Goal: Task Accomplishment & Management: Complete application form

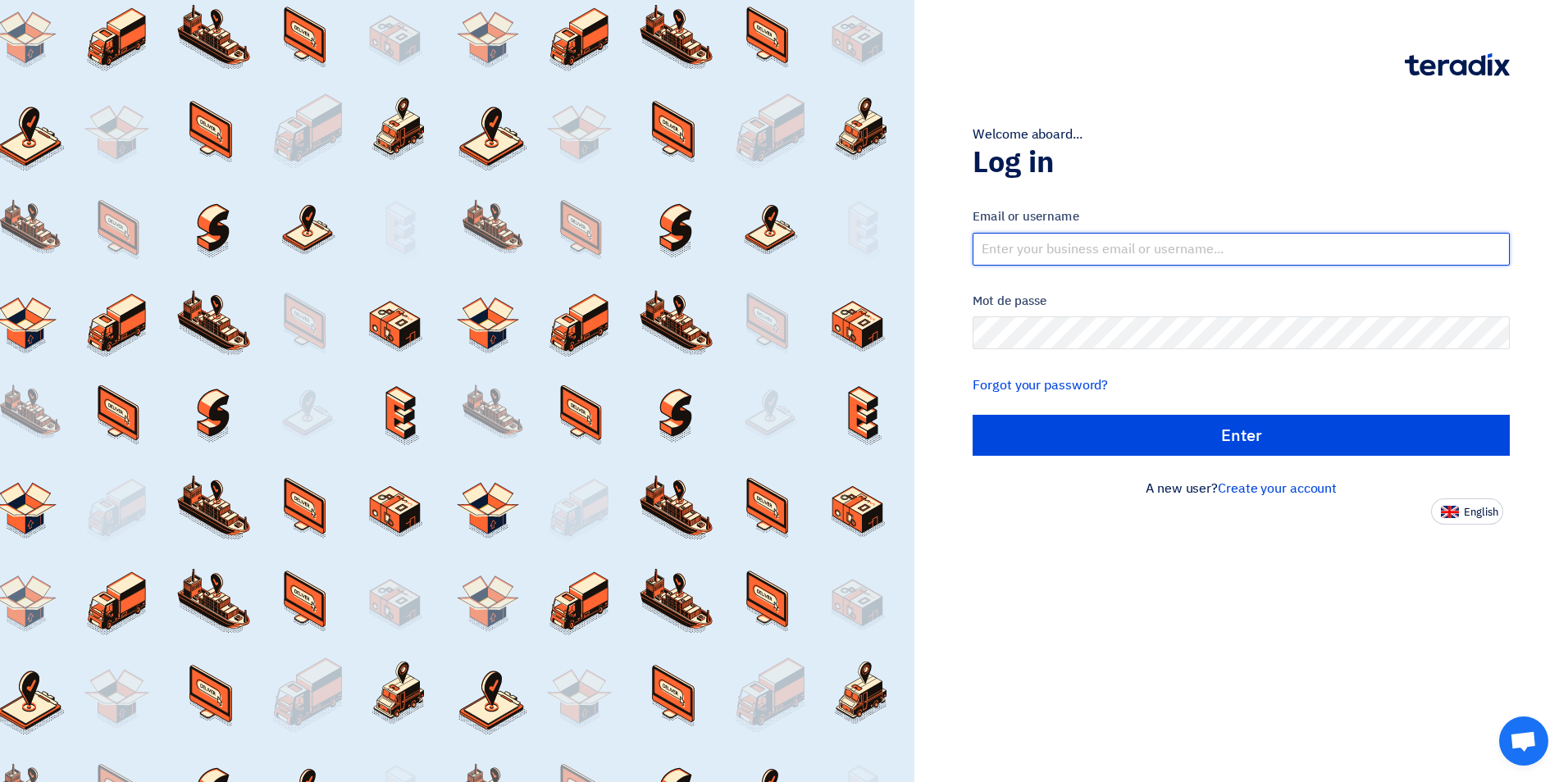
click at [1067, 253] on input "text" at bounding box center [1241, 249] width 538 height 33
type input "[EMAIL_ADDRESS][DOMAIN_NAME]"
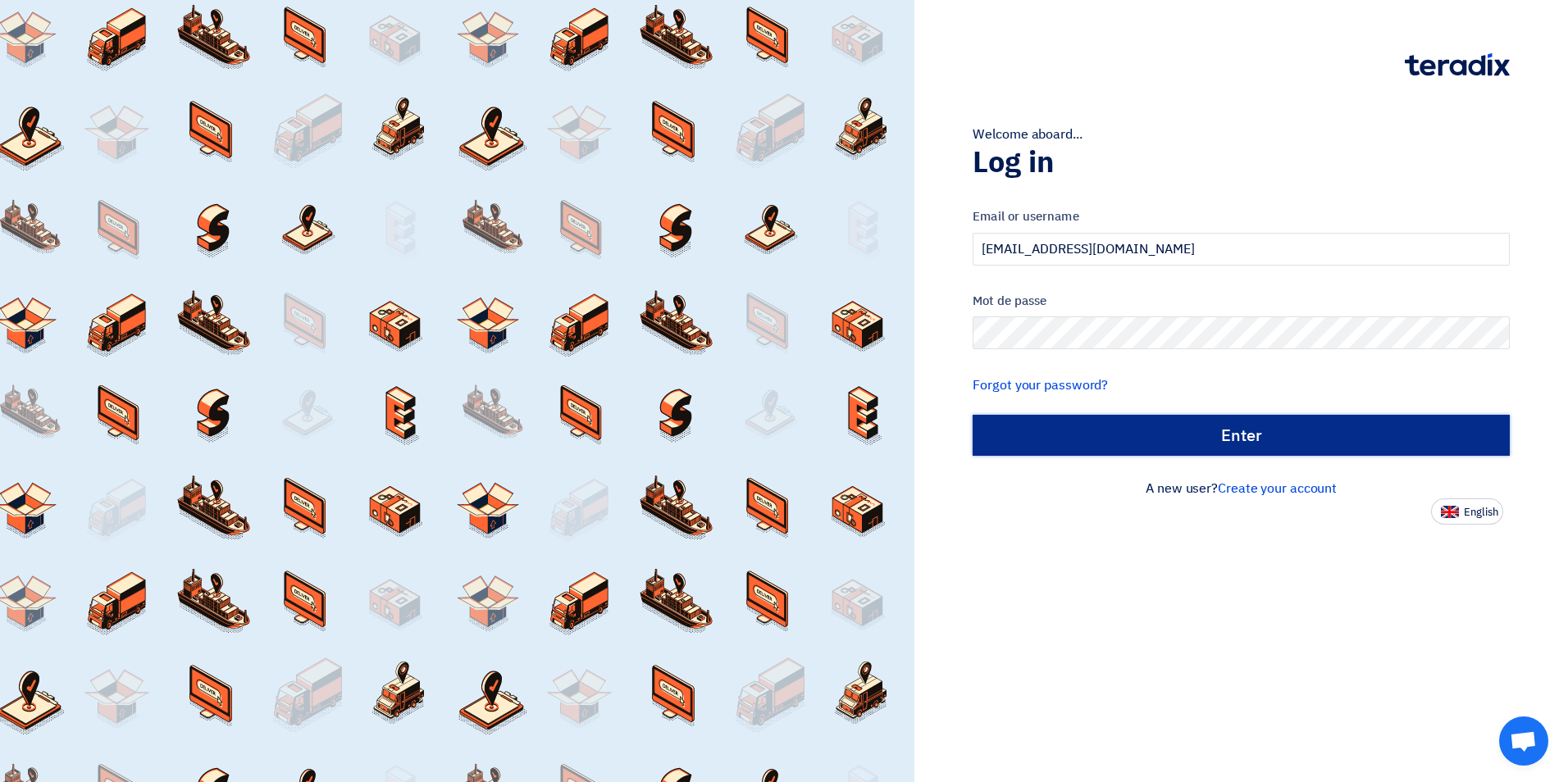
click at [1253, 453] on input "الدخول" at bounding box center [1241, 436] width 538 height 41
type input "Sign in"
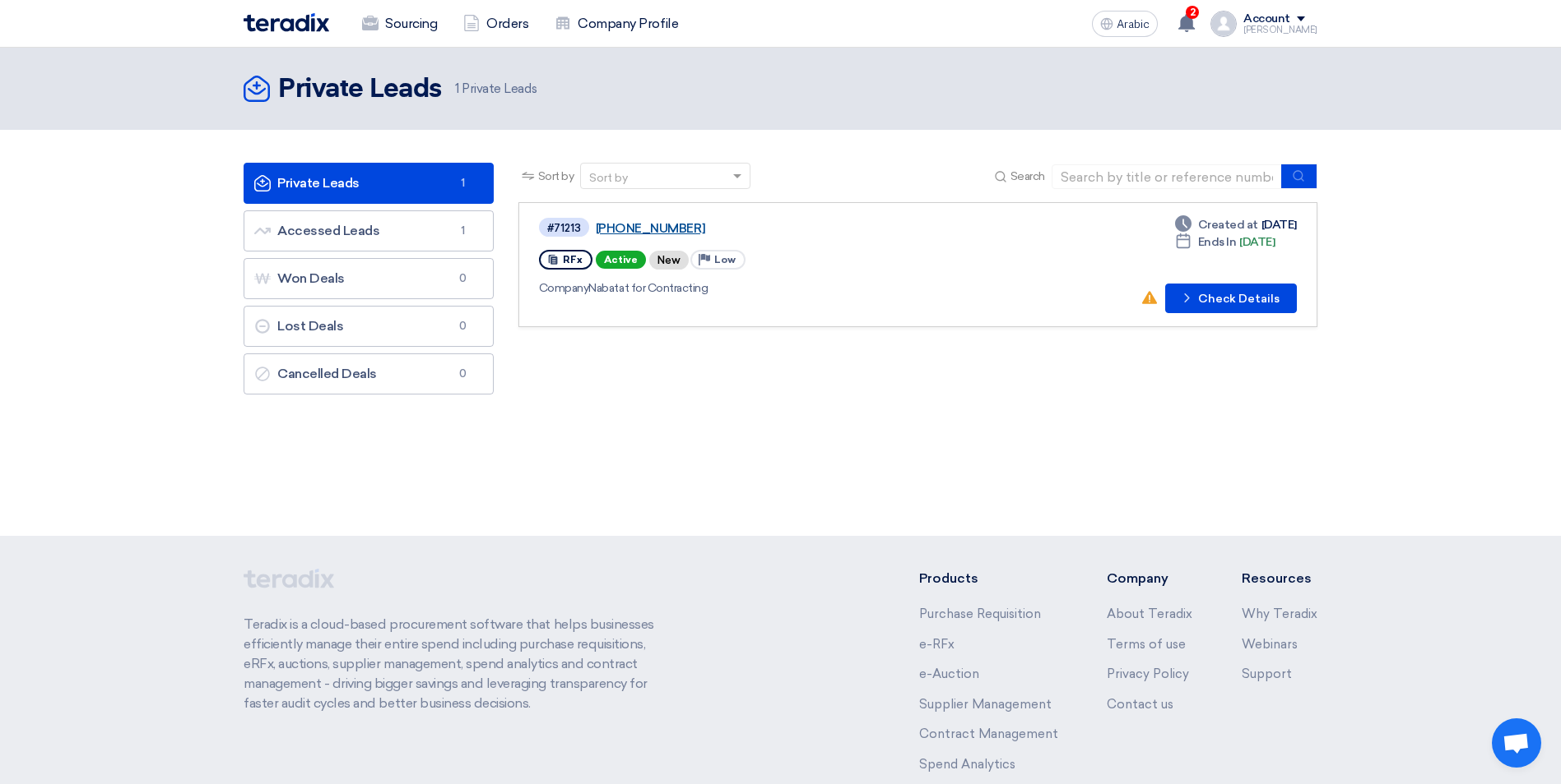
click at [636, 227] on link "[PHONE_NUMBER]" at bounding box center [801, 228] width 412 height 15
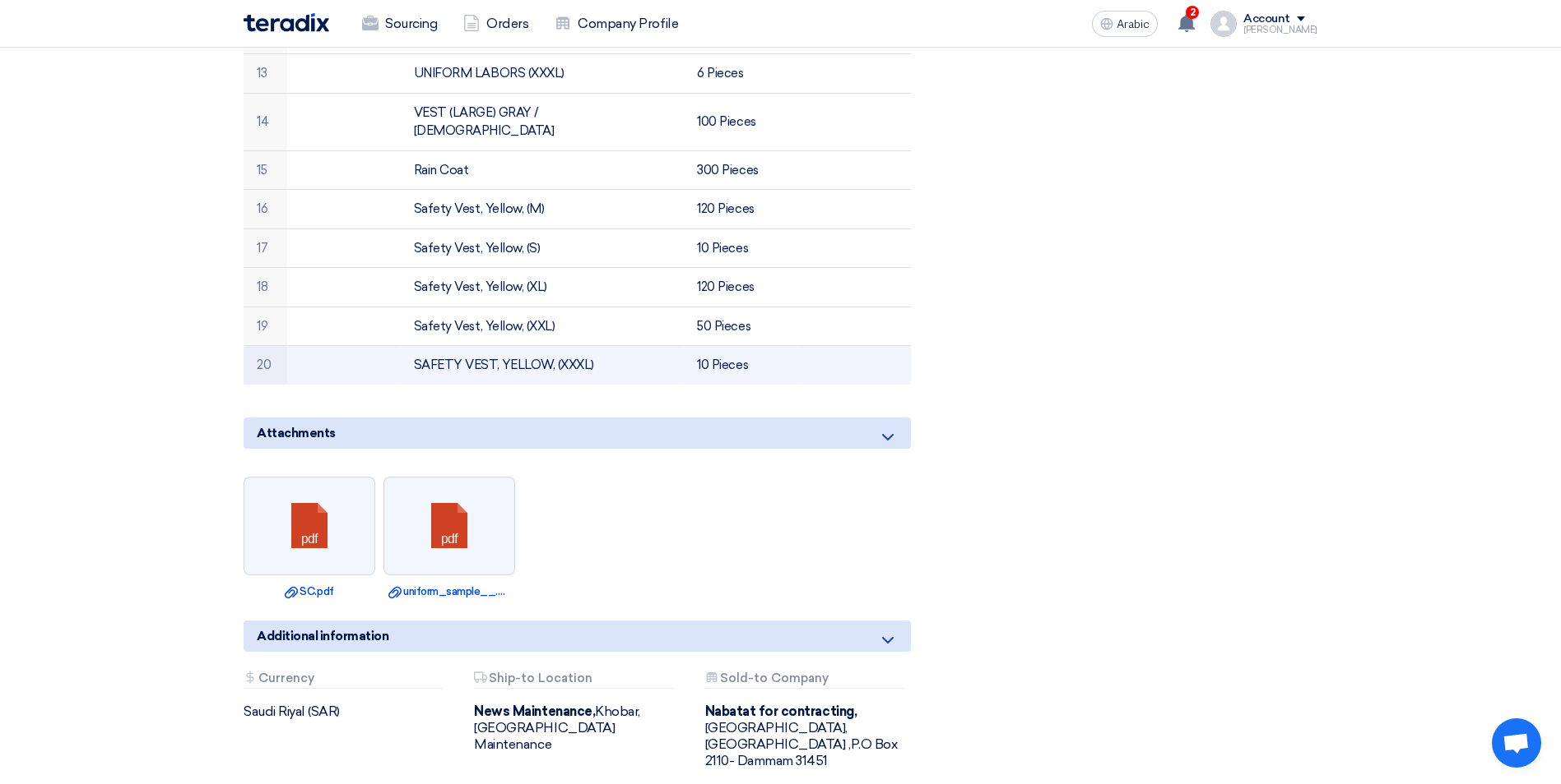
scroll to position [1234, 0]
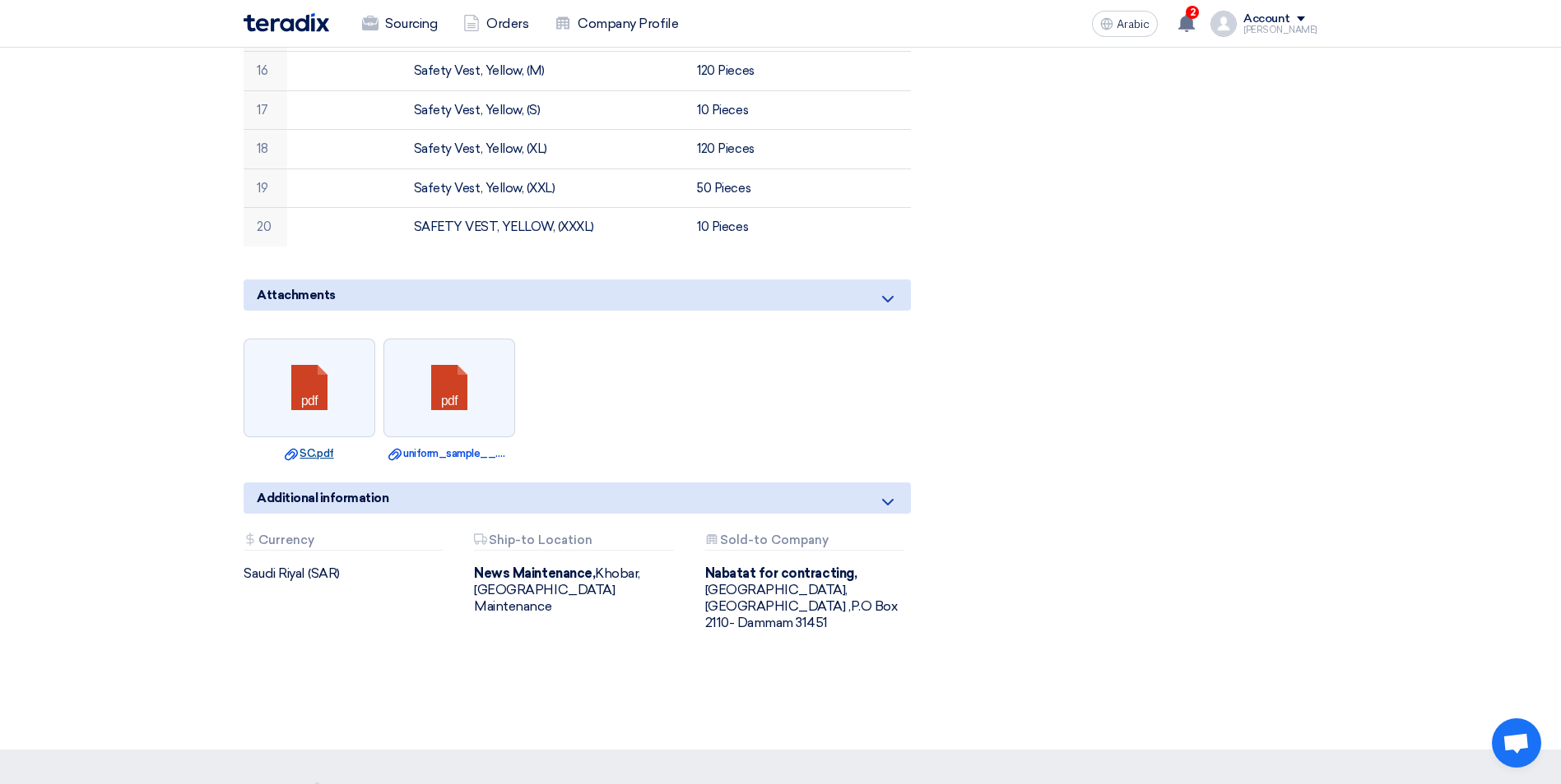
click at [311, 447] on font "Download file SC.pdf" at bounding box center [309, 453] width 49 height 13
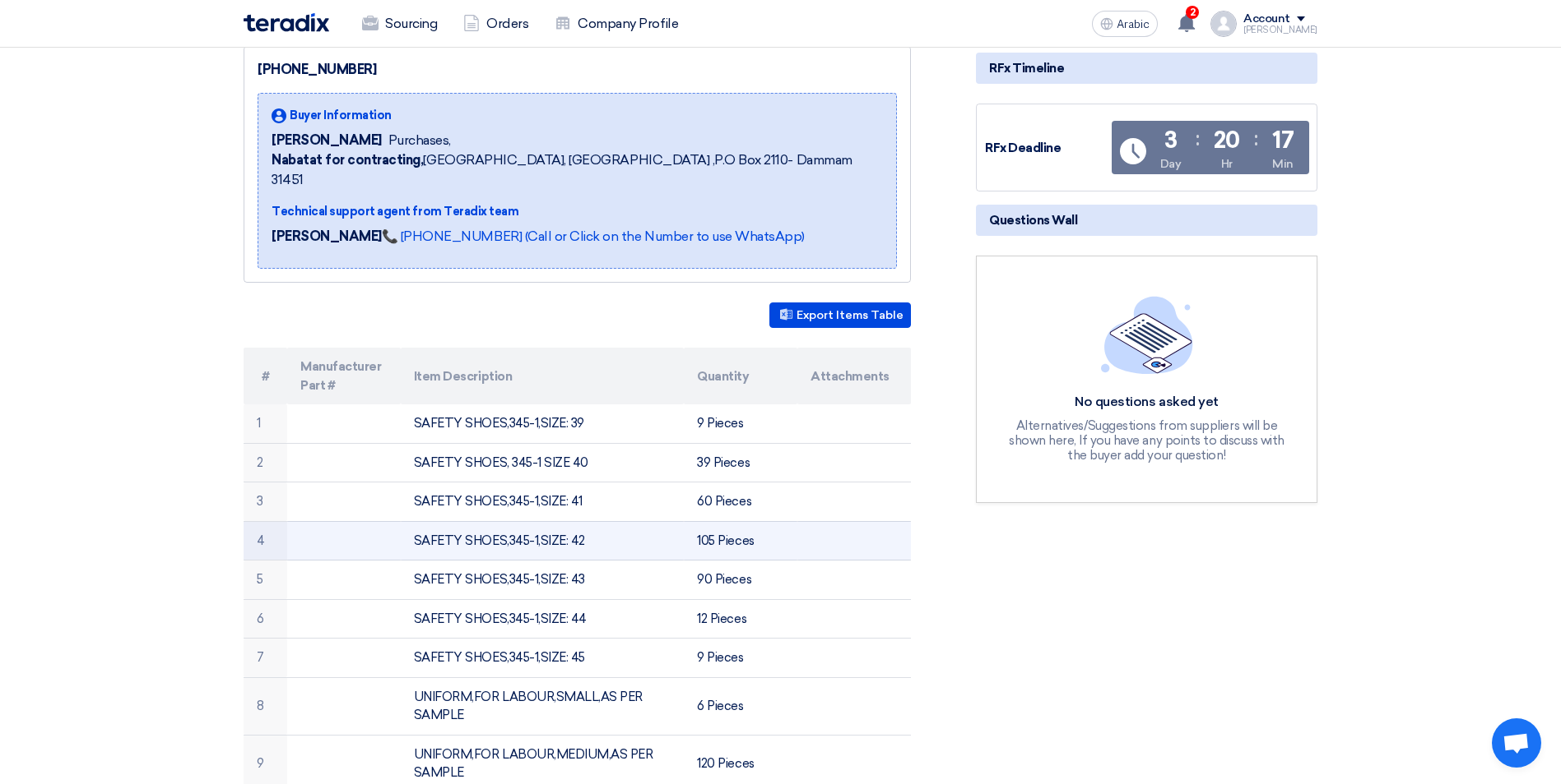
scroll to position [0, 0]
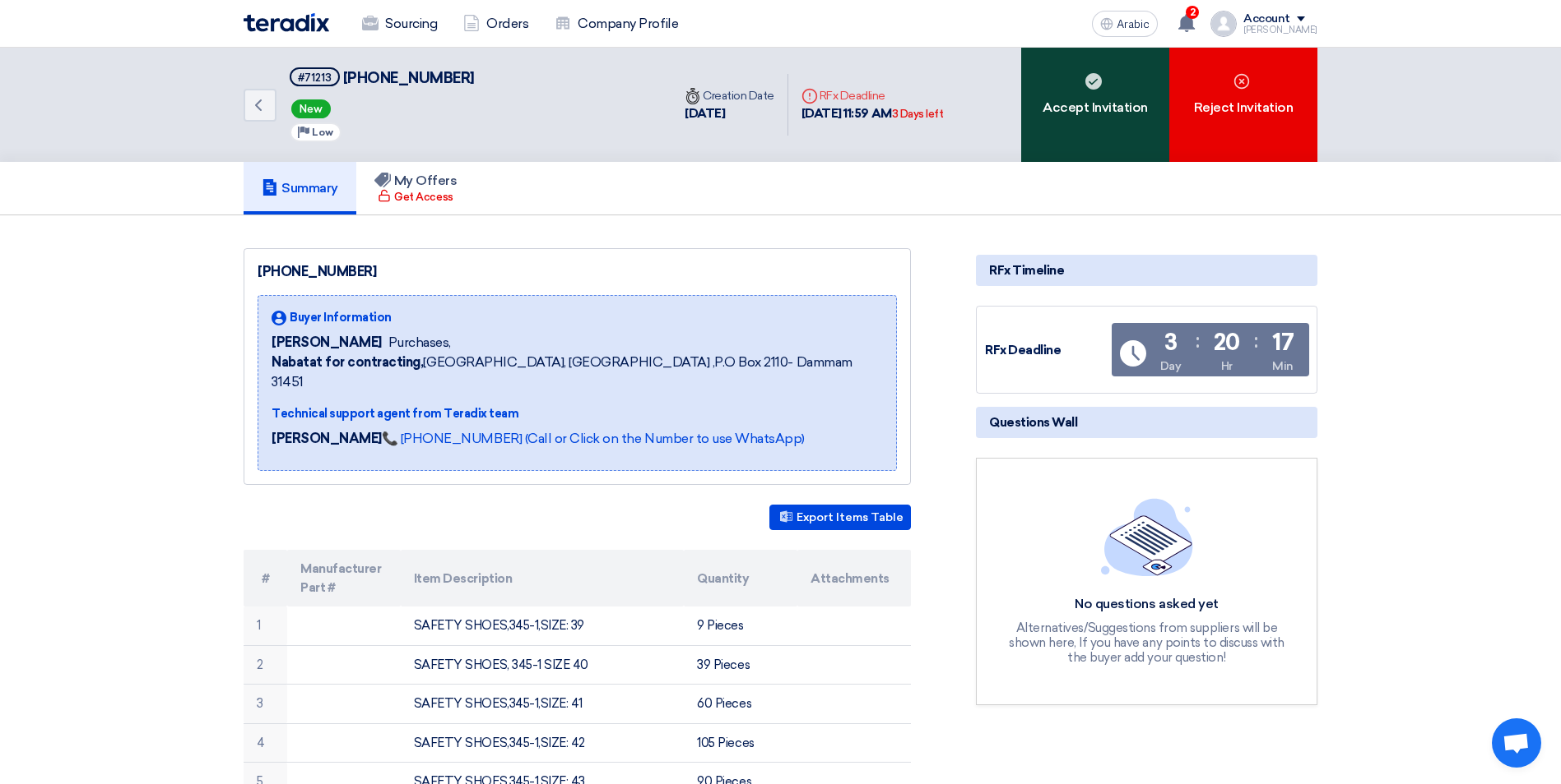
click at [1085, 103] on font "Accept Invitation" at bounding box center [1094, 108] width 105 height 20
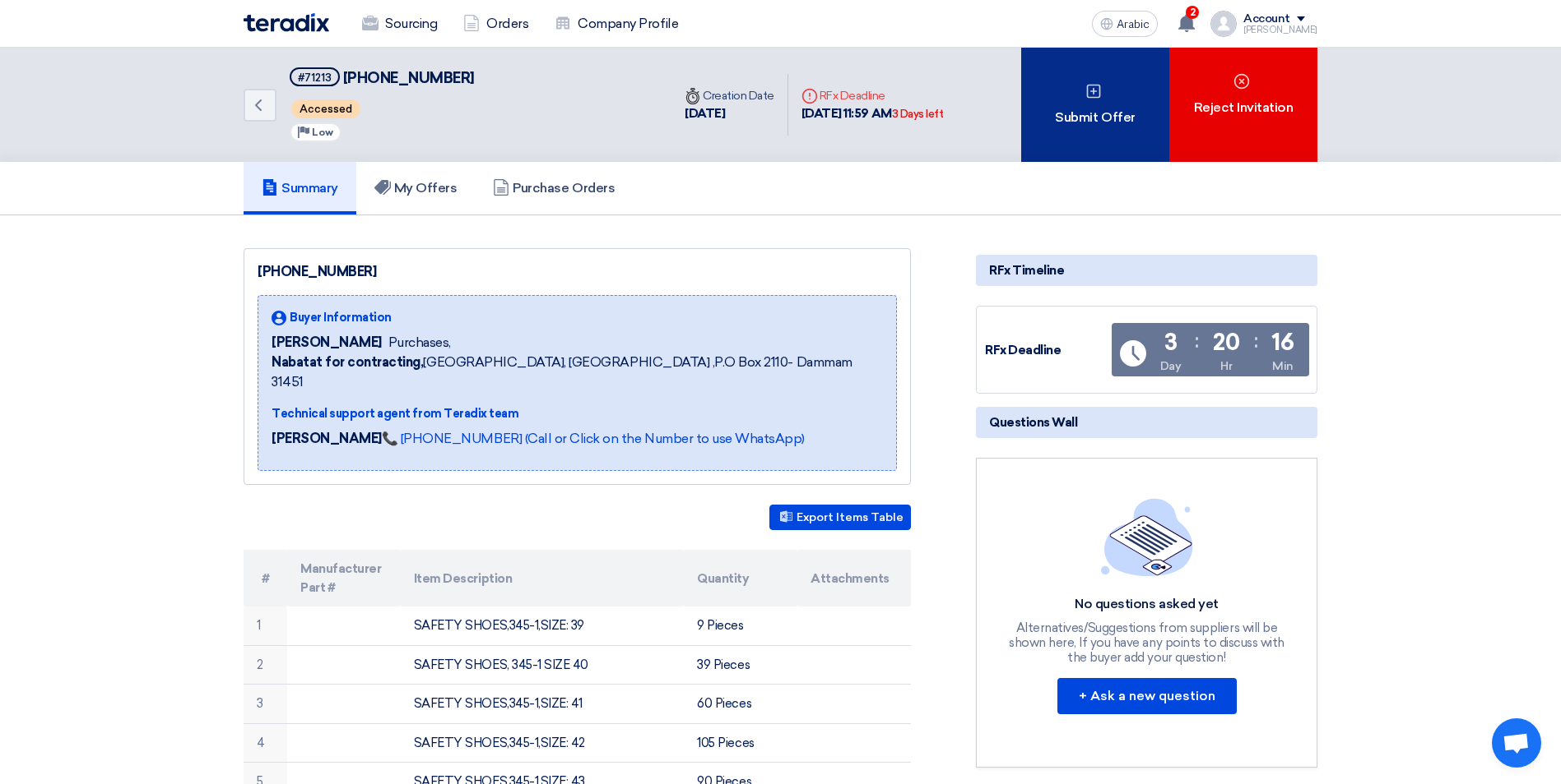
click at [1101, 109] on font "Submit Offer" at bounding box center [1094, 118] width 79 height 20
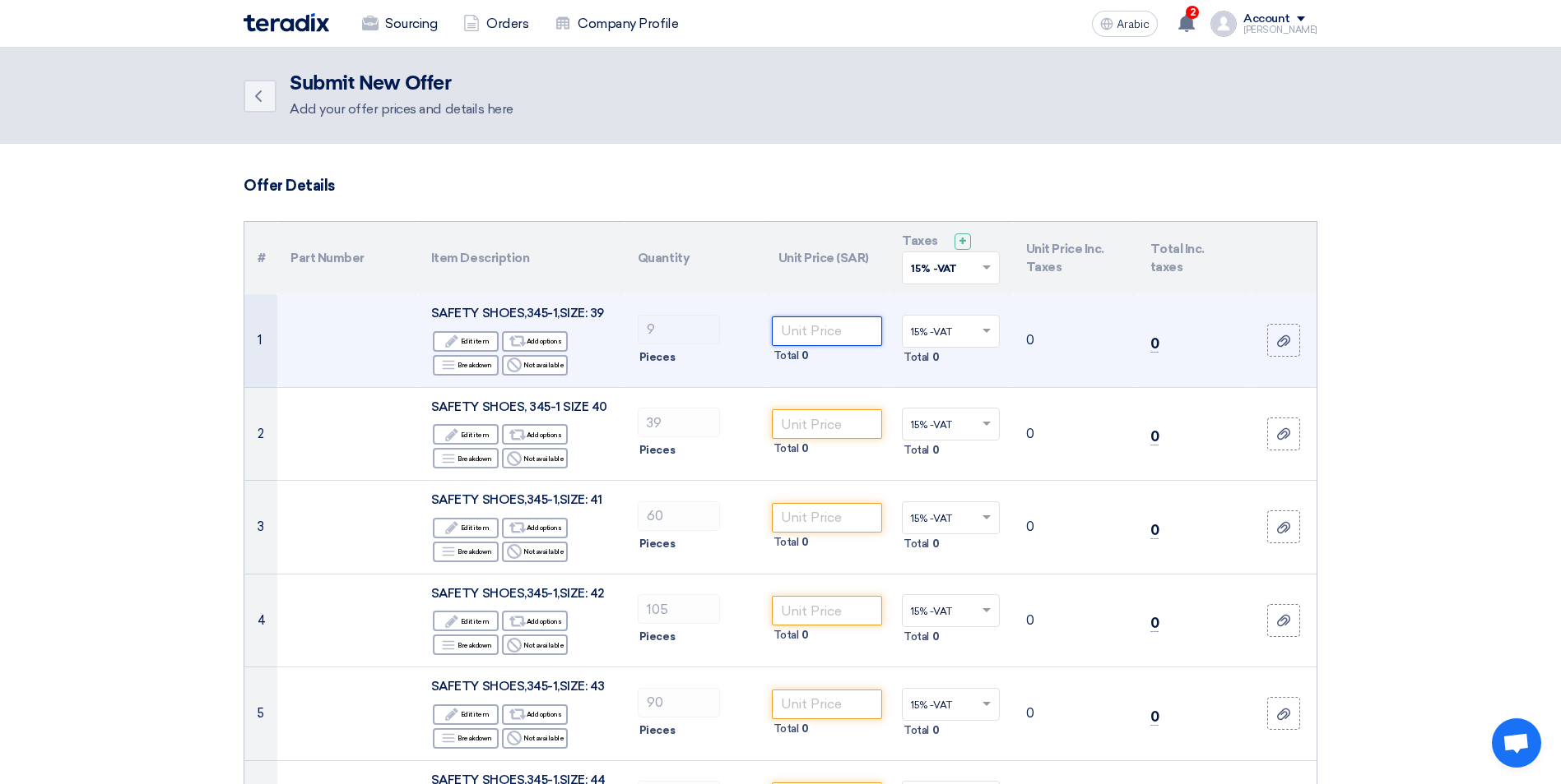
click at [822, 320] on input "number" at bounding box center [827, 331] width 111 height 29
type input "54"
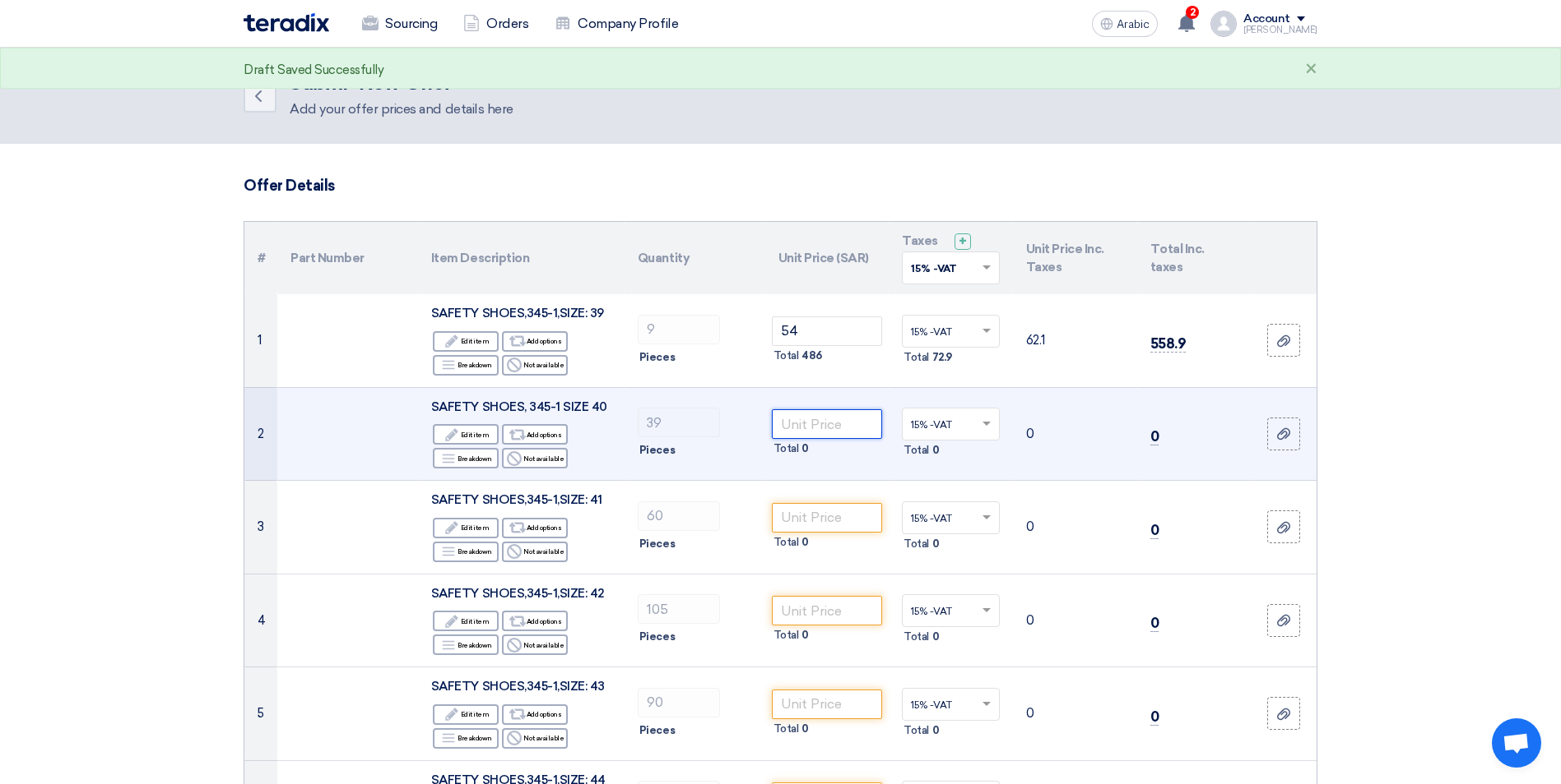
click at [831, 418] on input "number" at bounding box center [827, 424] width 111 height 29
type input "54"
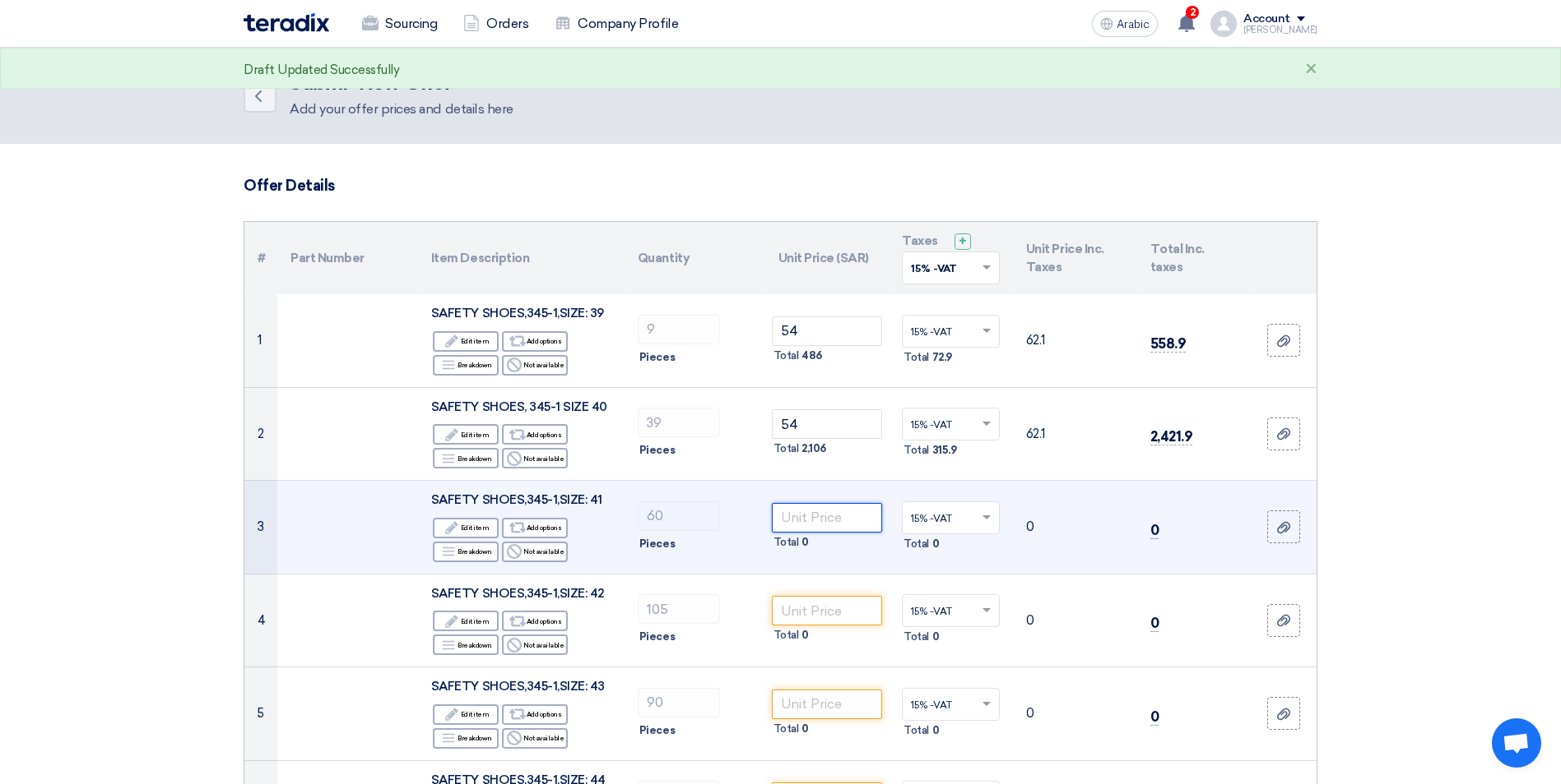
click at [825, 516] on input "number" at bounding box center [827, 517] width 111 height 29
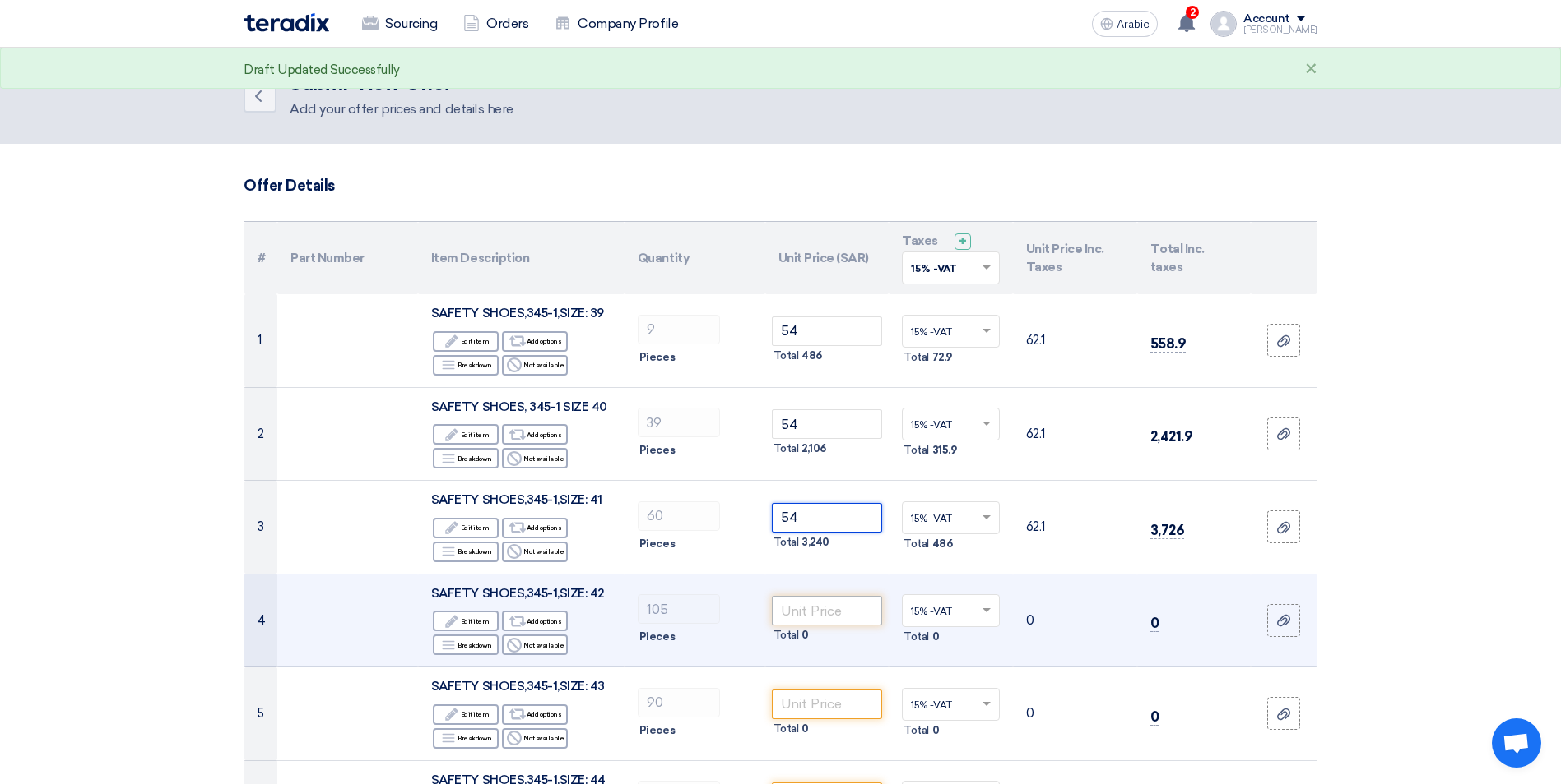
type input "54"
click at [807, 615] on input "number" at bounding box center [827, 611] width 111 height 29
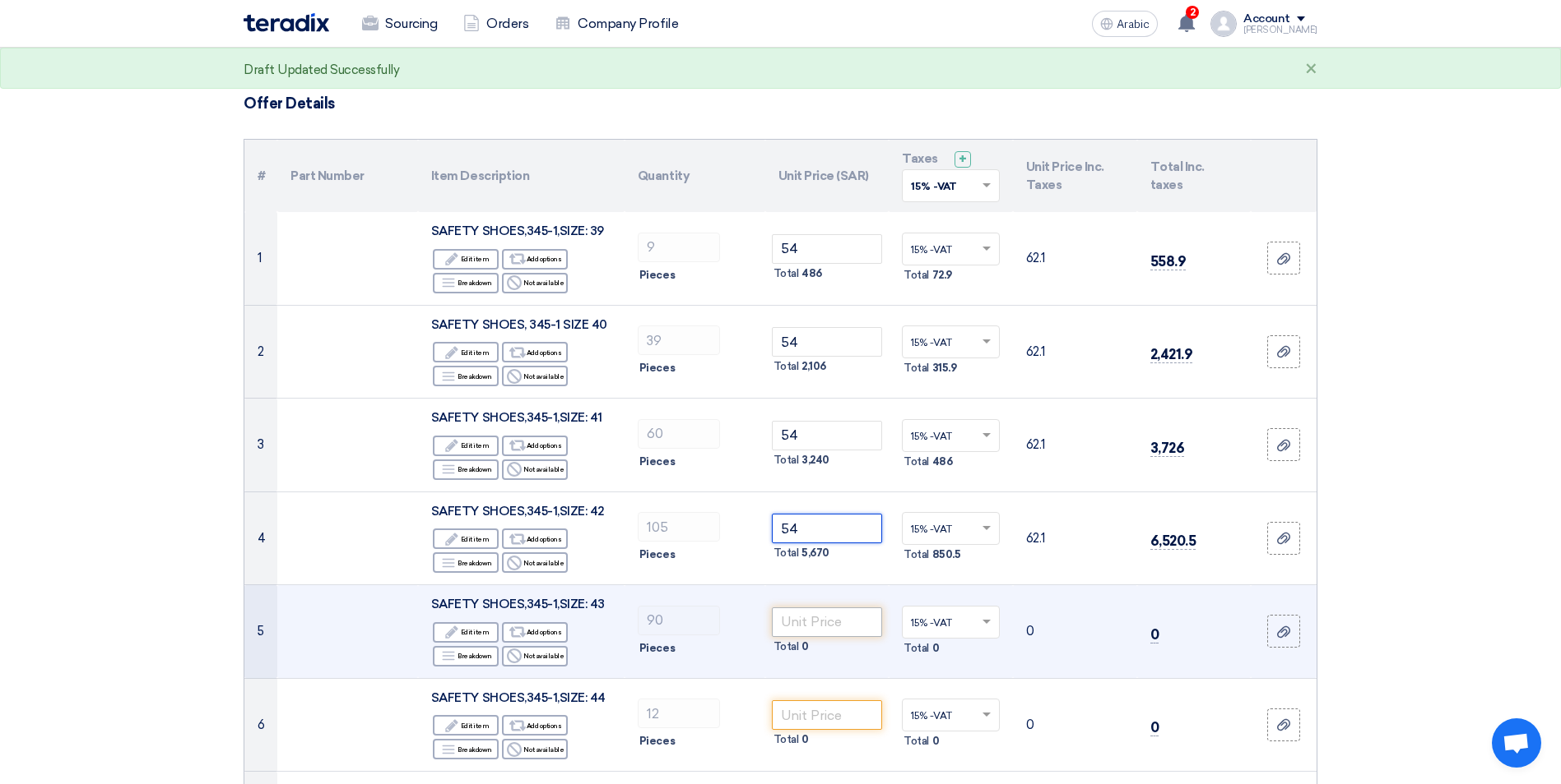
type input "54"
click at [829, 619] on input "number" at bounding box center [827, 622] width 111 height 29
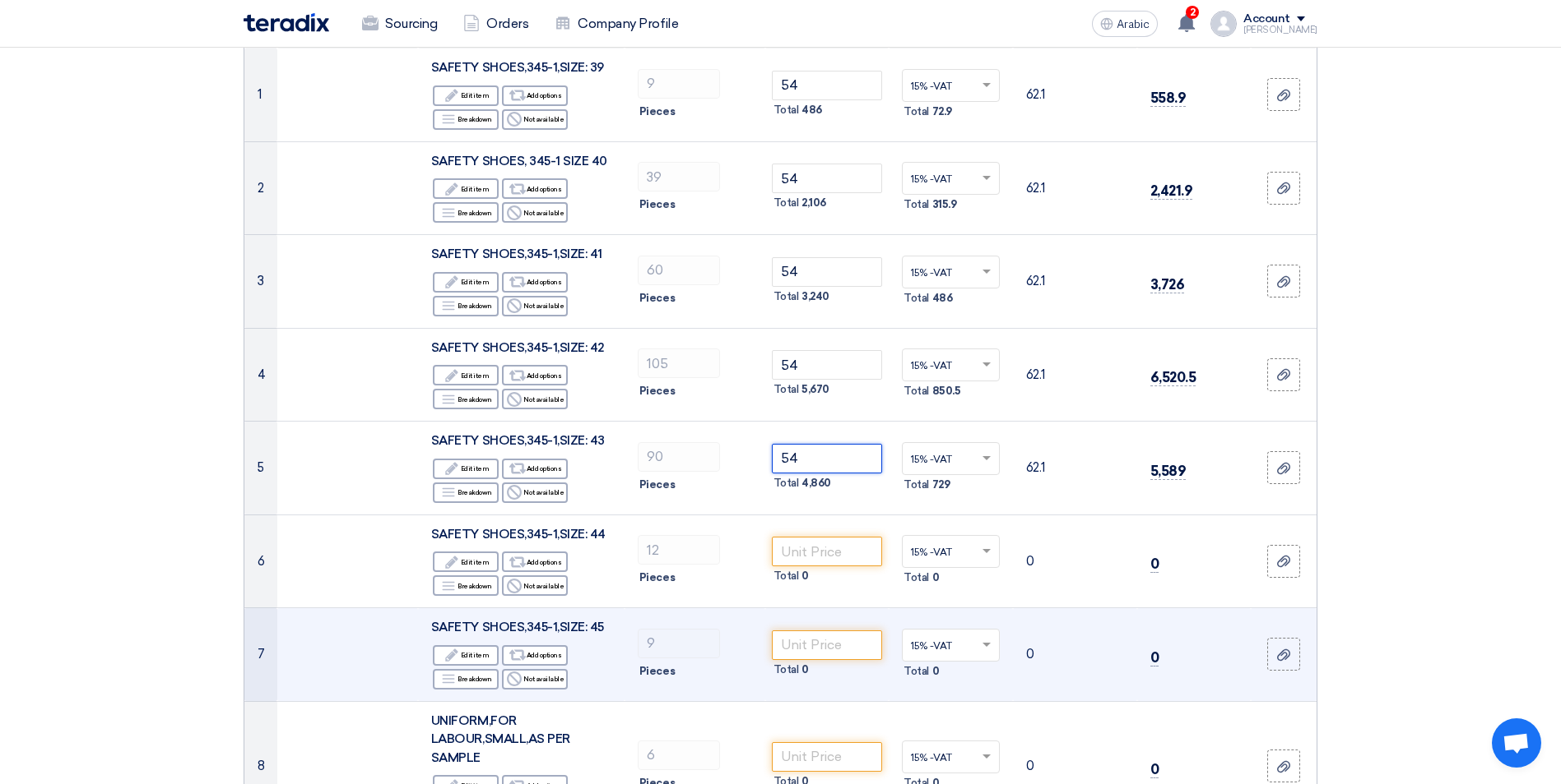
scroll to position [247, 0]
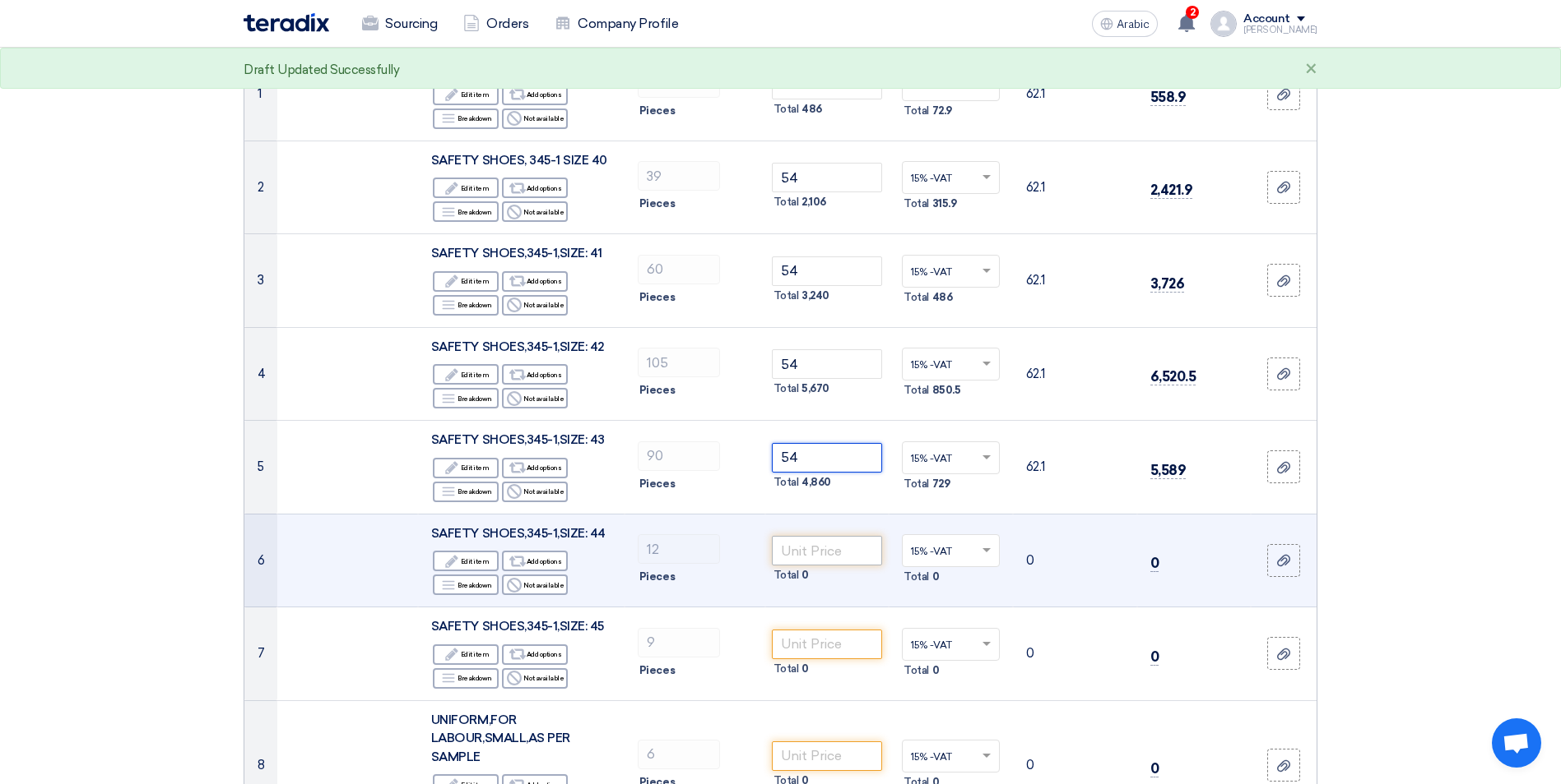
type input "54"
click at [809, 547] on input "number" at bounding box center [827, 551] width 111 height 29
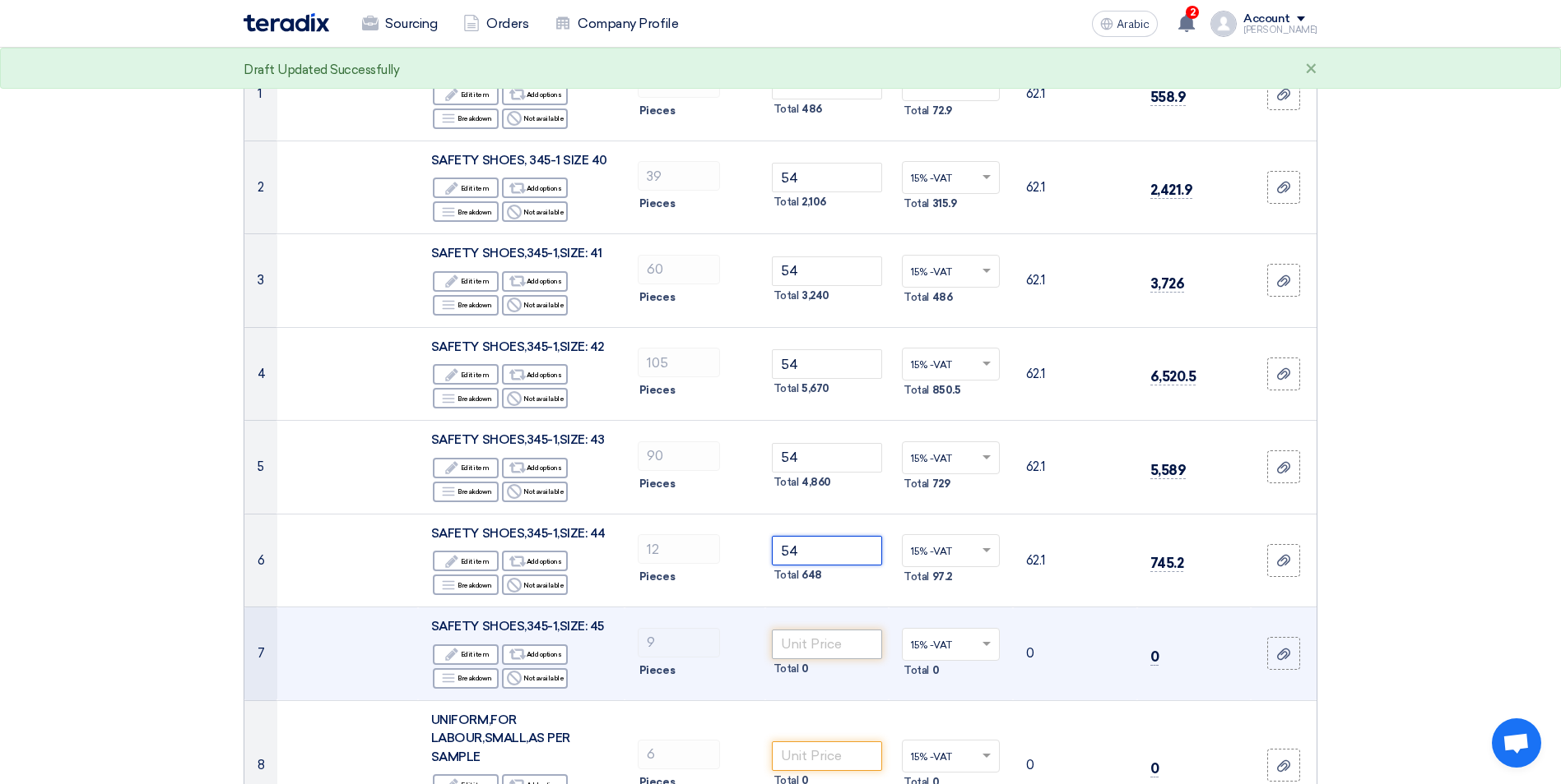
type input "54"
click at [809, 638] on input "number" at bounding box center [827, 645] width 111 height 29
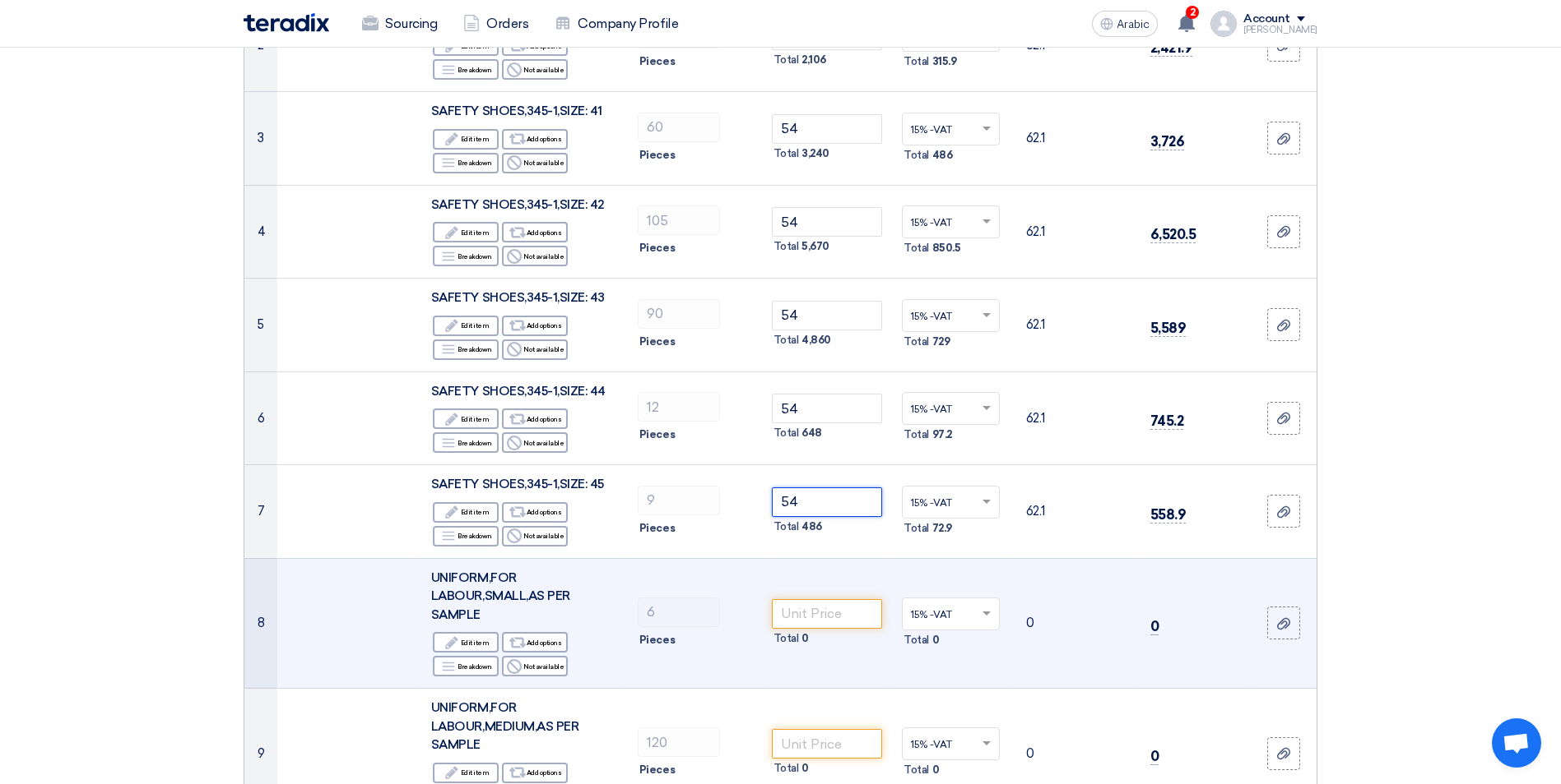
scroll to position [412, 0]
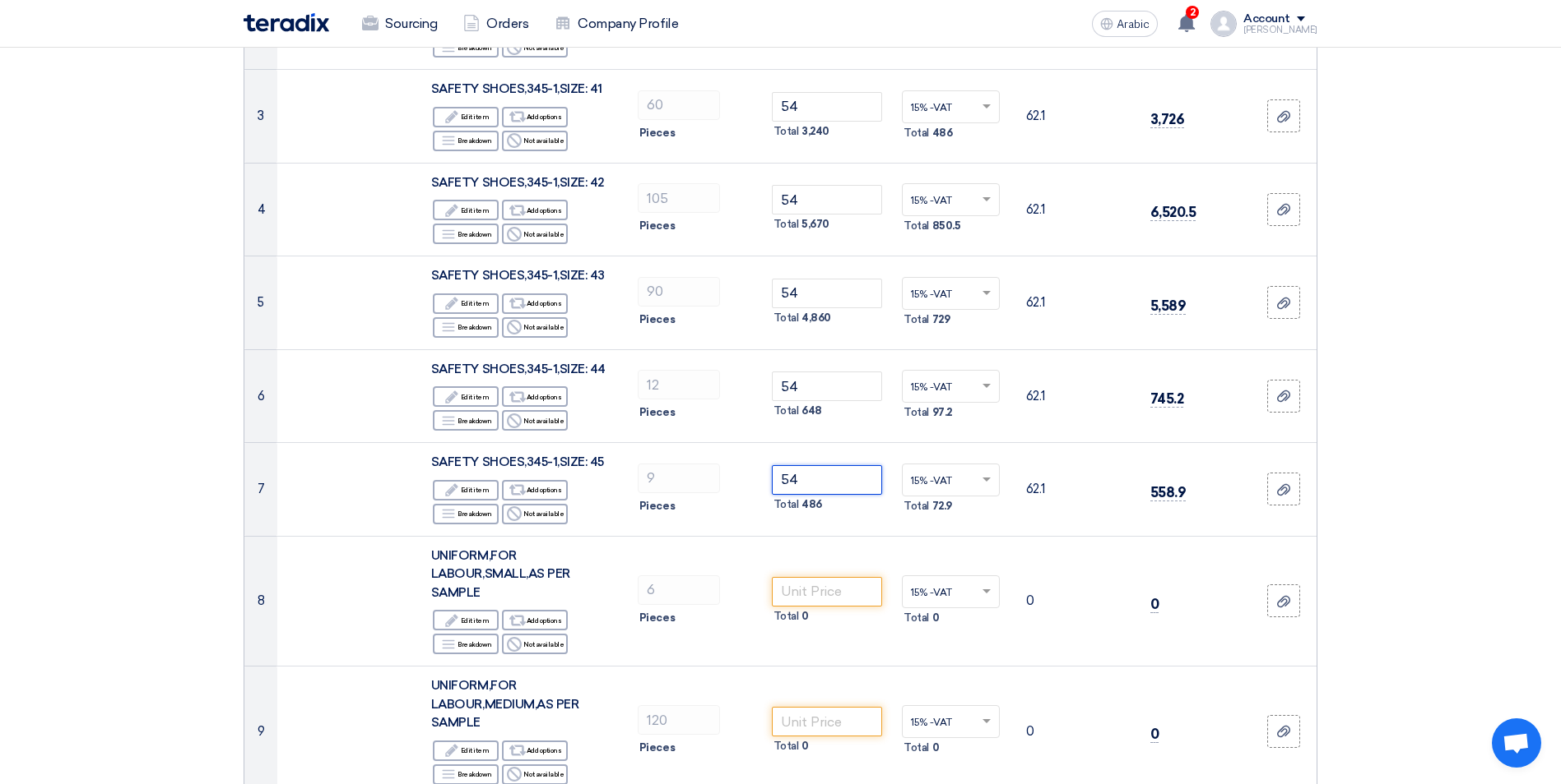
type input "54"
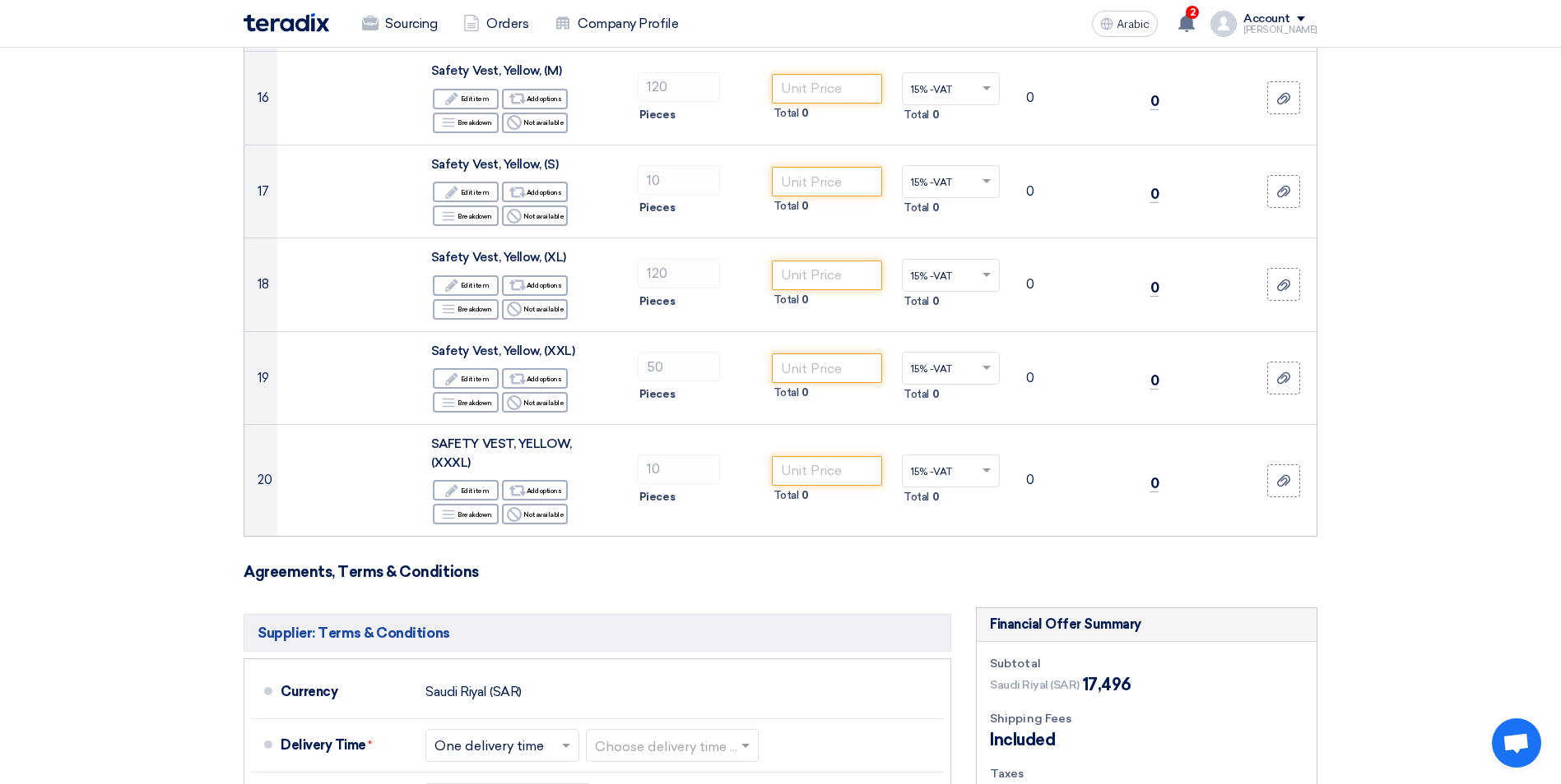
scroll to position [2056, 0]
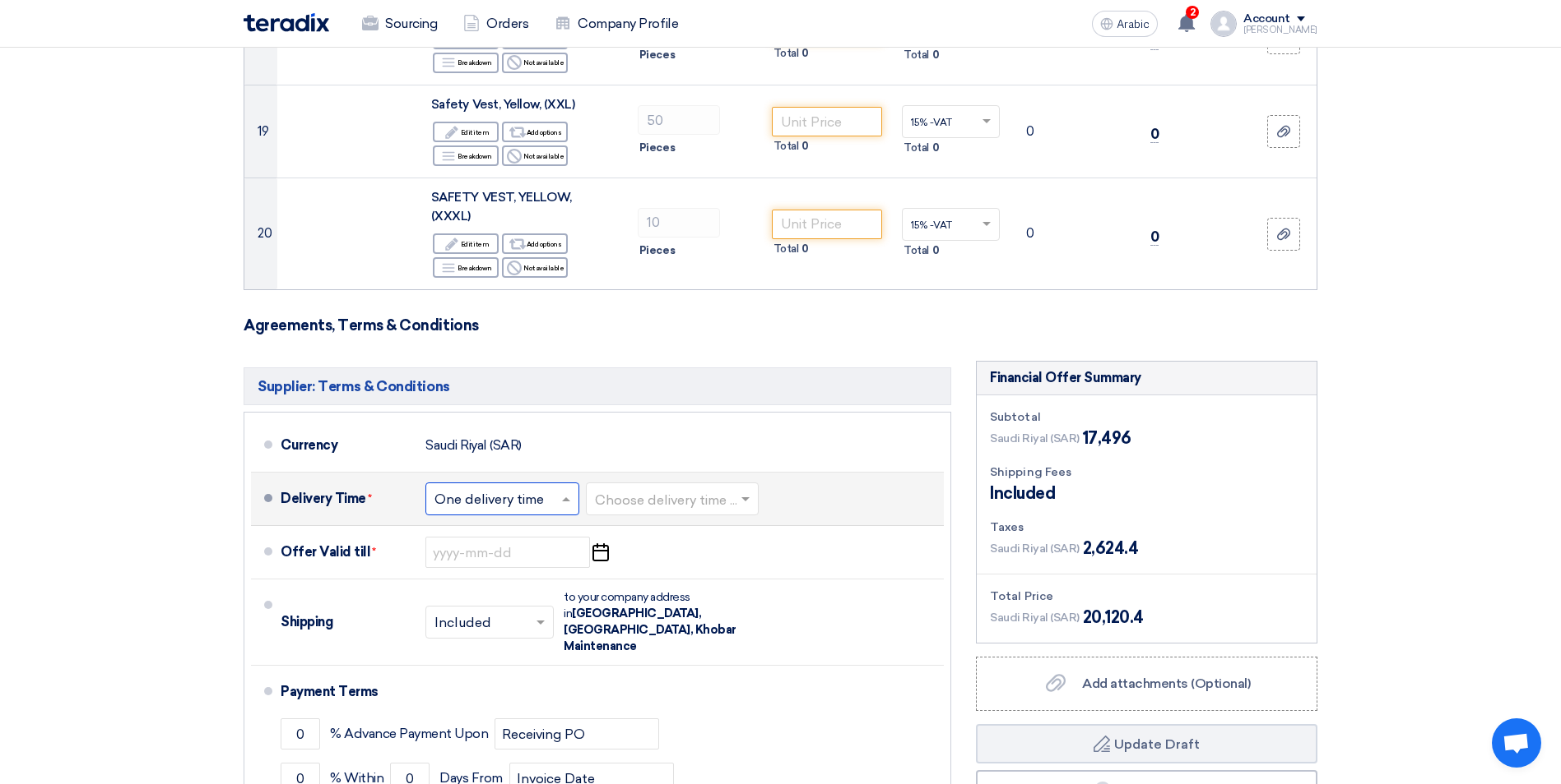
click at [564, 491] on span at bounding box center [568, 499] width 21 height 17
click at [498, 557] on span "One delivery time" at bounding box center [491, 564] width 114 height 16
click at [692, 489] on input "text" at bounding box center [673, 501] width 156 height 24
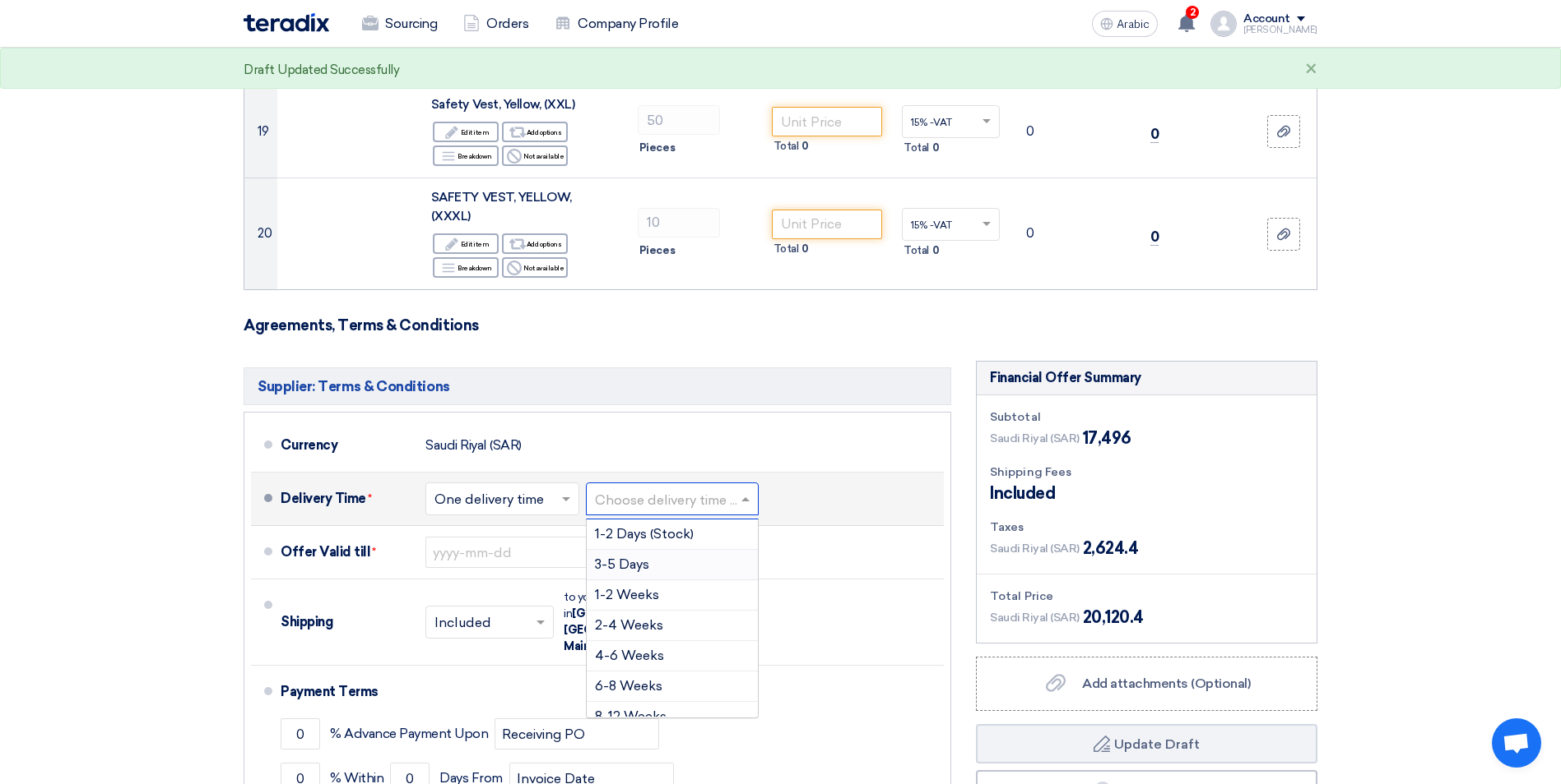
click at [635, 557] on span "3-5 Days" at bounding box center [622, 564] width 54 height 16
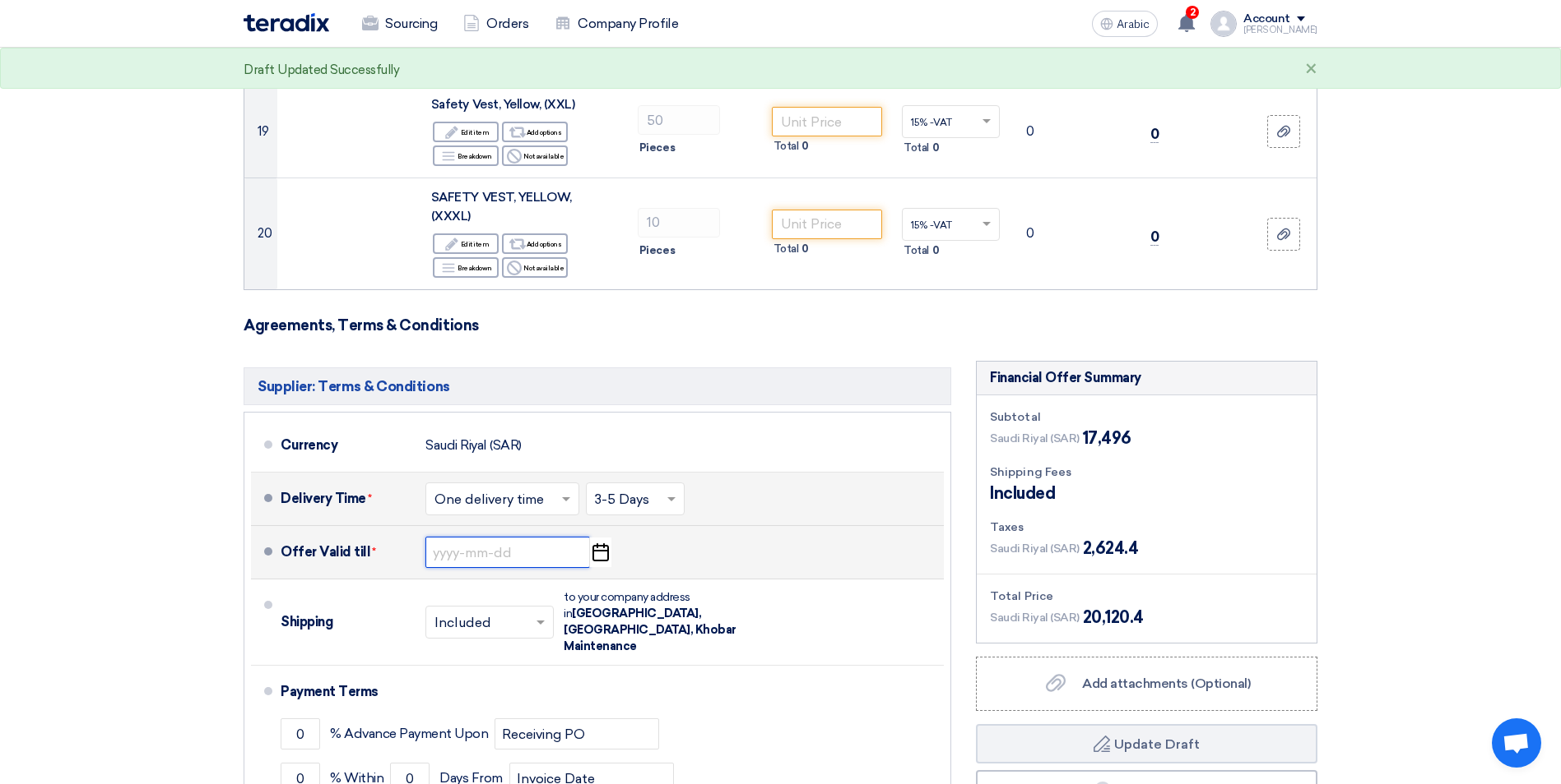
click at [457, 537] on input at bounding box center [508, 553] width 165 height 31
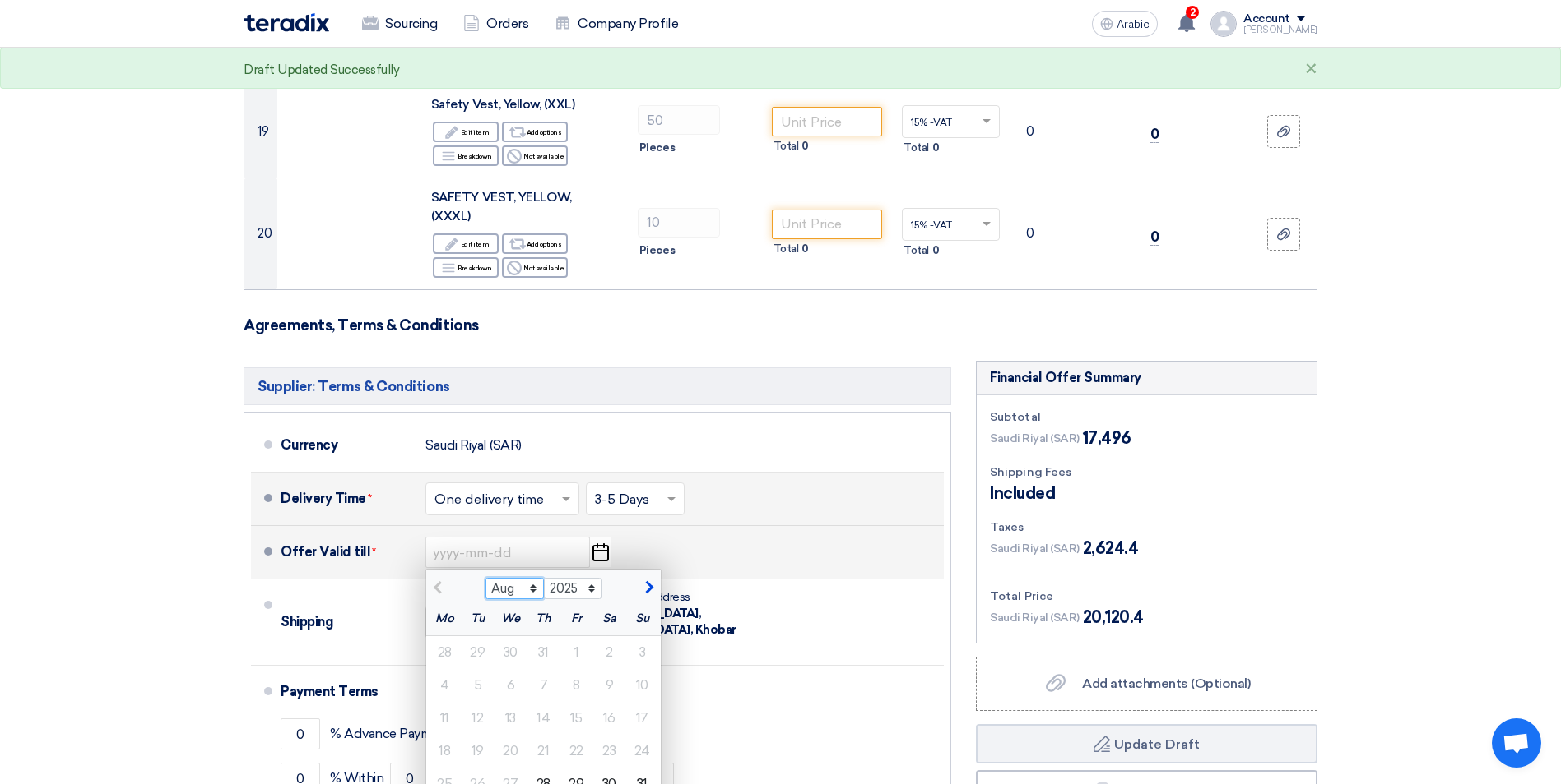
click at [535, 578] on select "Aug Sep Oct Nov Dec" at bounding box center [515, 589] width 59 height 22
select select "9"
click at [485, 578] on select "Aug Sep Oct Nov Dec" at bounding box center [515, 589] width 59 height 22
click at [483, 768] on div "30" at bounding box center [478, 785] width 33 height 33
type input "[DATE]"
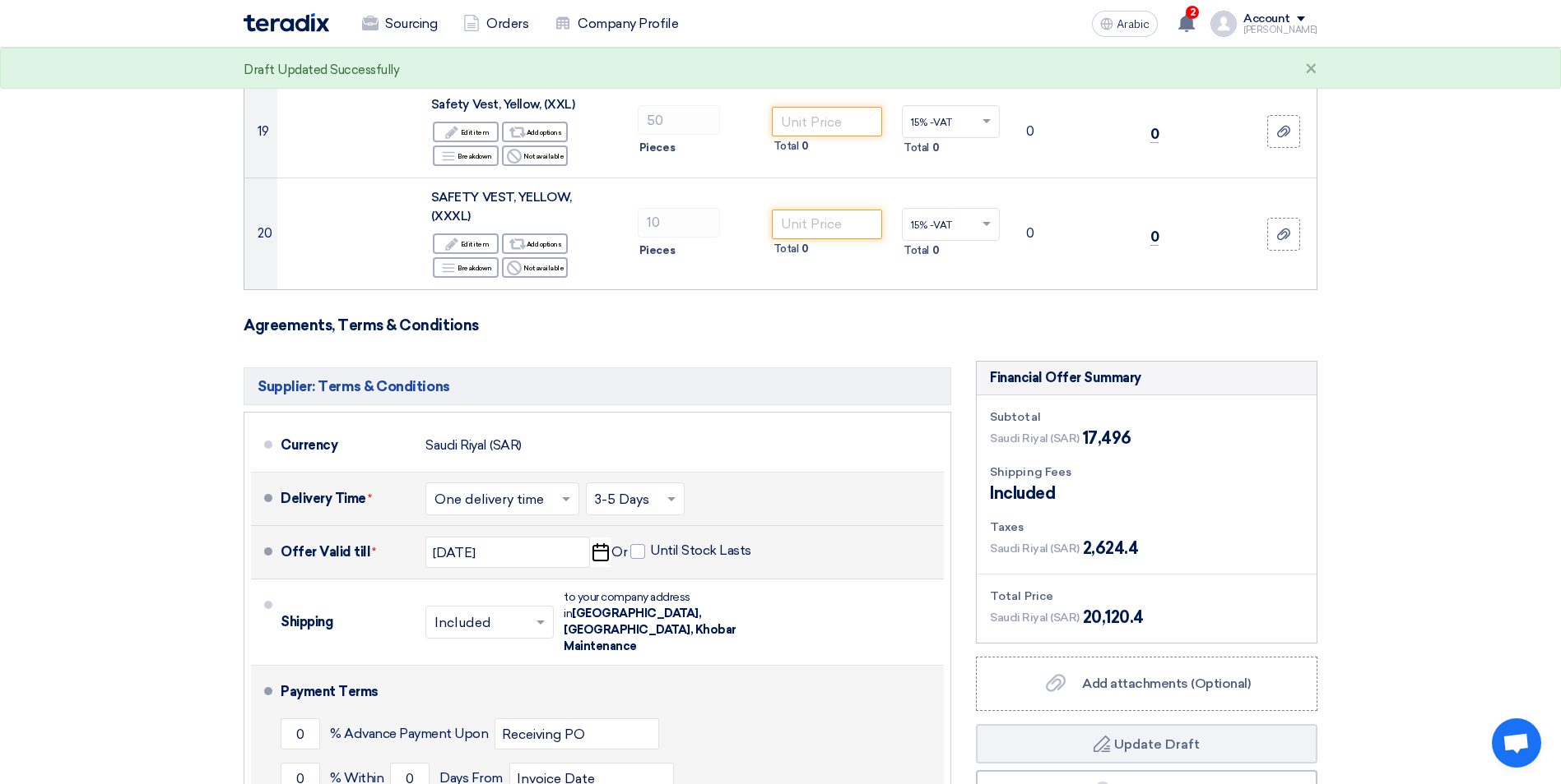
scroll to position [2138, 0]
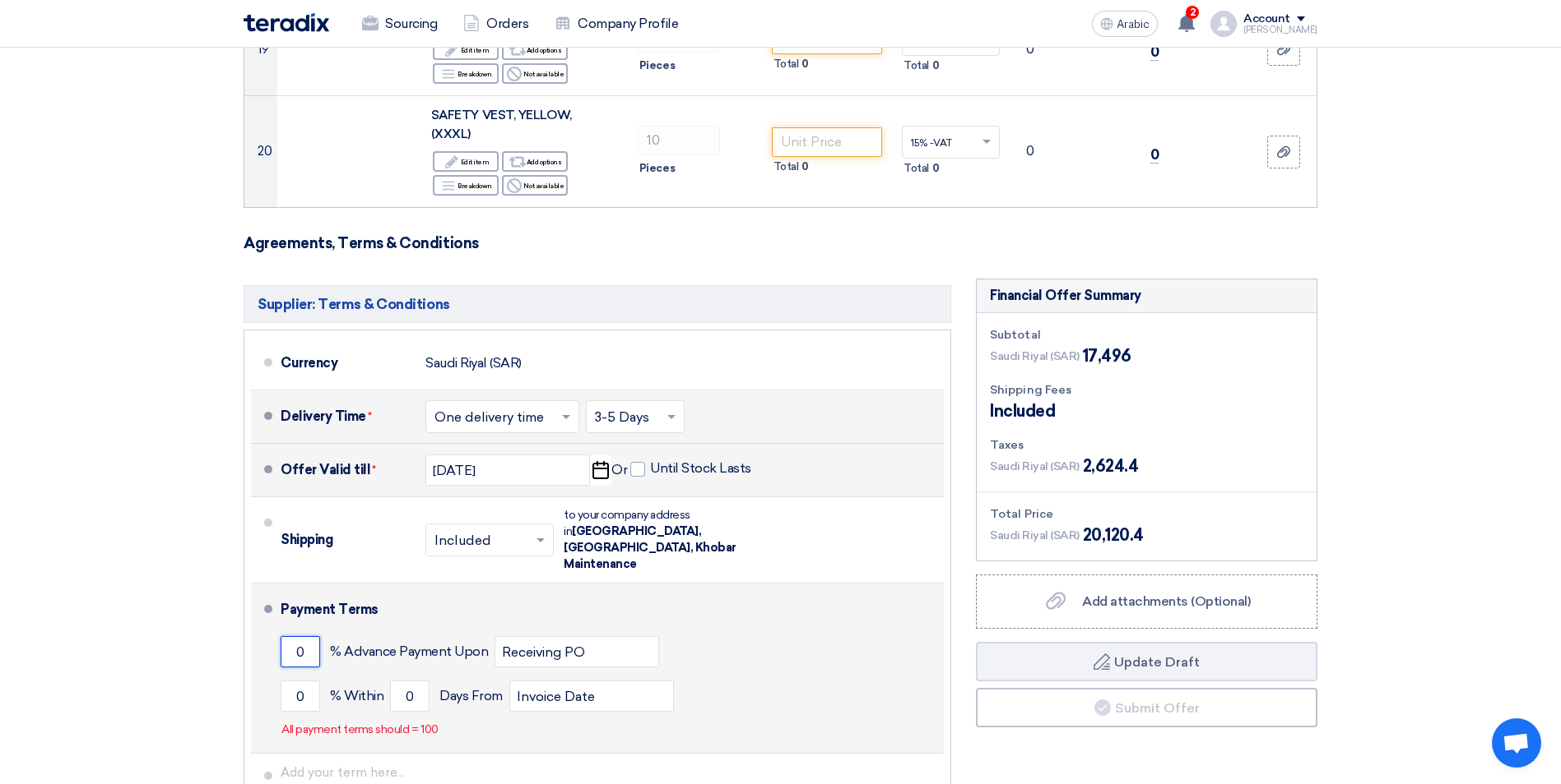
drag, startPoint x: 294, startPoint y: 596, endPoint x: 341, endPoint y: 596, distance: 47.0
click at [341, 630] on div "0 % Advance Payment Upon Receiving PO" at bounding box center [609, 652] width 657 height 44
type input "100"
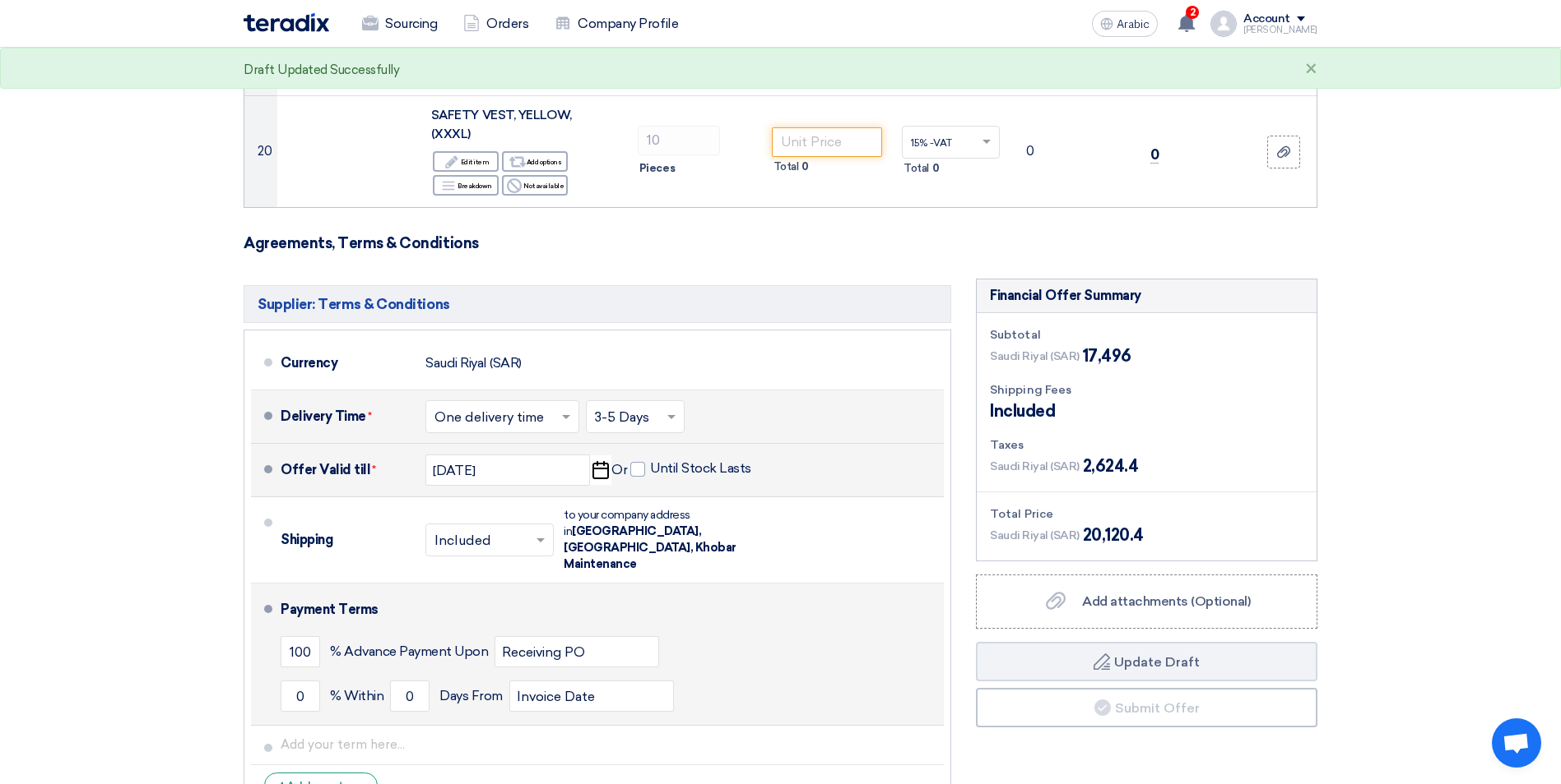
click at [830, 630] on div "100 % Advance Payment Upon Receiving PO" at bounding box center [609, 652] width 657 height 44
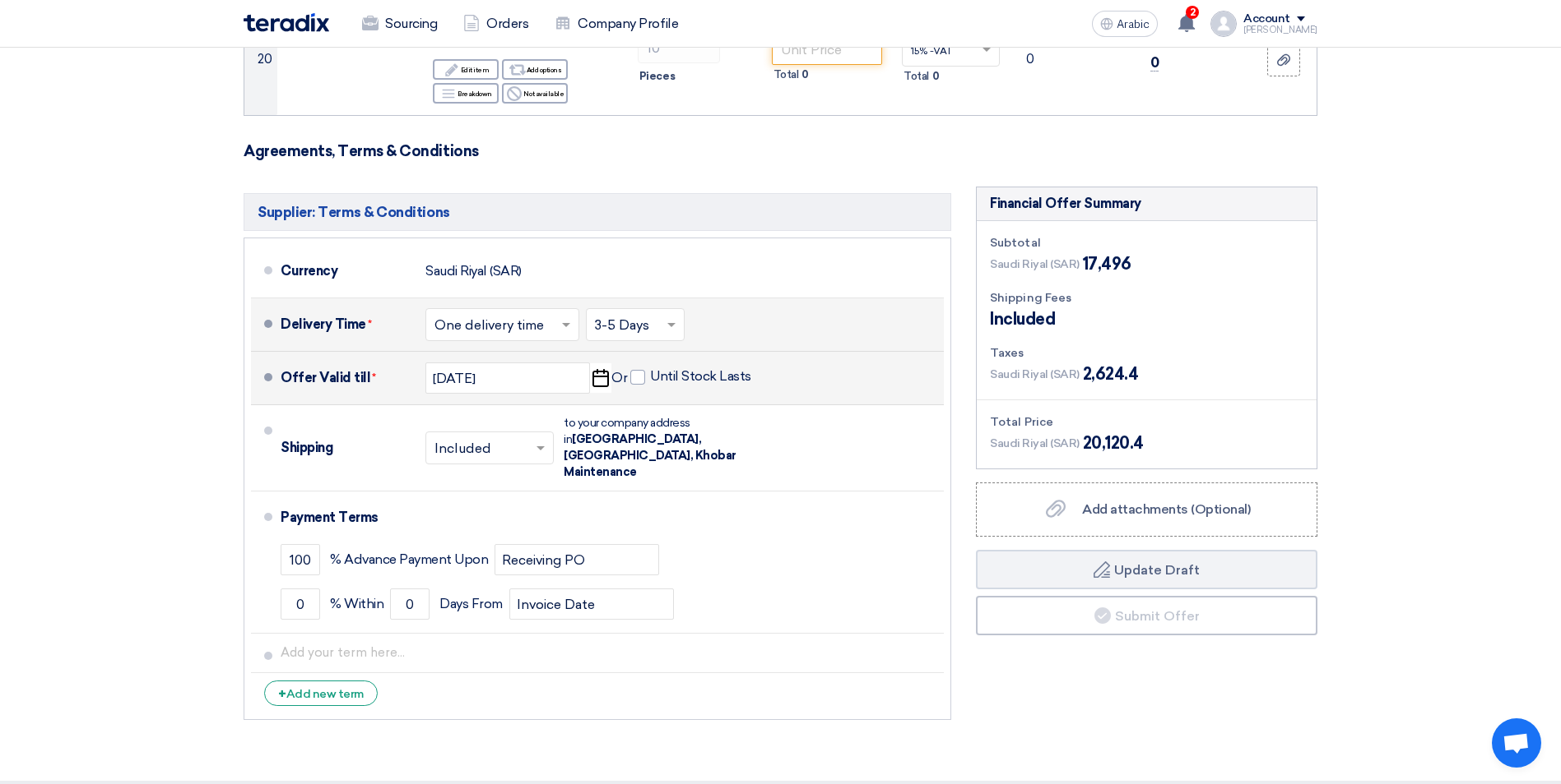
scroll to position [2302, 0]
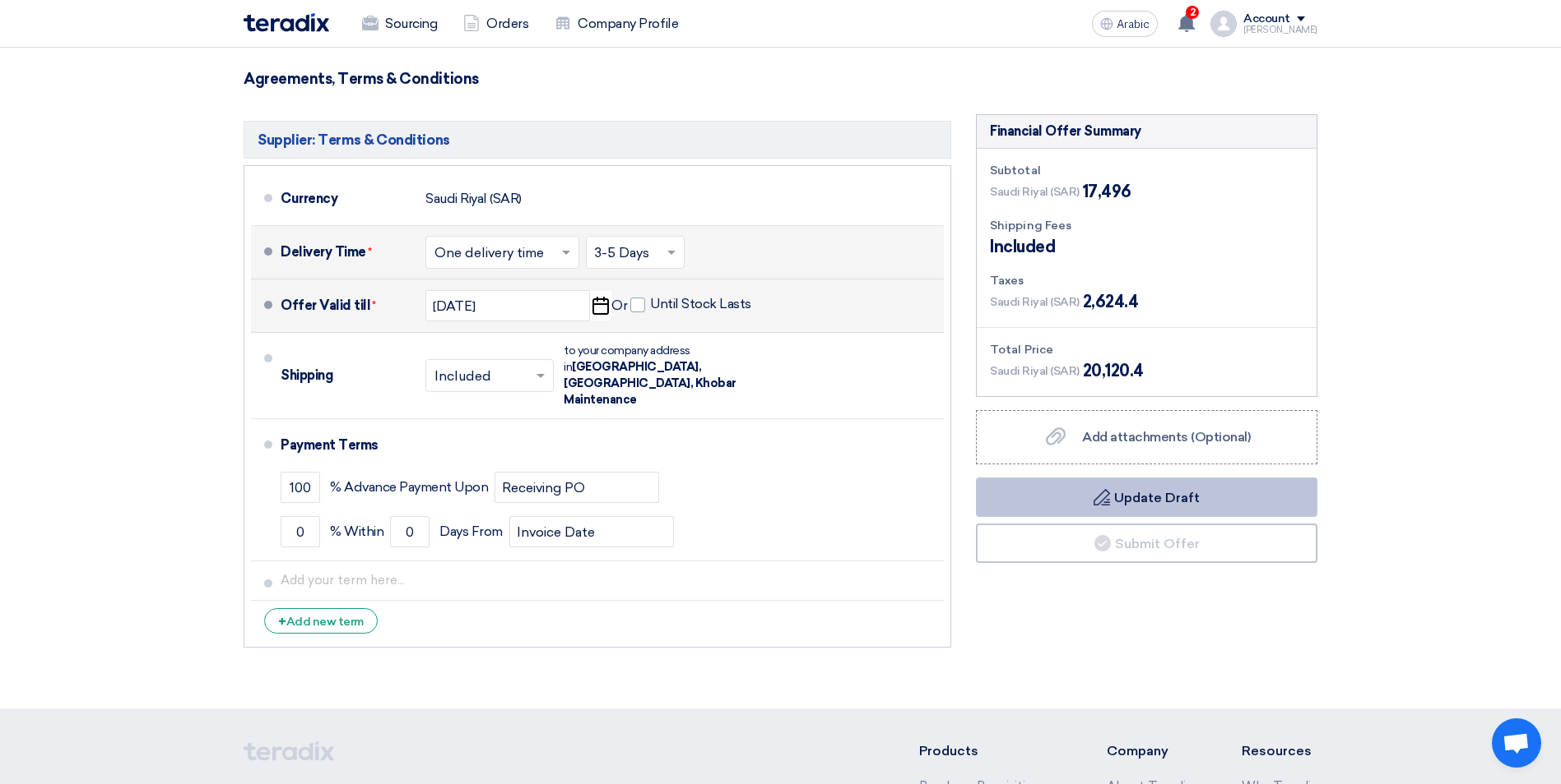
click at [1144, 490] on font "Update Draft" at bounding box center [1156, 498] width 85 height 16
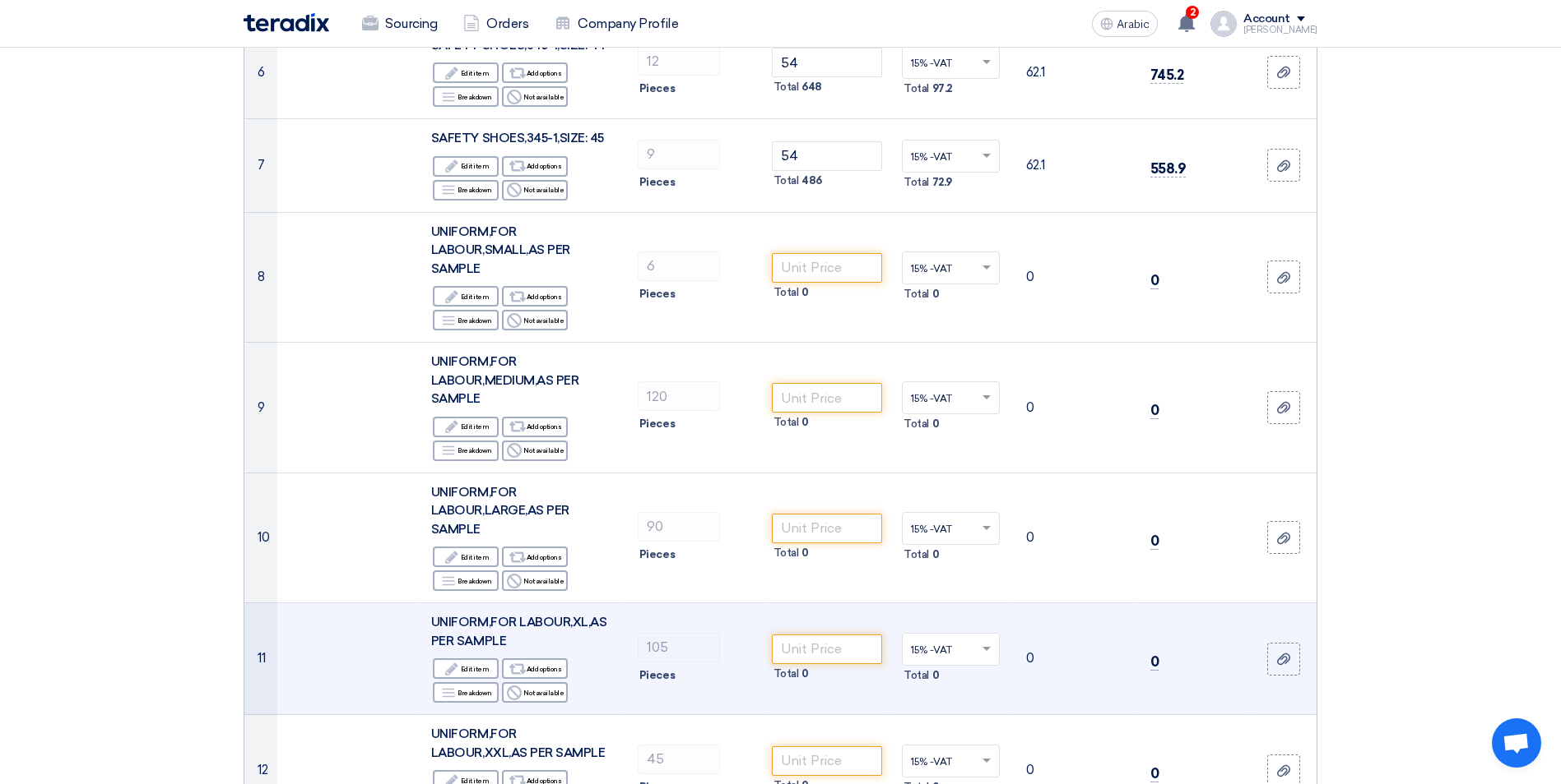
scroll to position [575, 0]
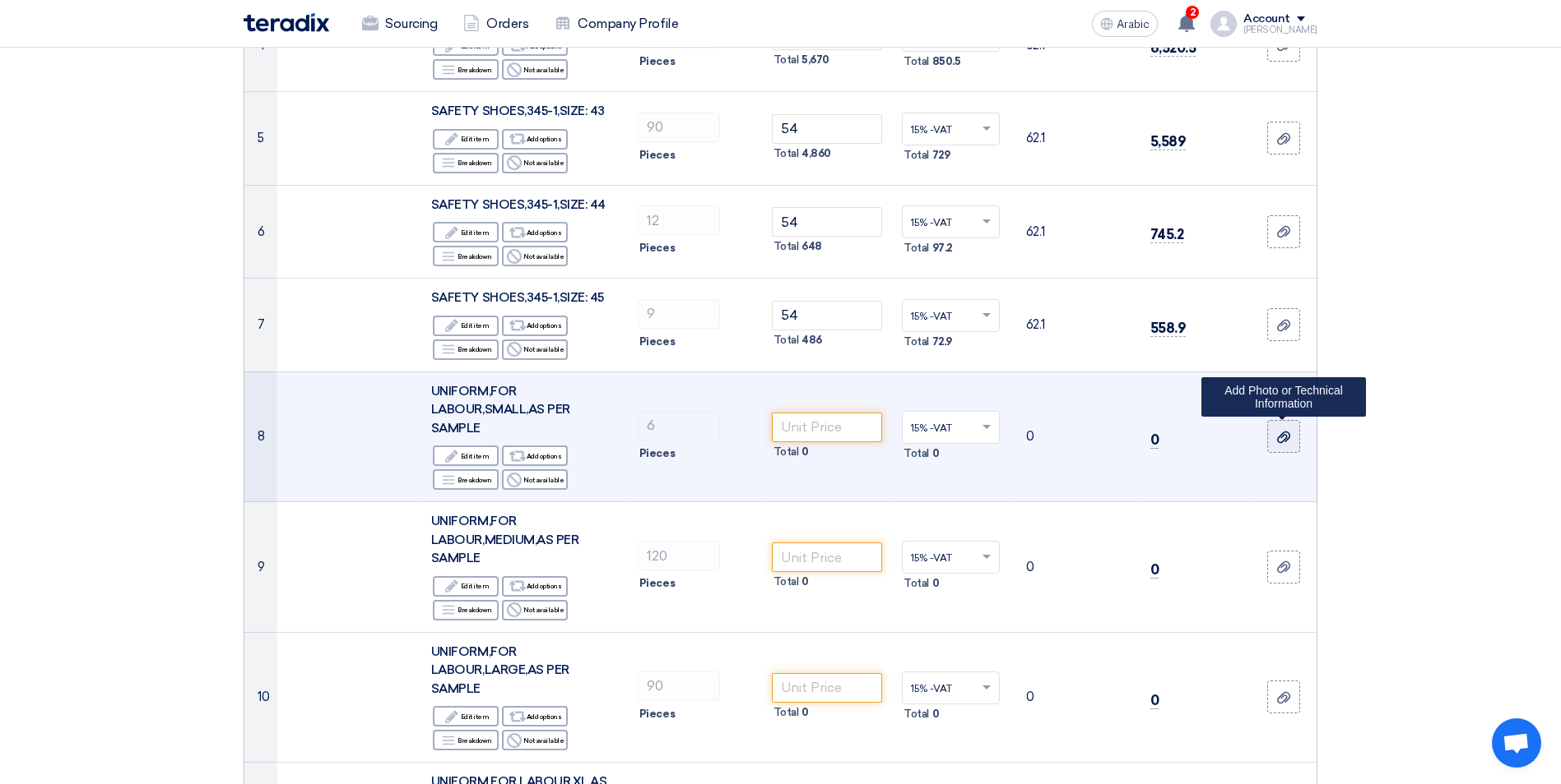
click at [1290, 443] on div at bounding box center [1284, 436] width 17 height 19
click at [0, 0] on input "file" at bounding box center [0, 0] width 0 height 0
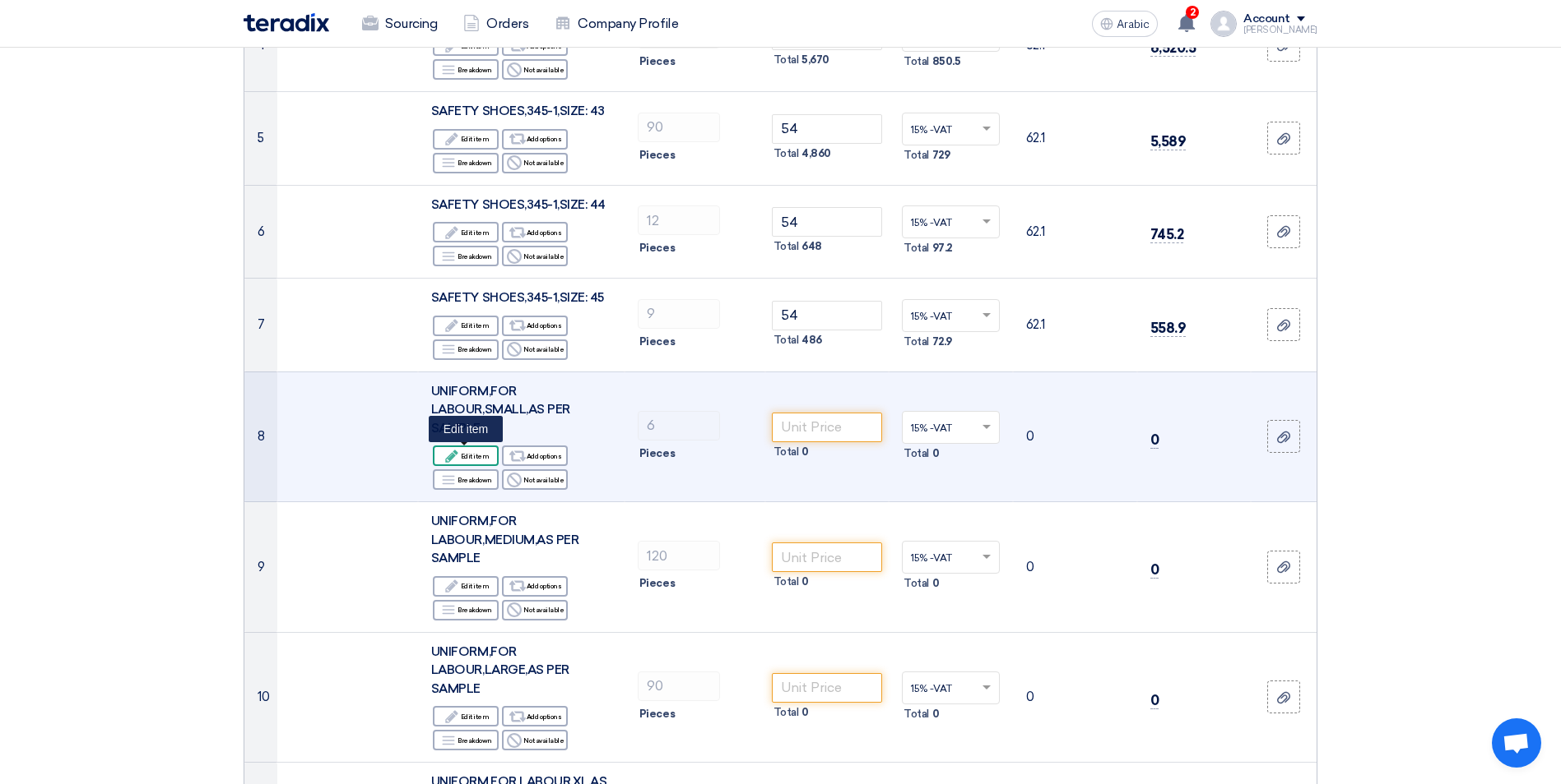
click at [480, 459] on font "Edit item" at bounding box center [475, 456] width 28 height 13
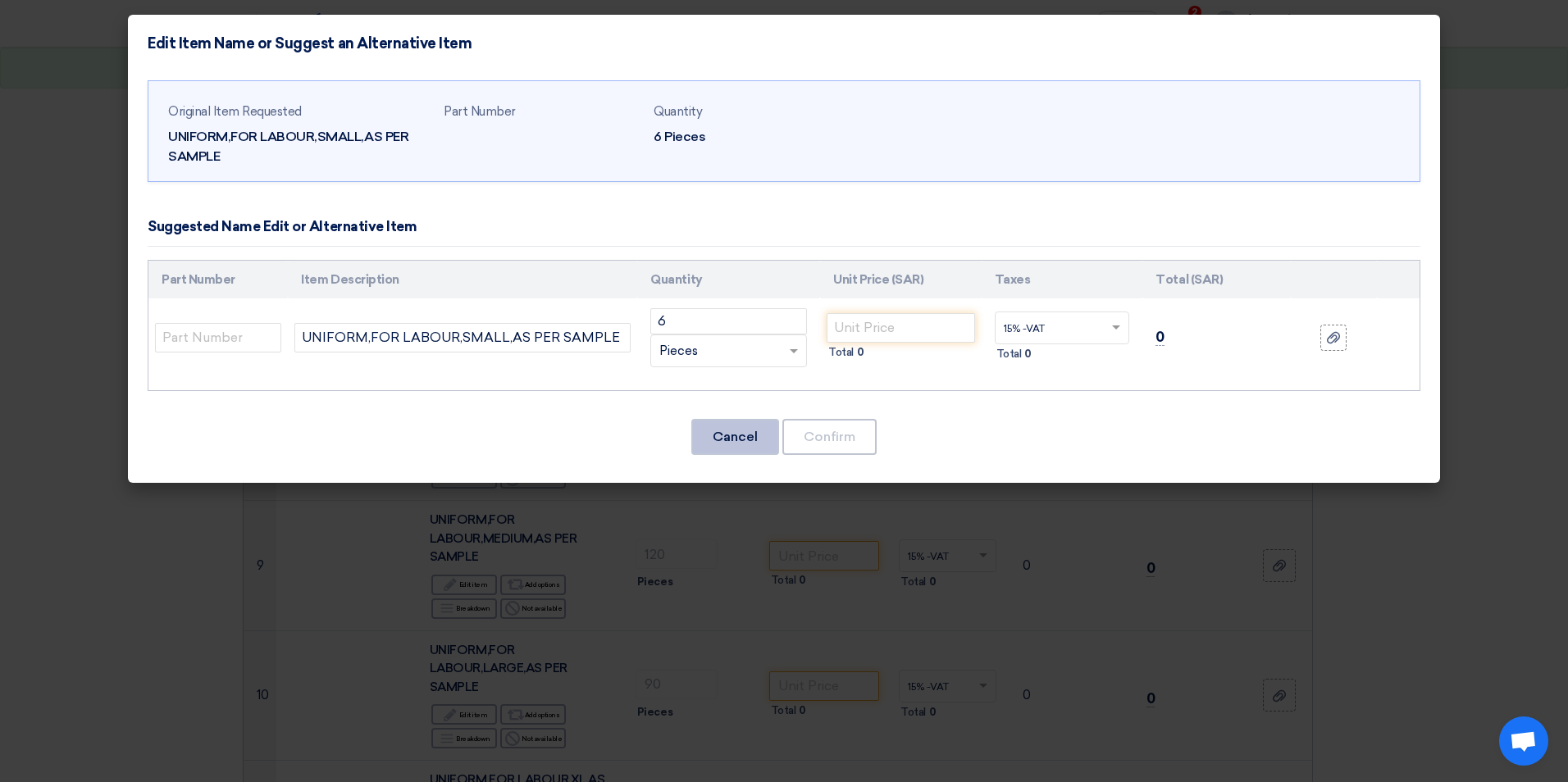
click at [729, 443] on button "Cancel" at bounding box center [735, 437] width 88 height 36
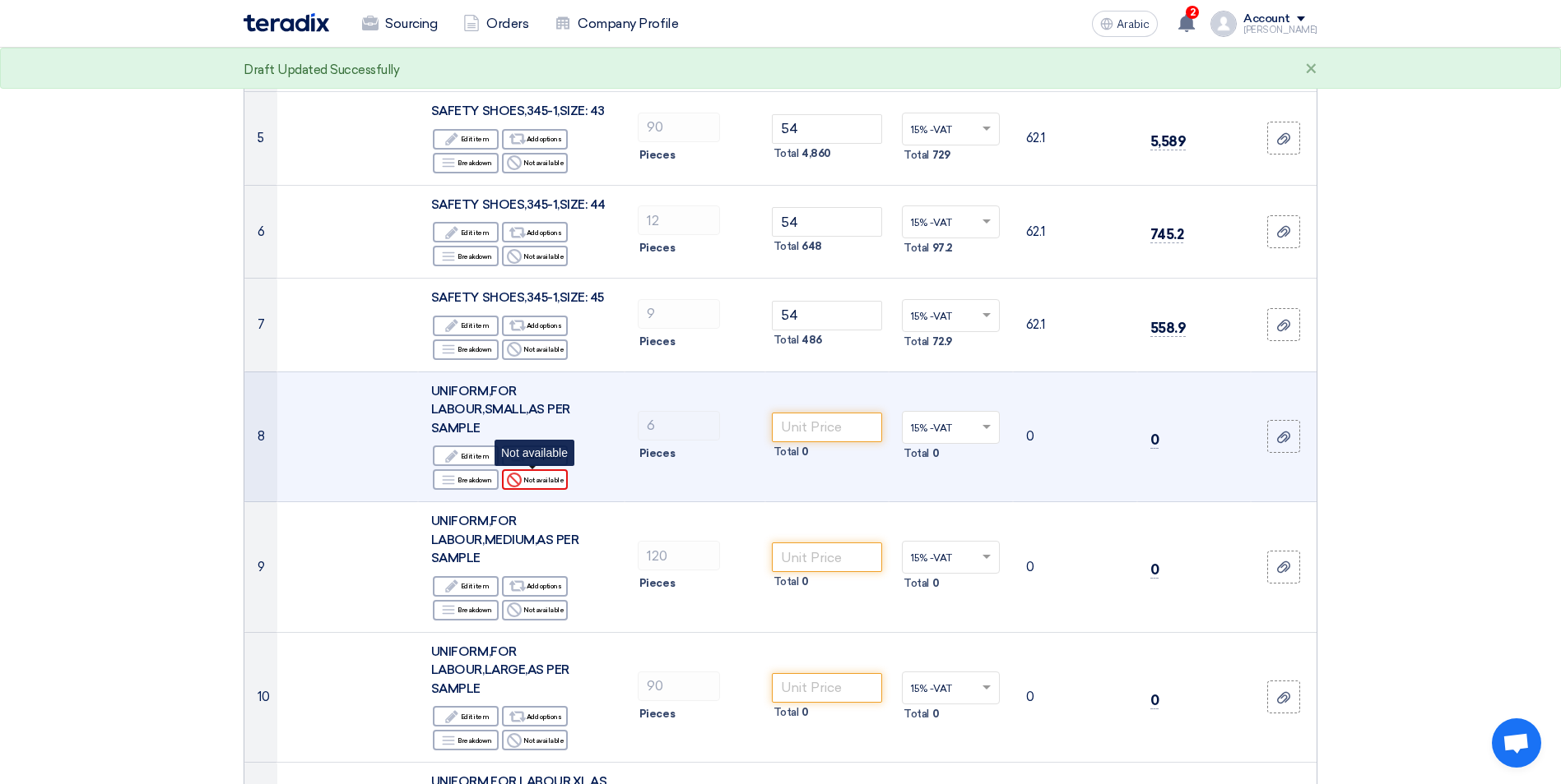
click at [553, 483] on font "Not available" at bounding box center [543, 479] width 40 height 13
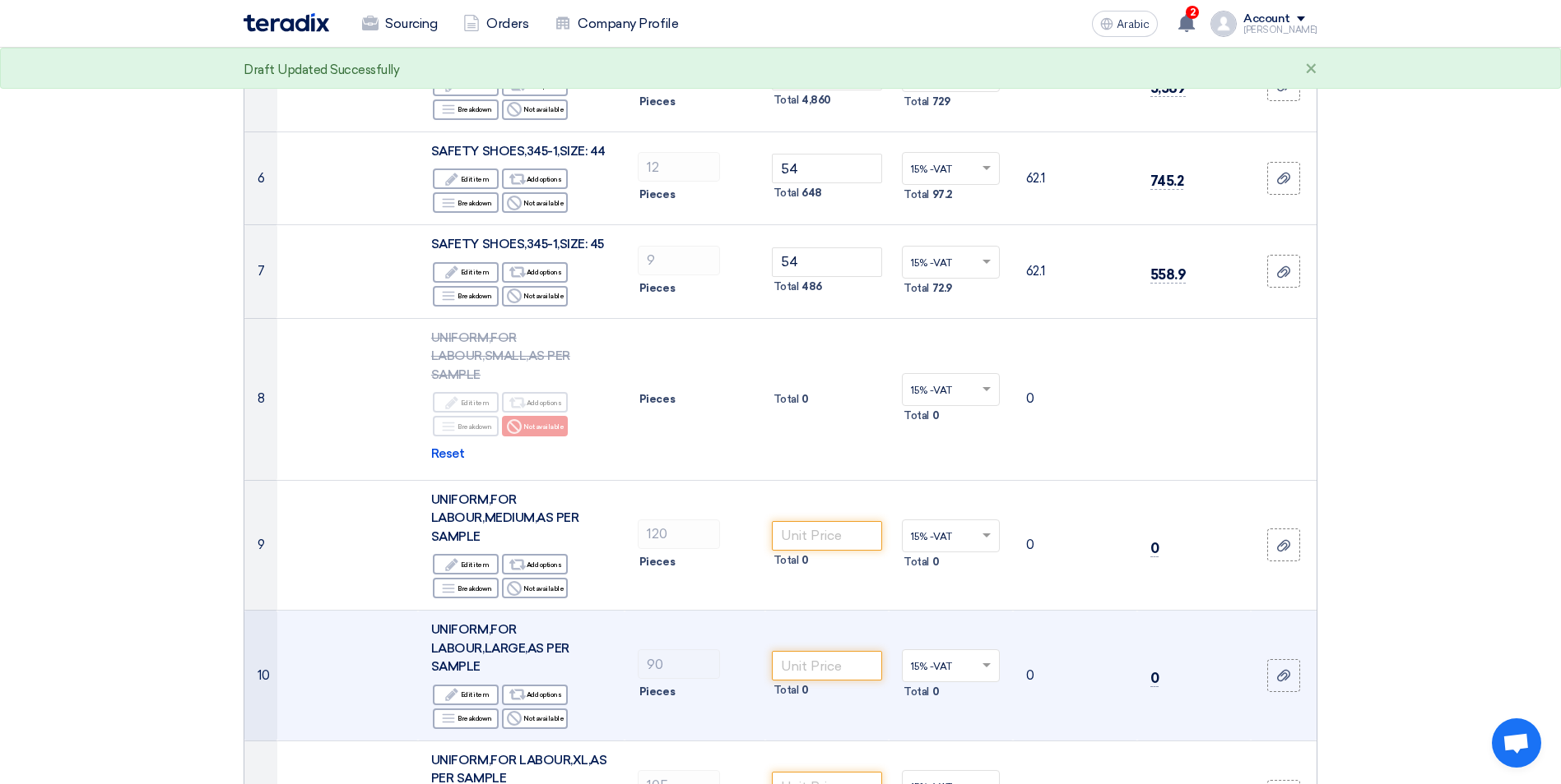
scroll to position [658, 0]
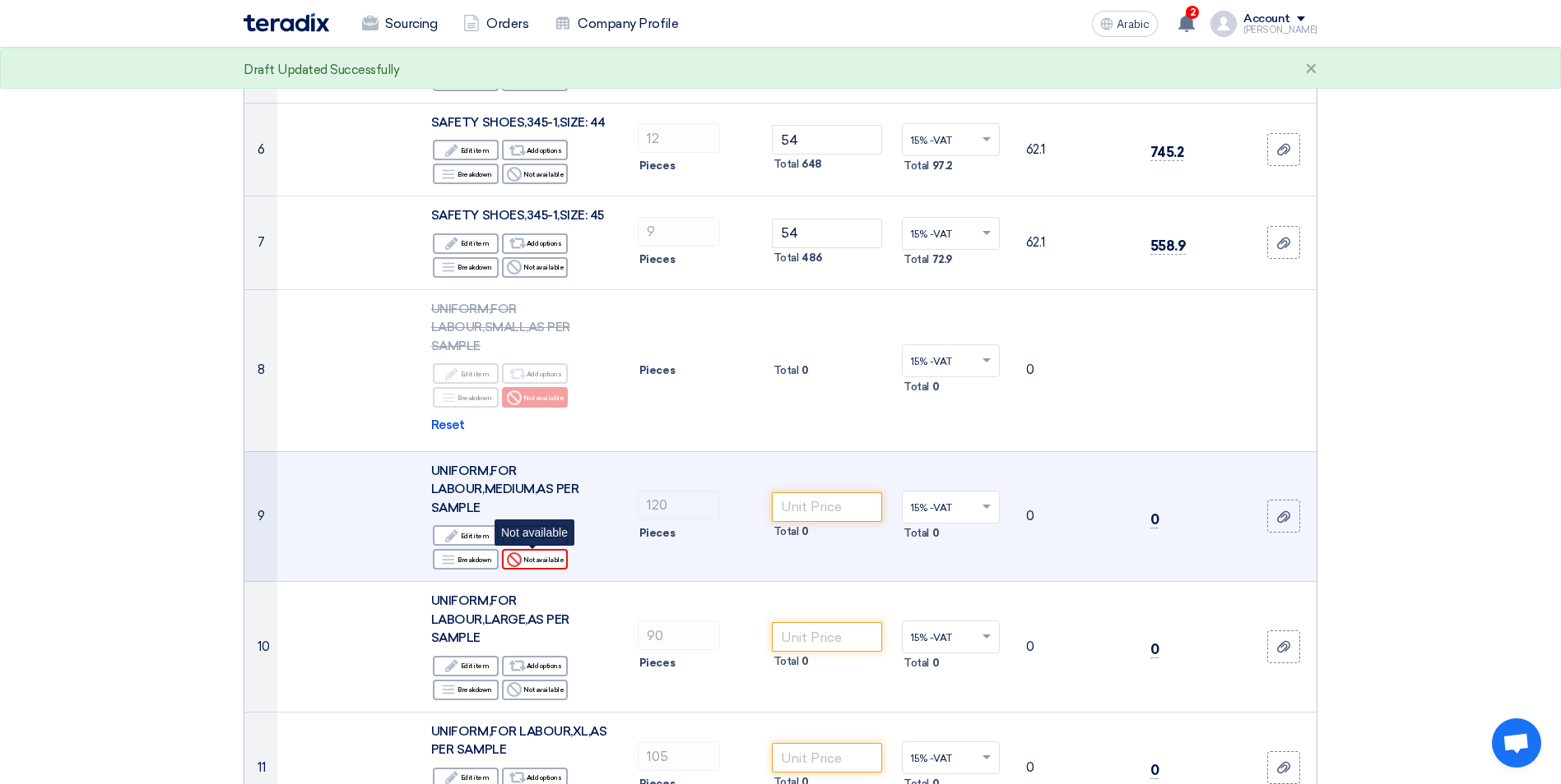
click at [547, 561] on font "Not available" at bounding box center [543, 560] width 40 height 13
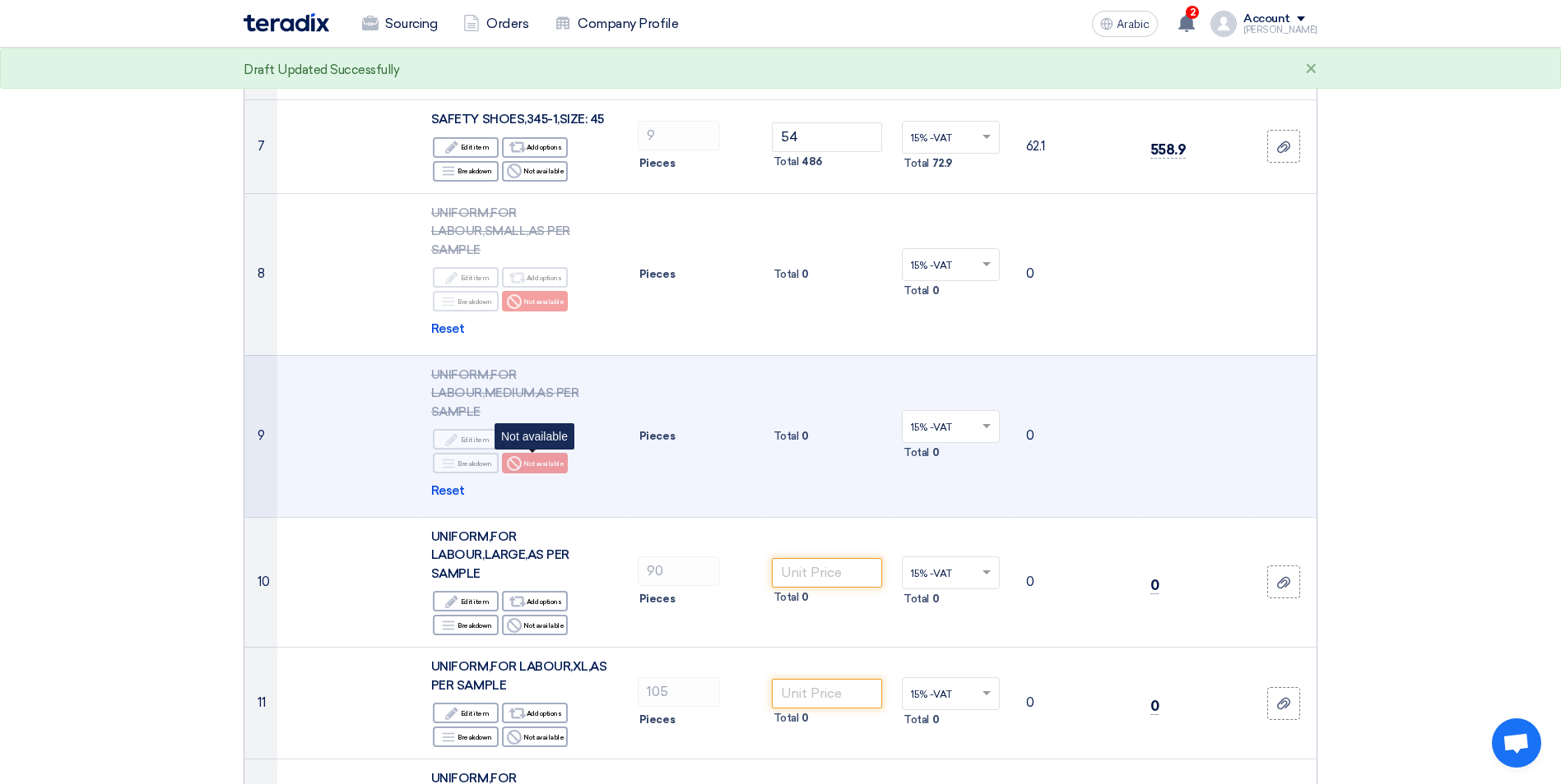
scroll to position [905, 0]
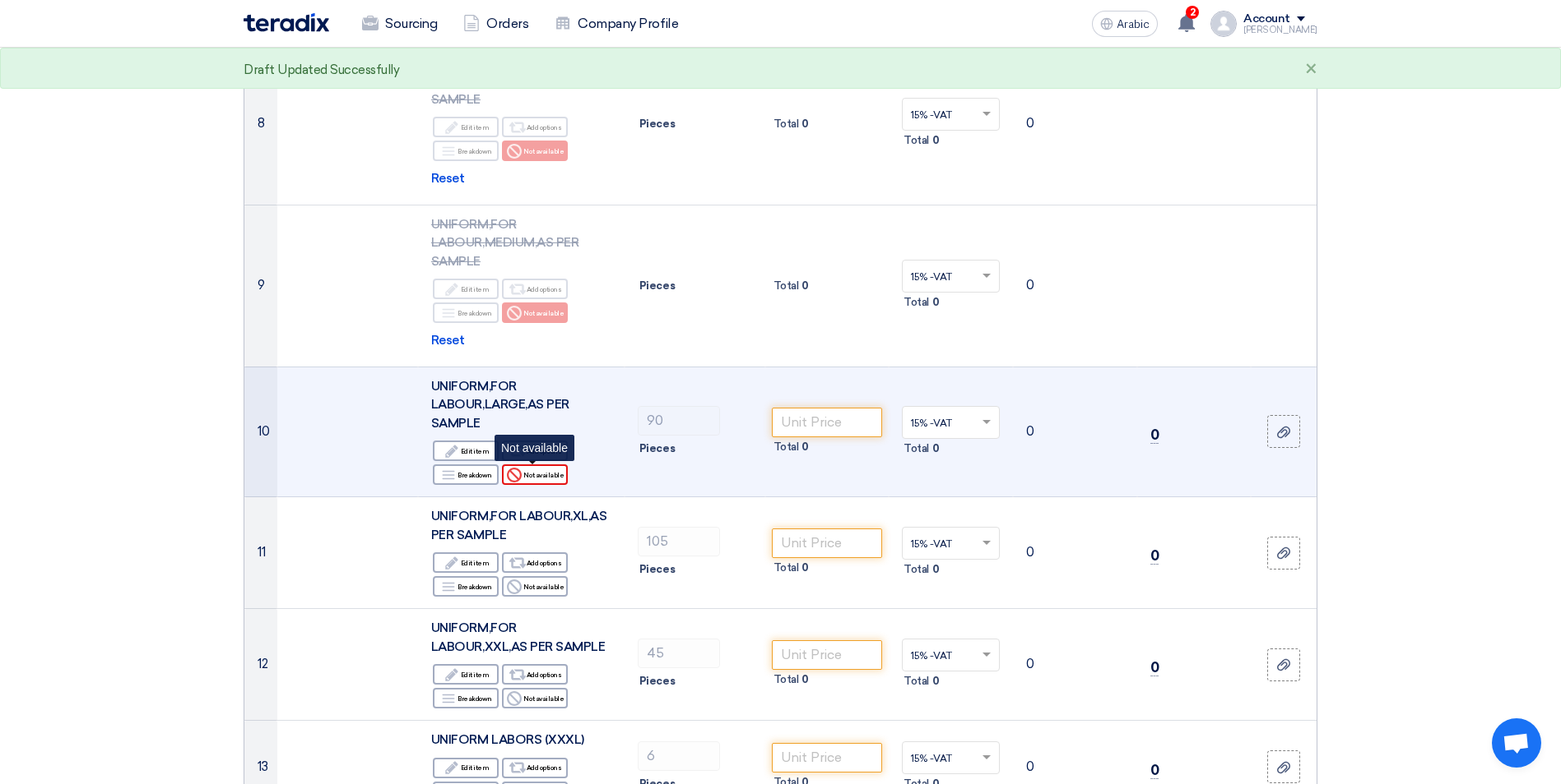
click at [534, 475] on font "Not available" at bounding box center [543, 474] width 40 height 13
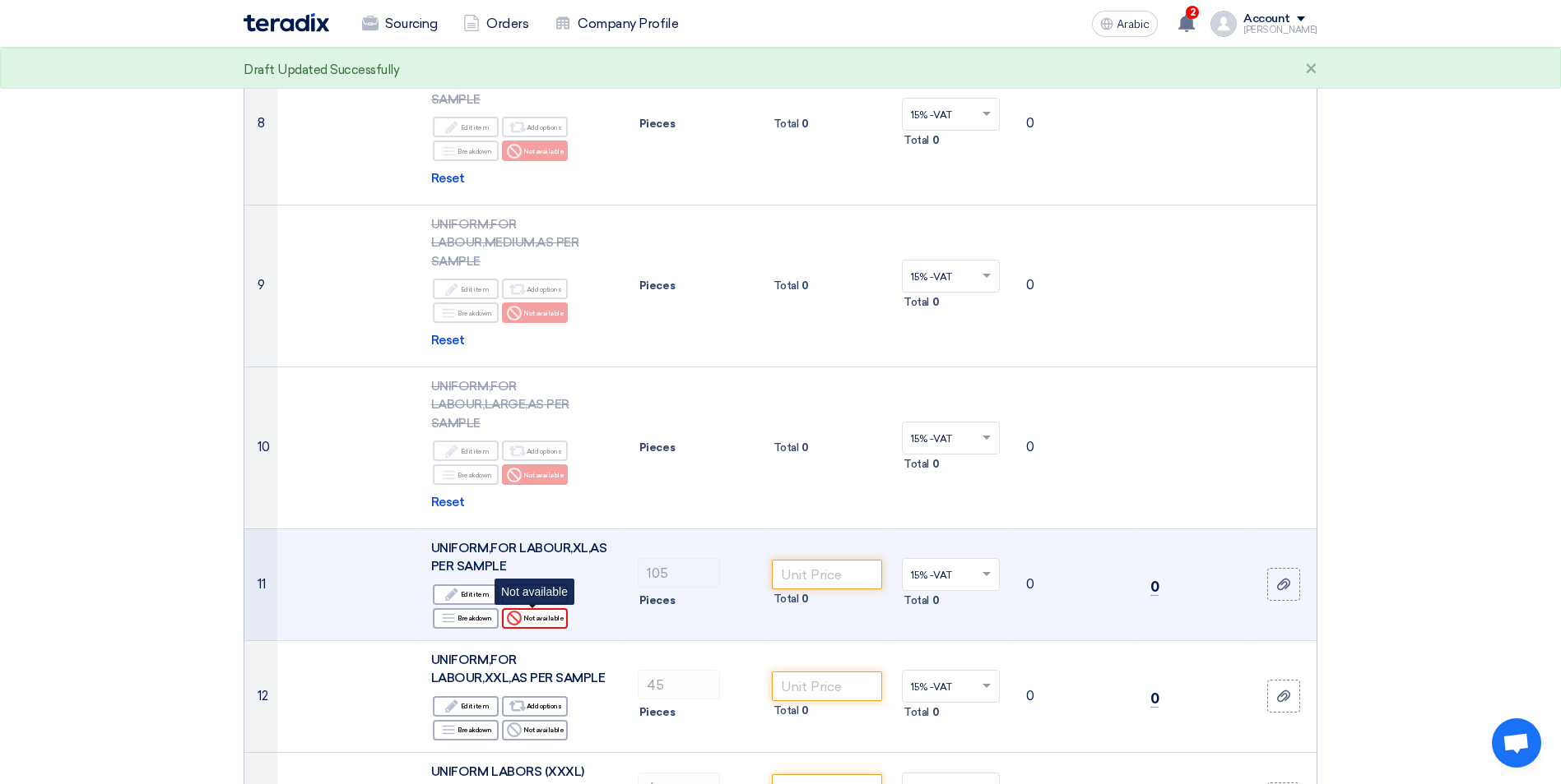
click at [531, 621] on font "Not available" at bounding box center [543, 617] width 40 height 13
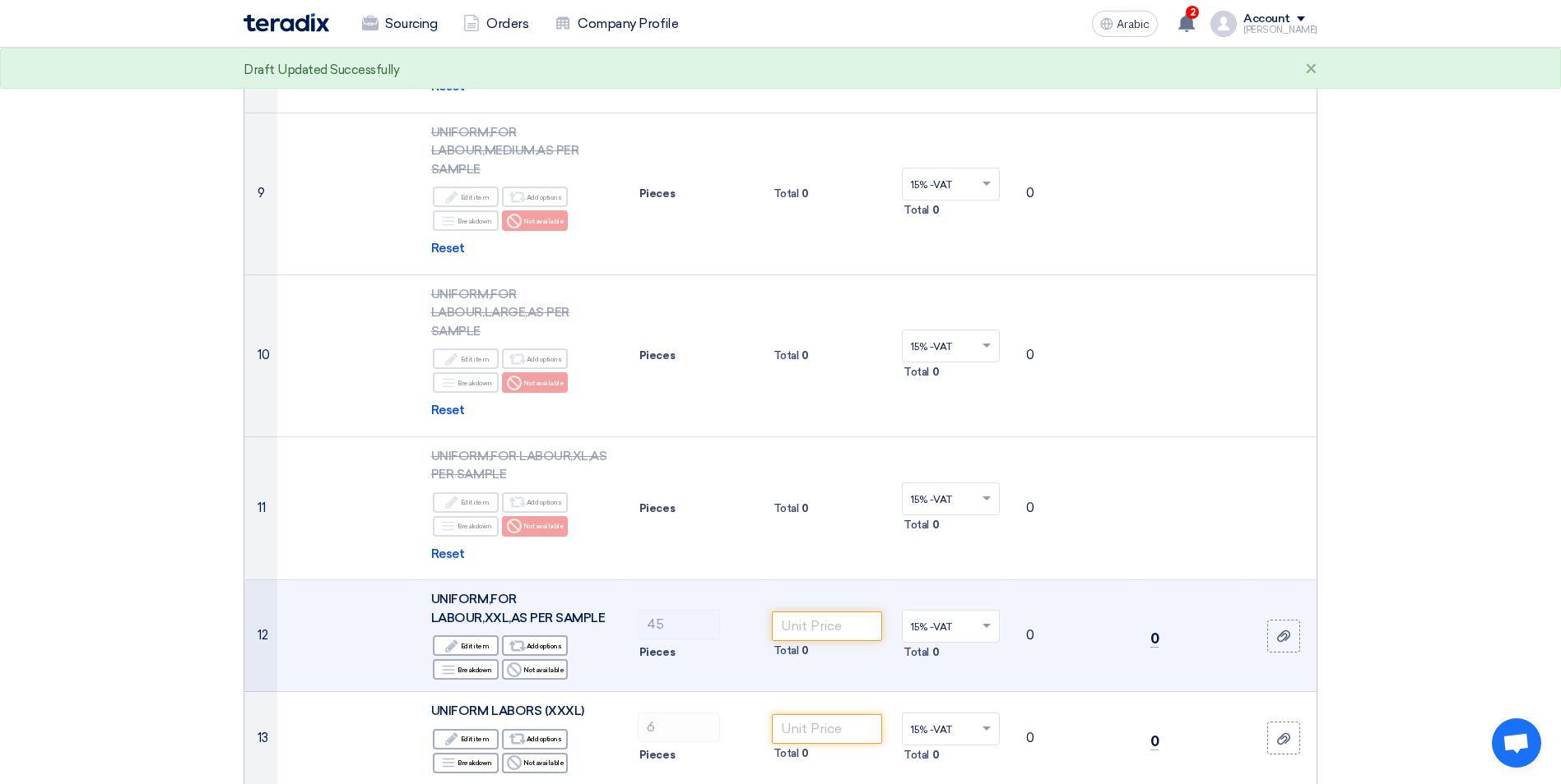
scroll to position [1069, 0]
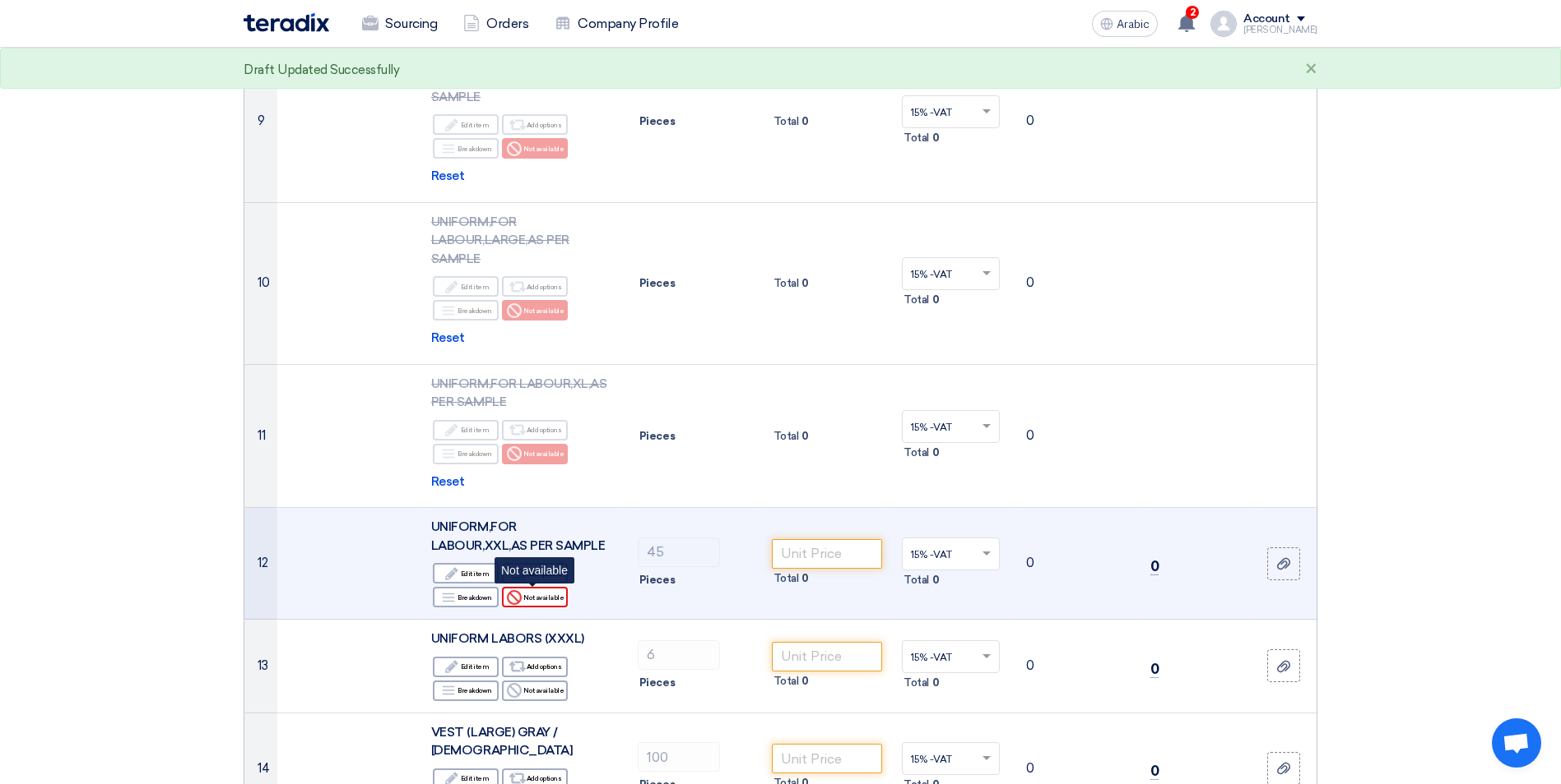
click at [550, 594] on font "Not available" at bounding box center [543, 597] width 40 height 13
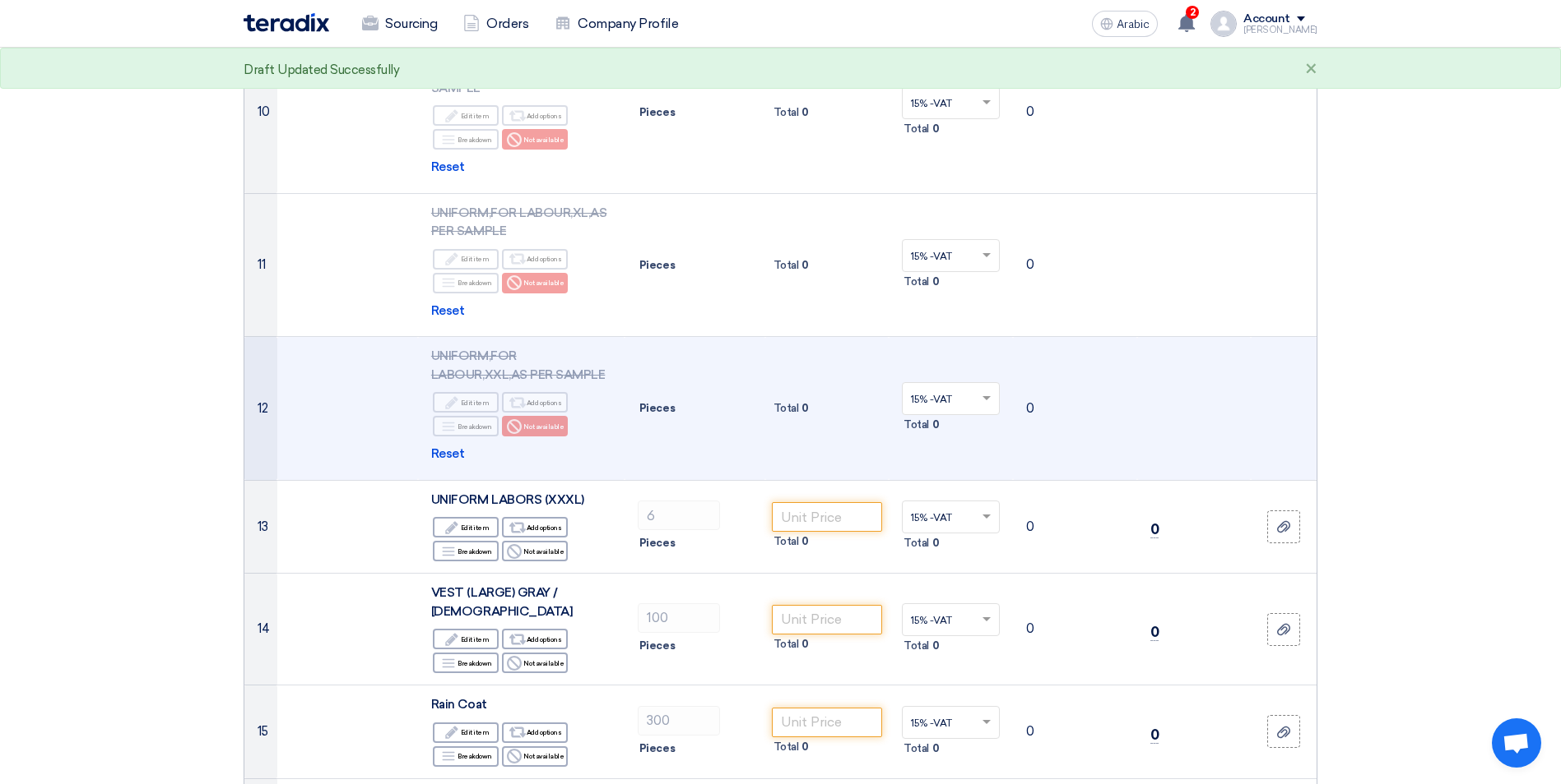
scroll to position [1397, 0]
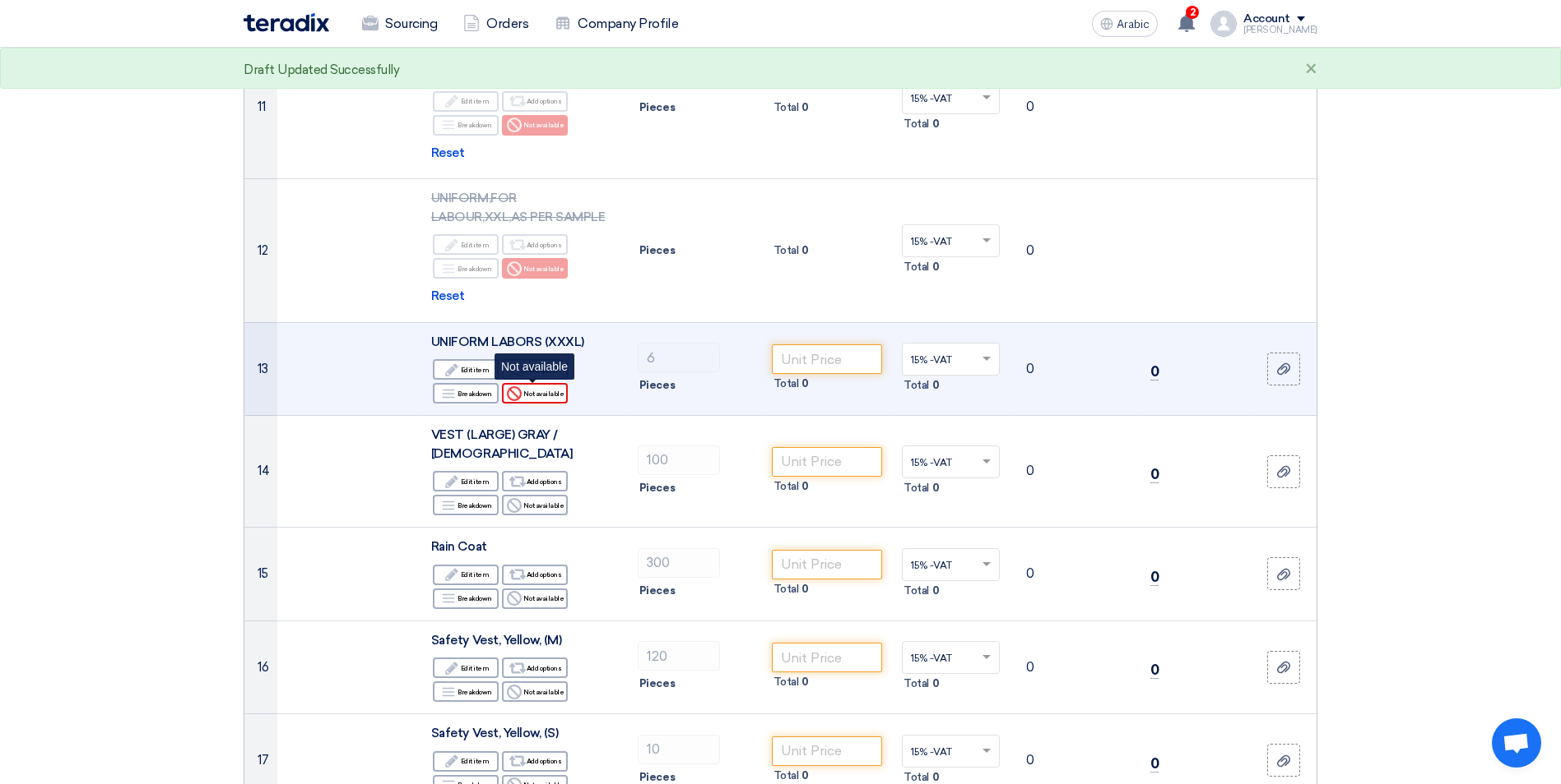
click at [543, 397] on font "Not available" at bounding box center [543, 393] width 40 height 13
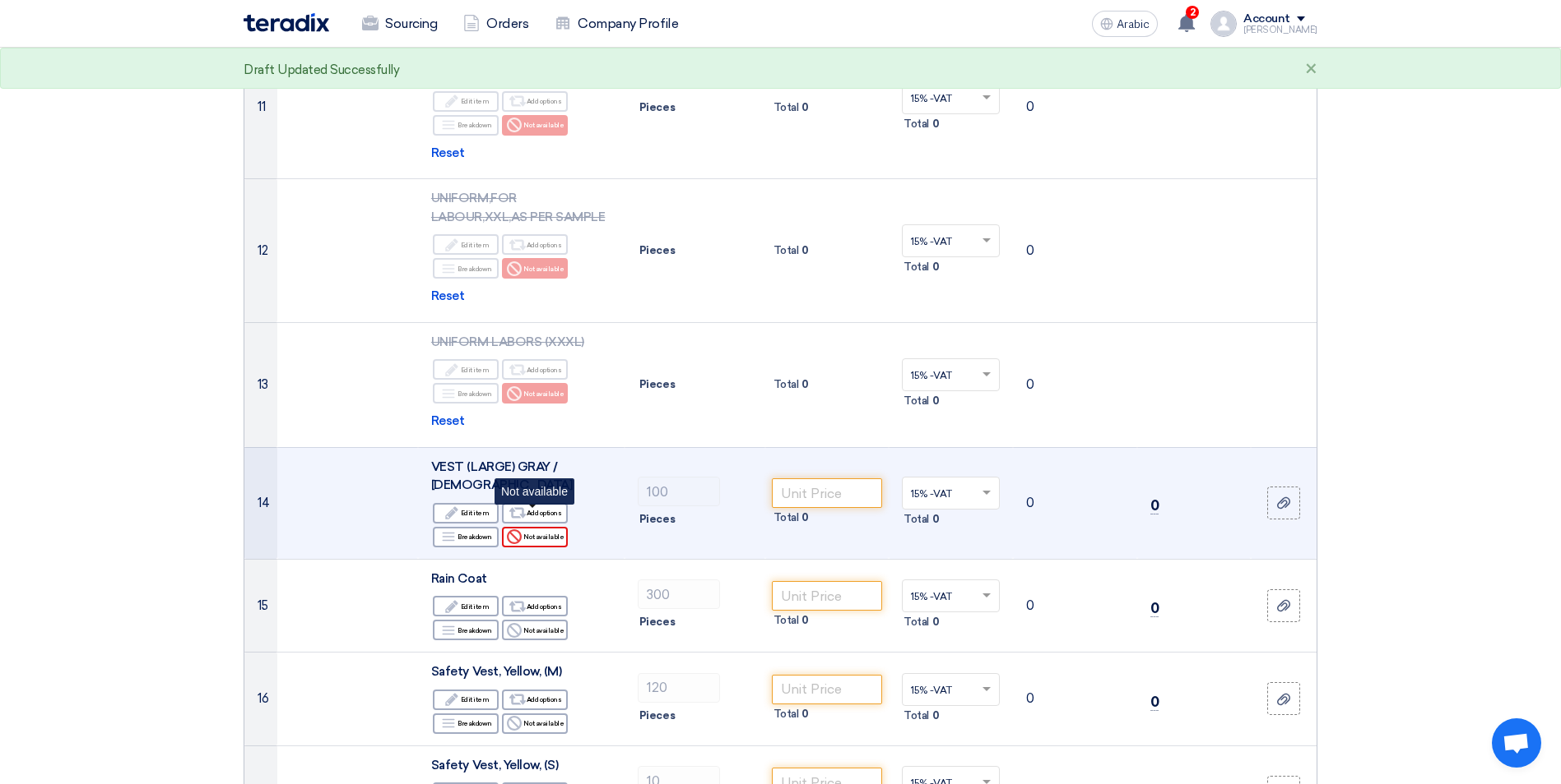
click at [535, 530] on font "Not available" at bounding box center [543, 536] width 40 height 13
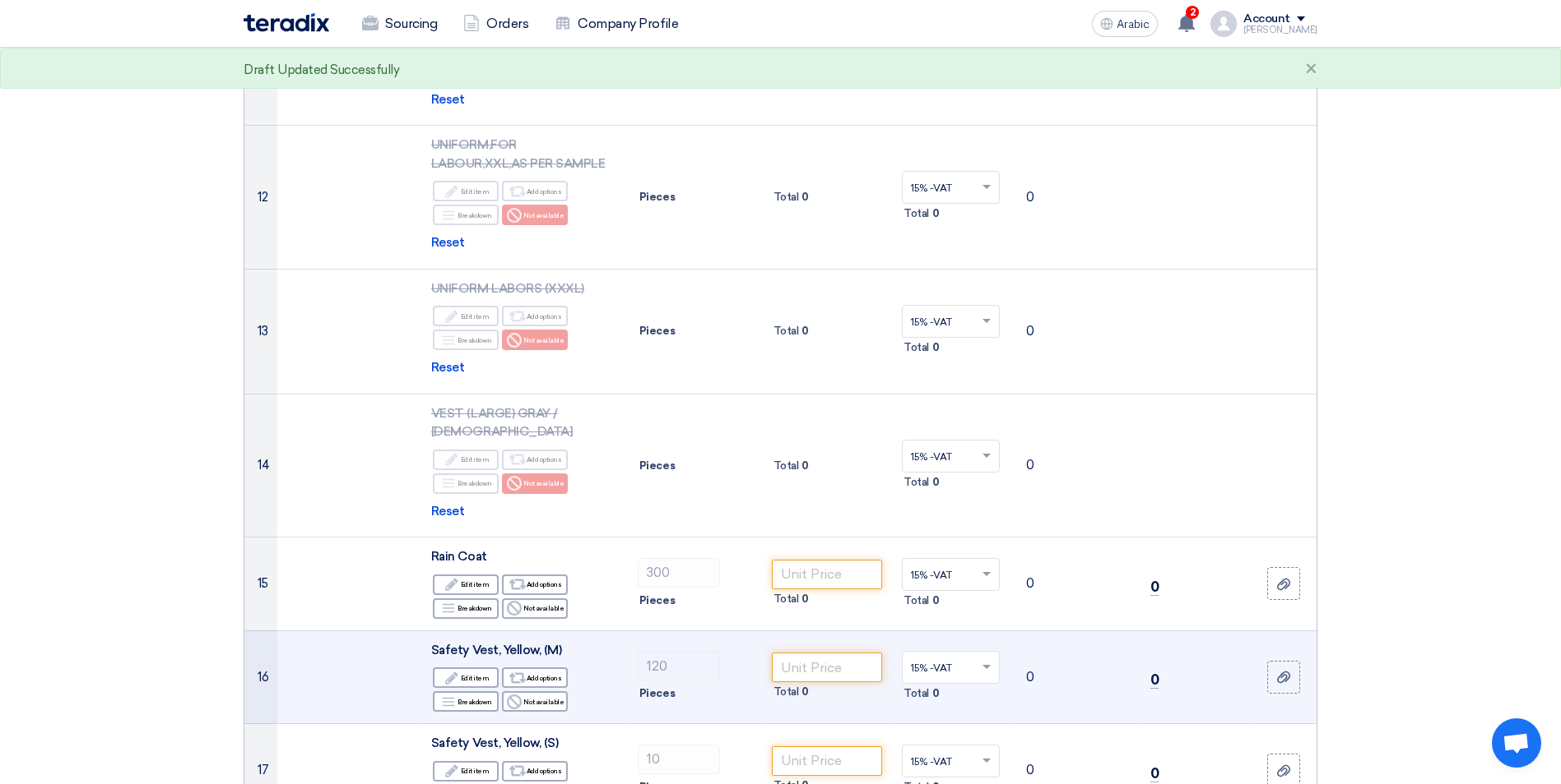
scroll to position [1480, 0]
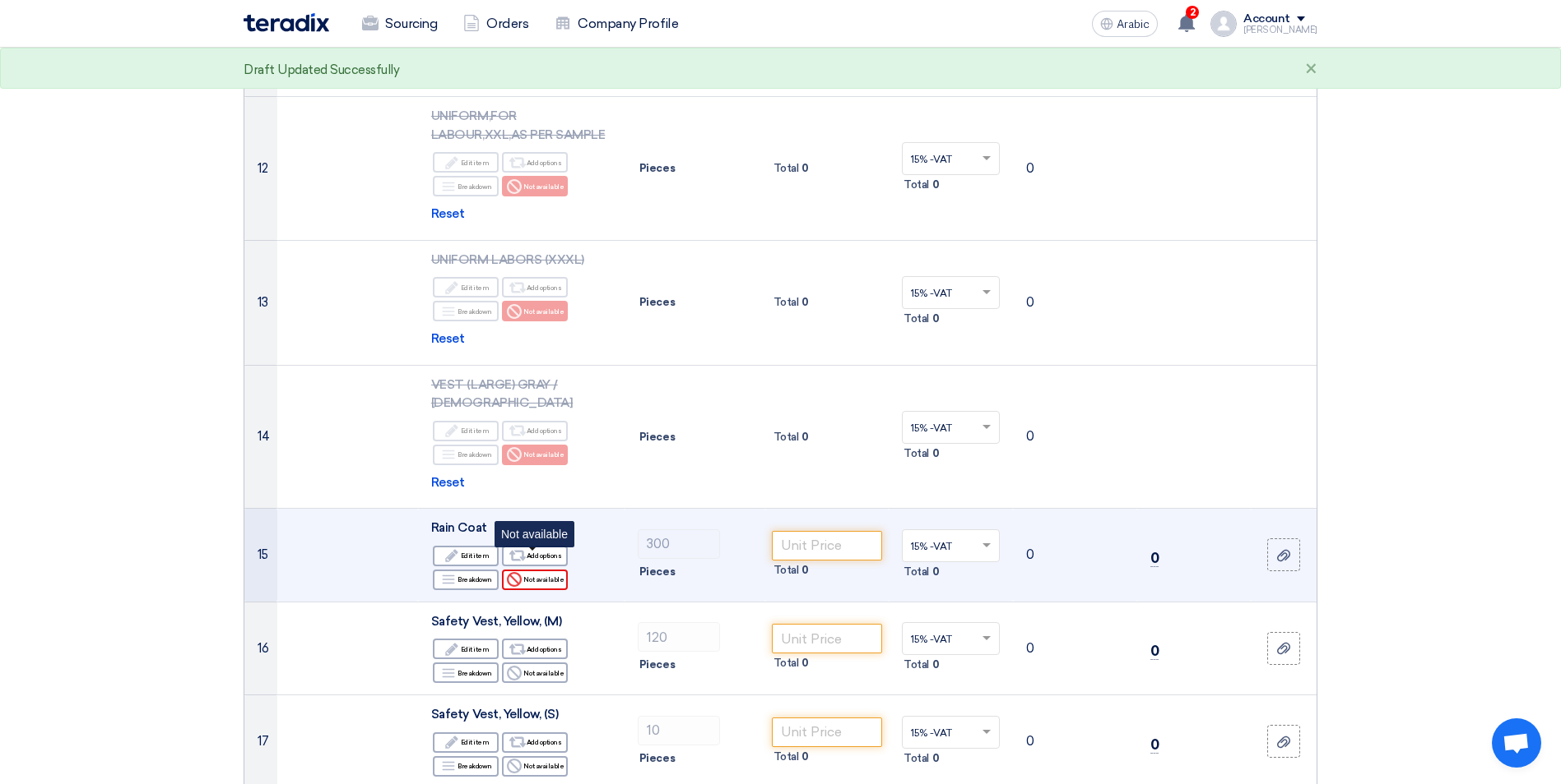
click at [535, 573] on font "Not available" at bounding box center [543, 579] width 40 height 13
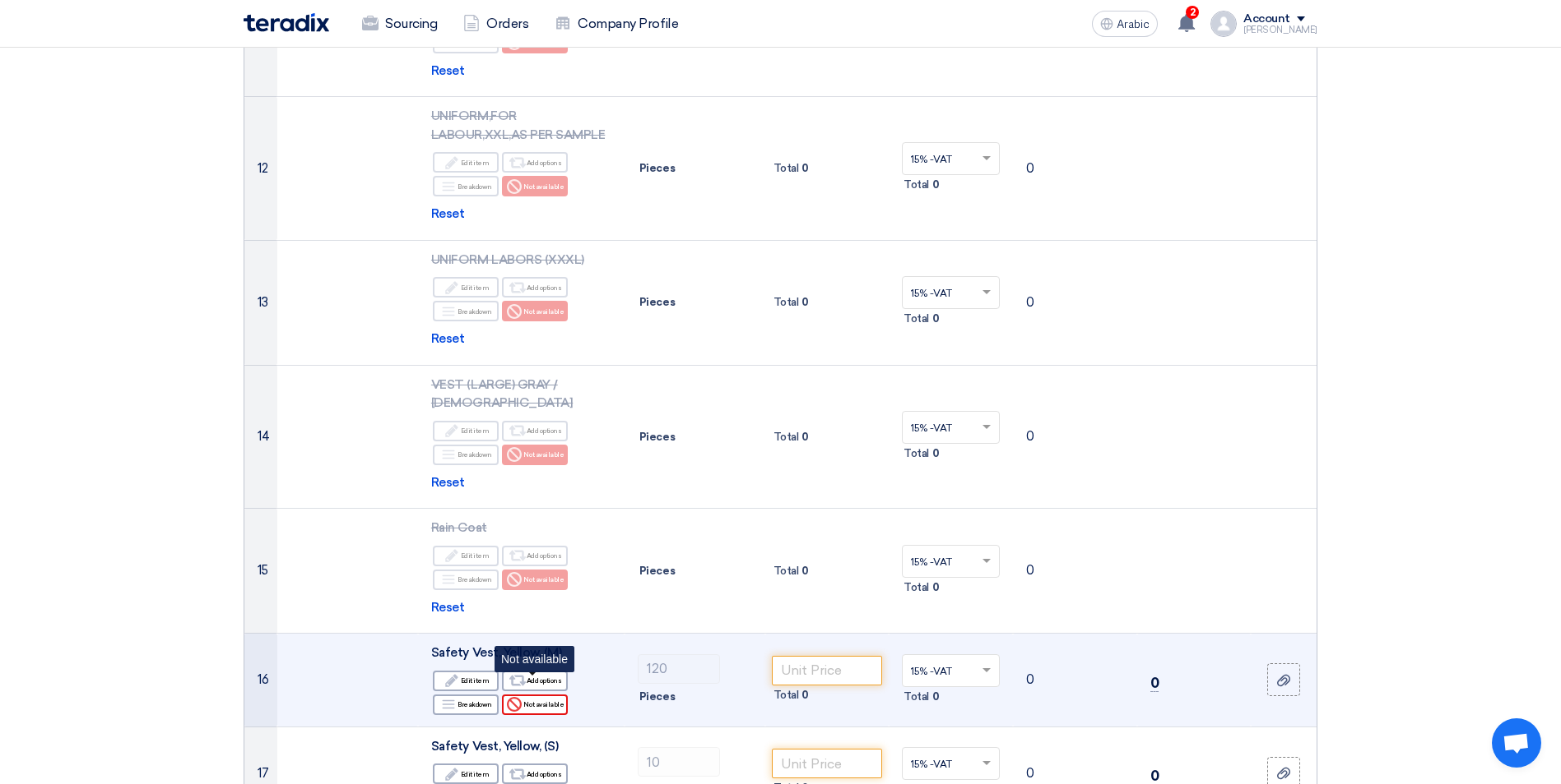
click at [542, 698] on font "Not available" at bounding box center [543, 704] width 40 height 13
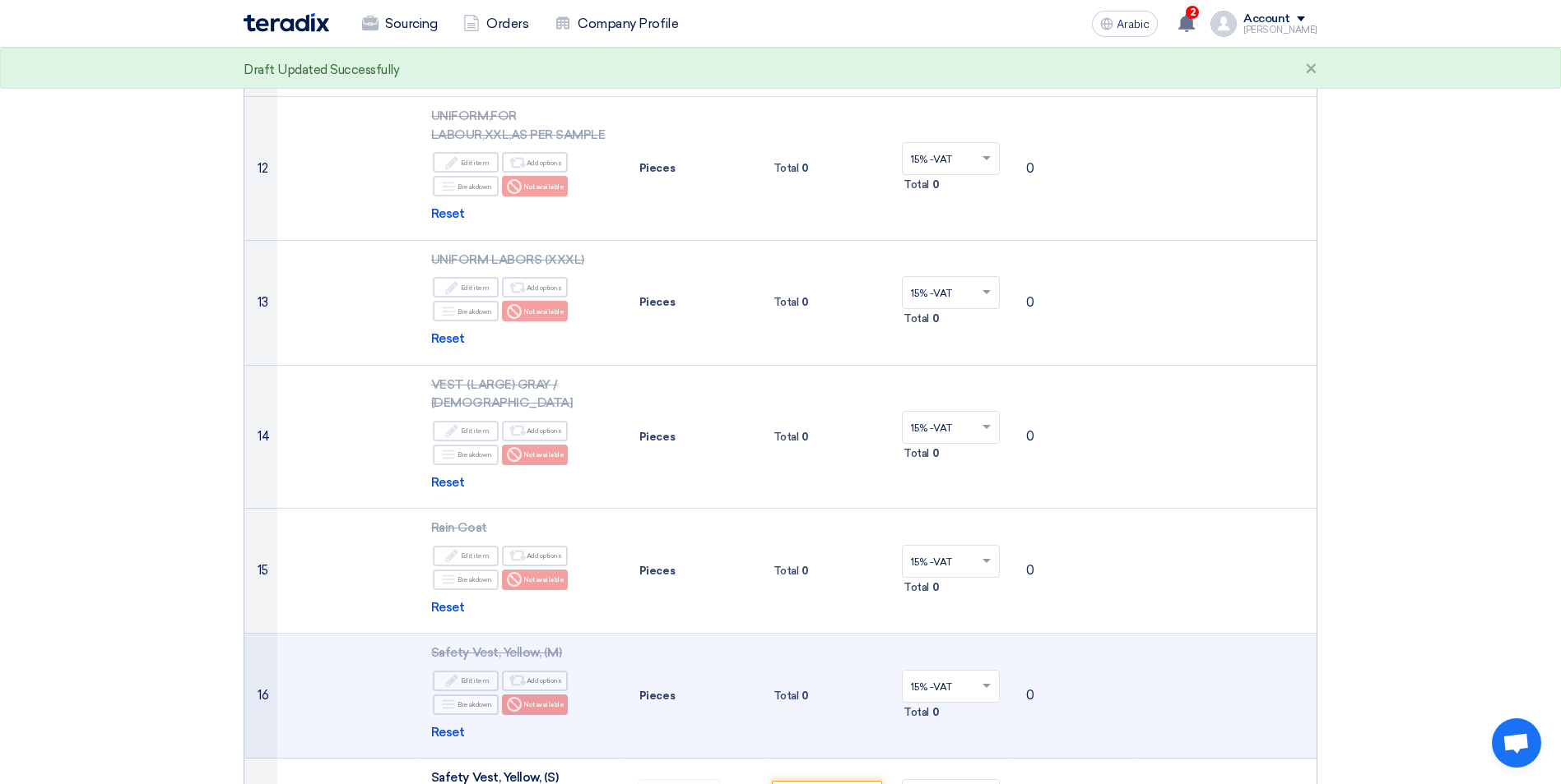
scroll to position [1727, 0]
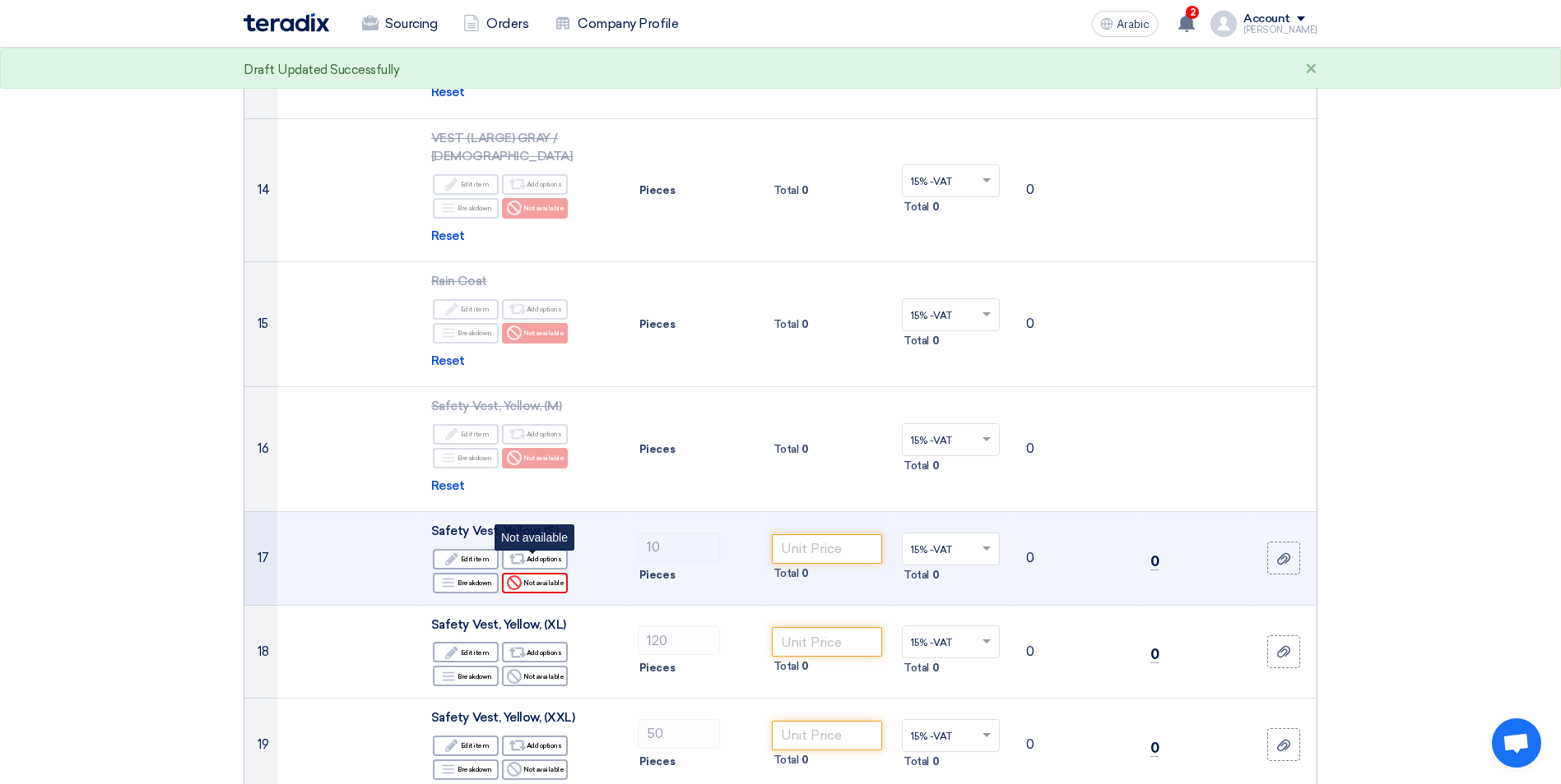
click at [528, 576] on font "Not available" at bounding box center [543, 582] width 40 height 13
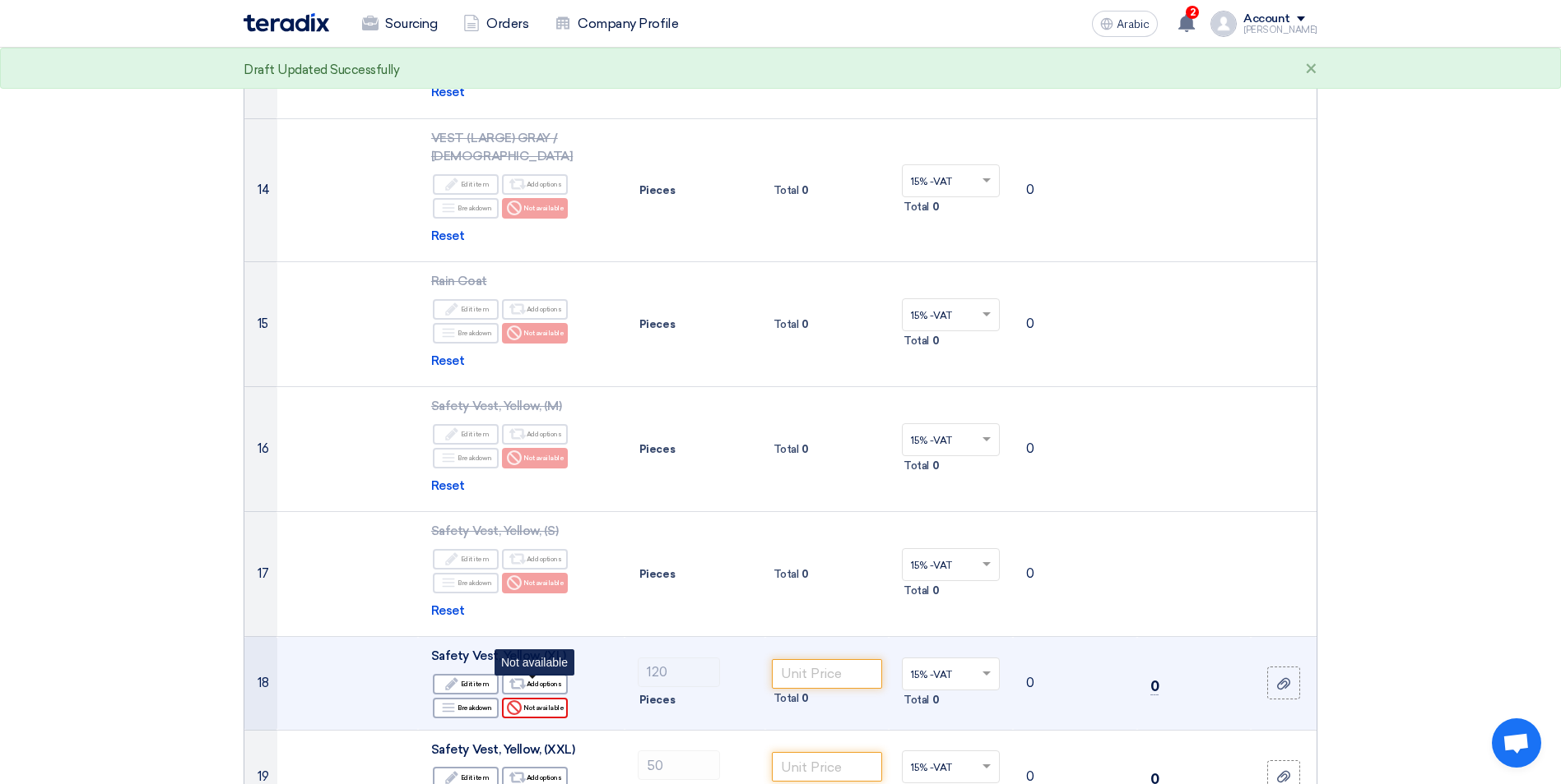
click at [534, 702] on font "Not available" at bounding box center [543, 708] width 40 height 13
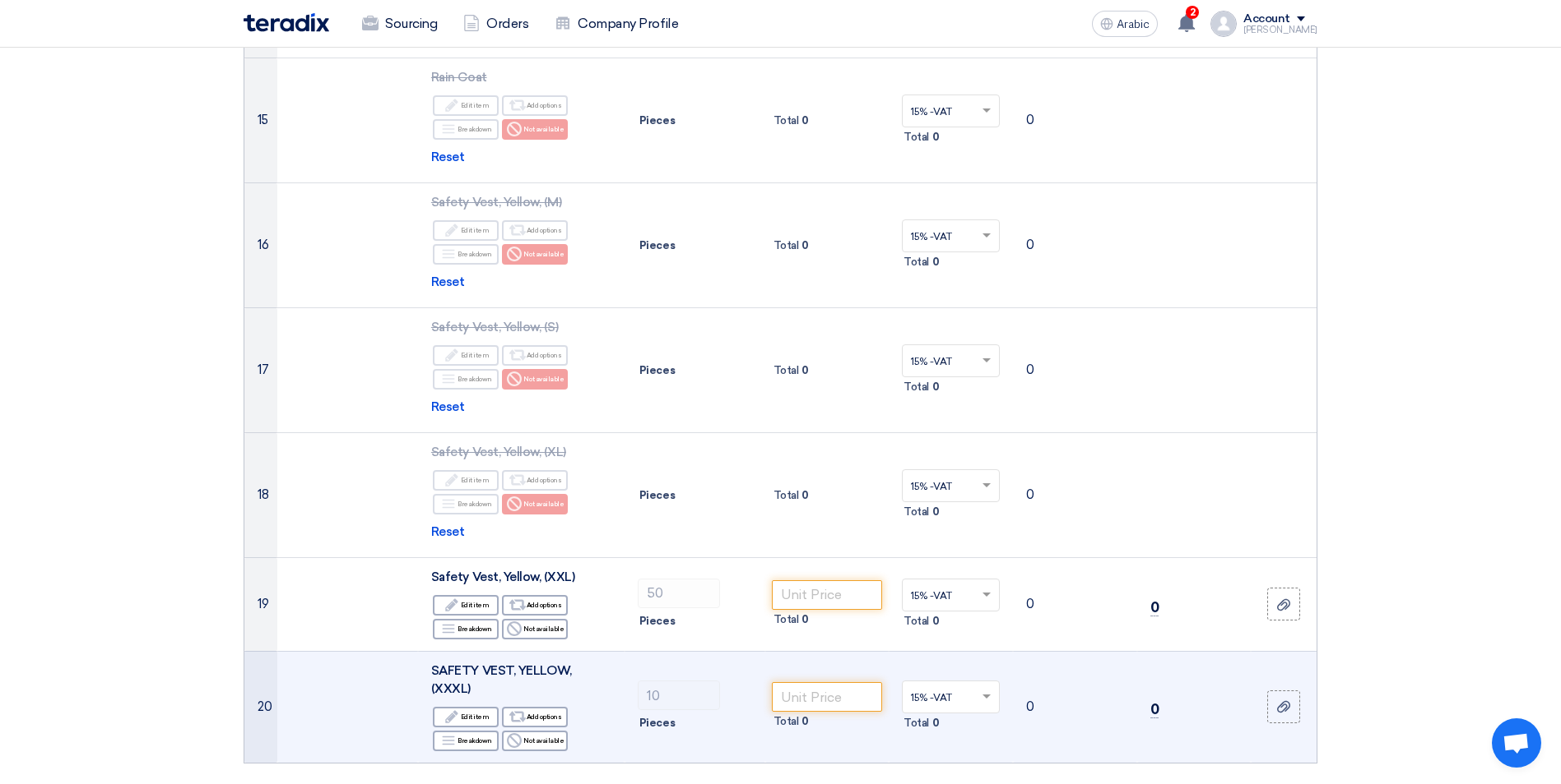
scroll to position [1974, 0]
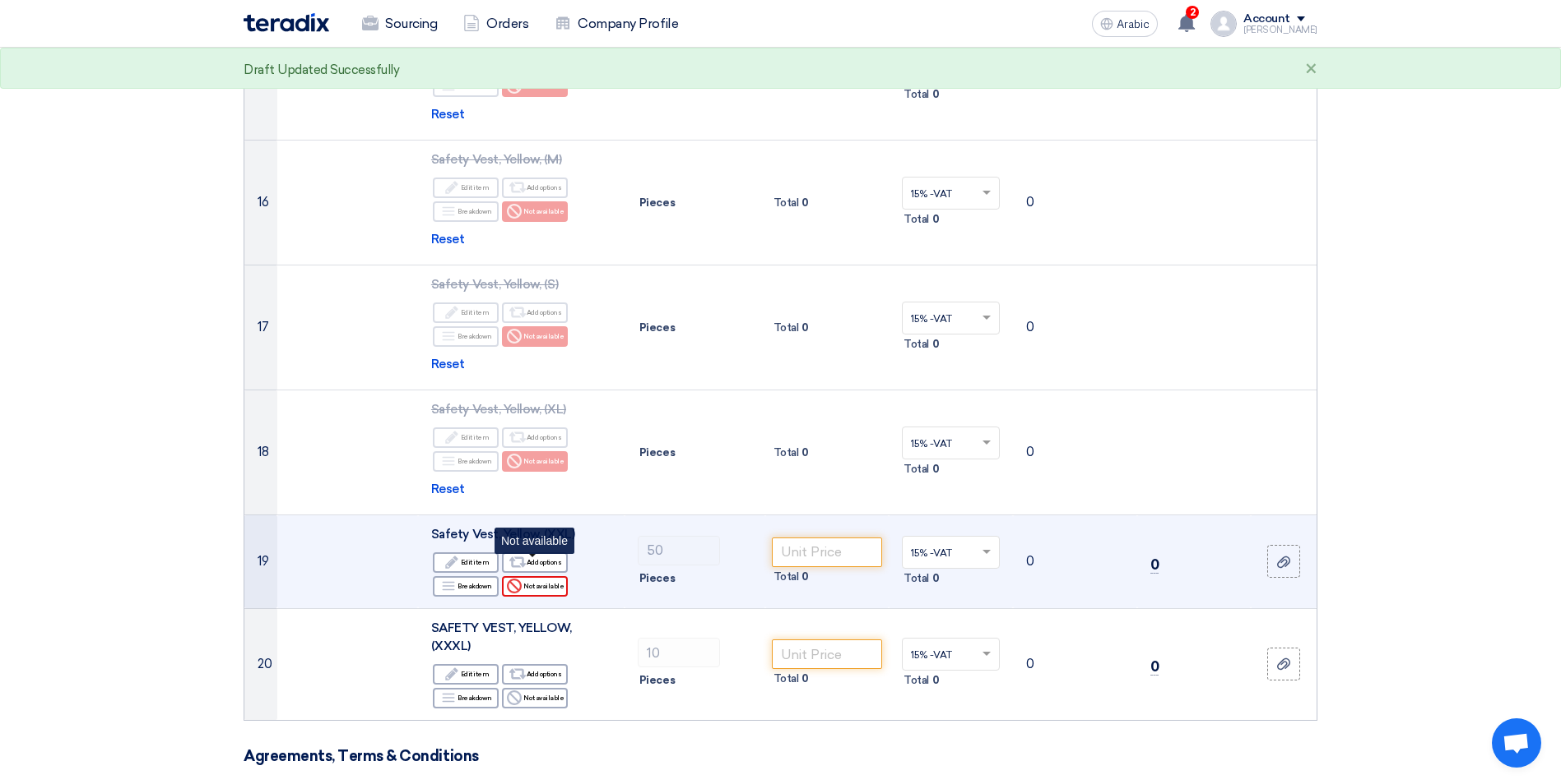
click at [536, 580] on font "Not available" at bounding box center [543, 586] width 40 height 13
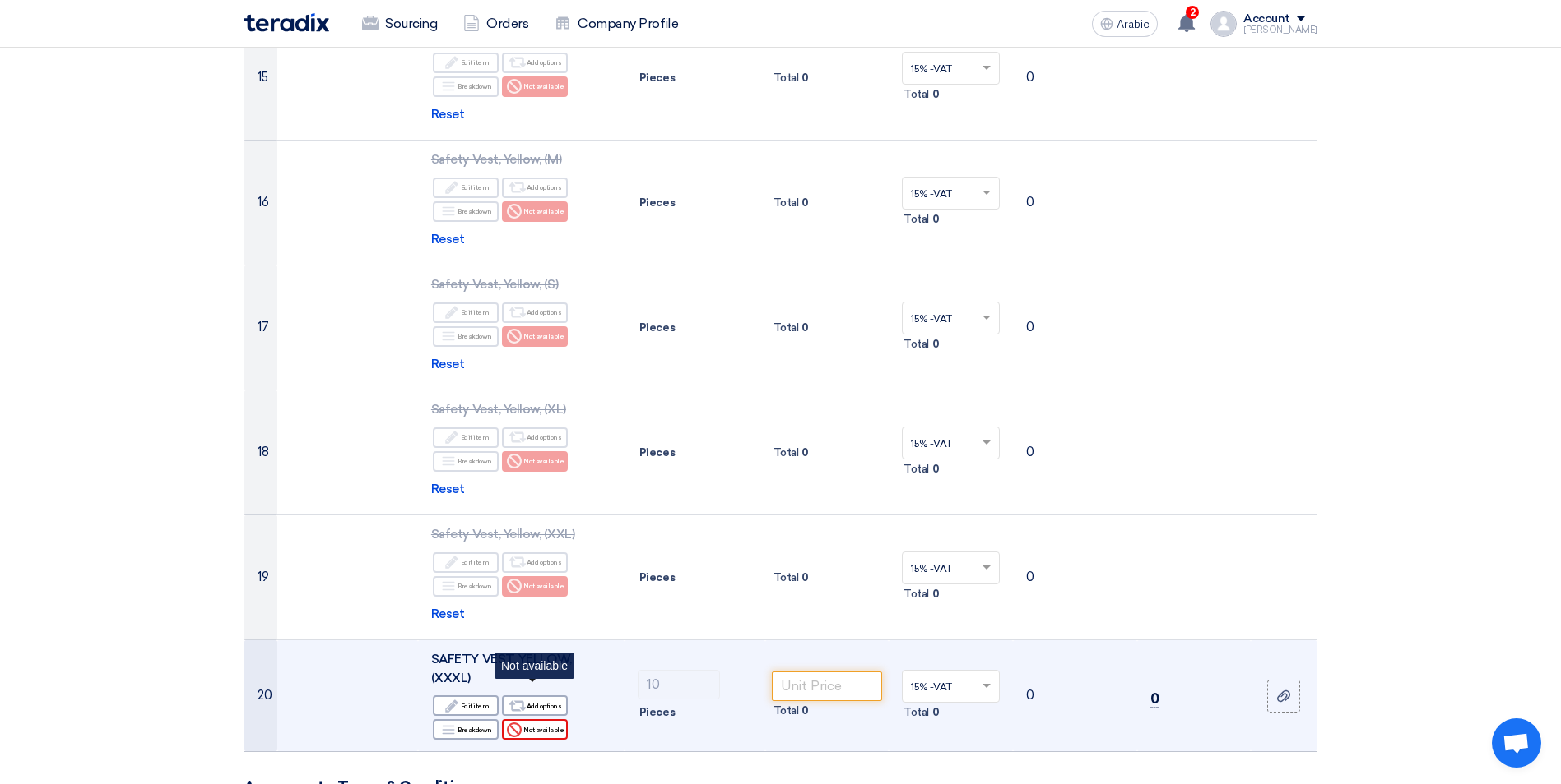
click at [539, 723] on font "Not available" at bounding box center [543, 729] width 40 height 13
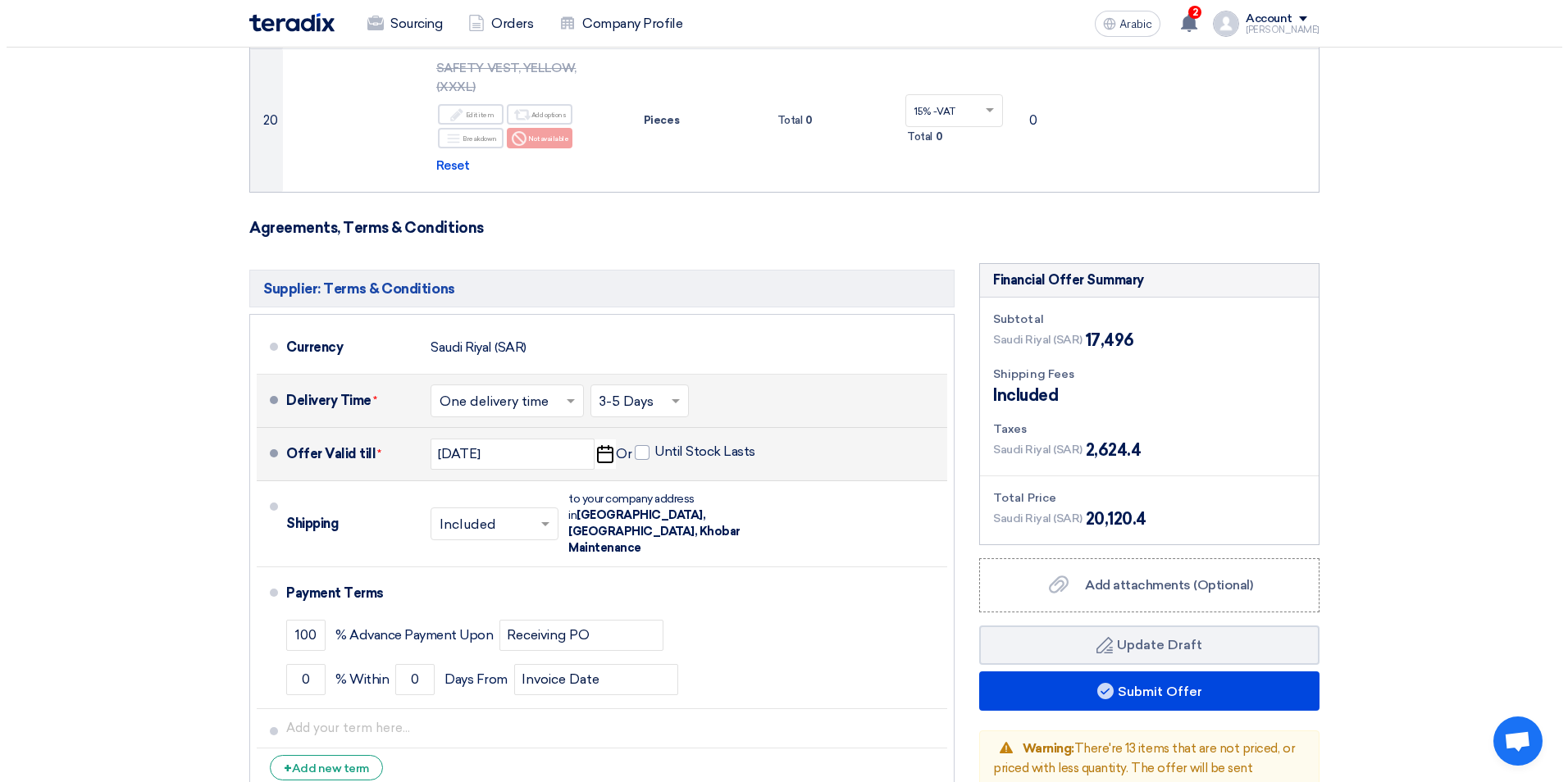
scroll to position [2625, 0]
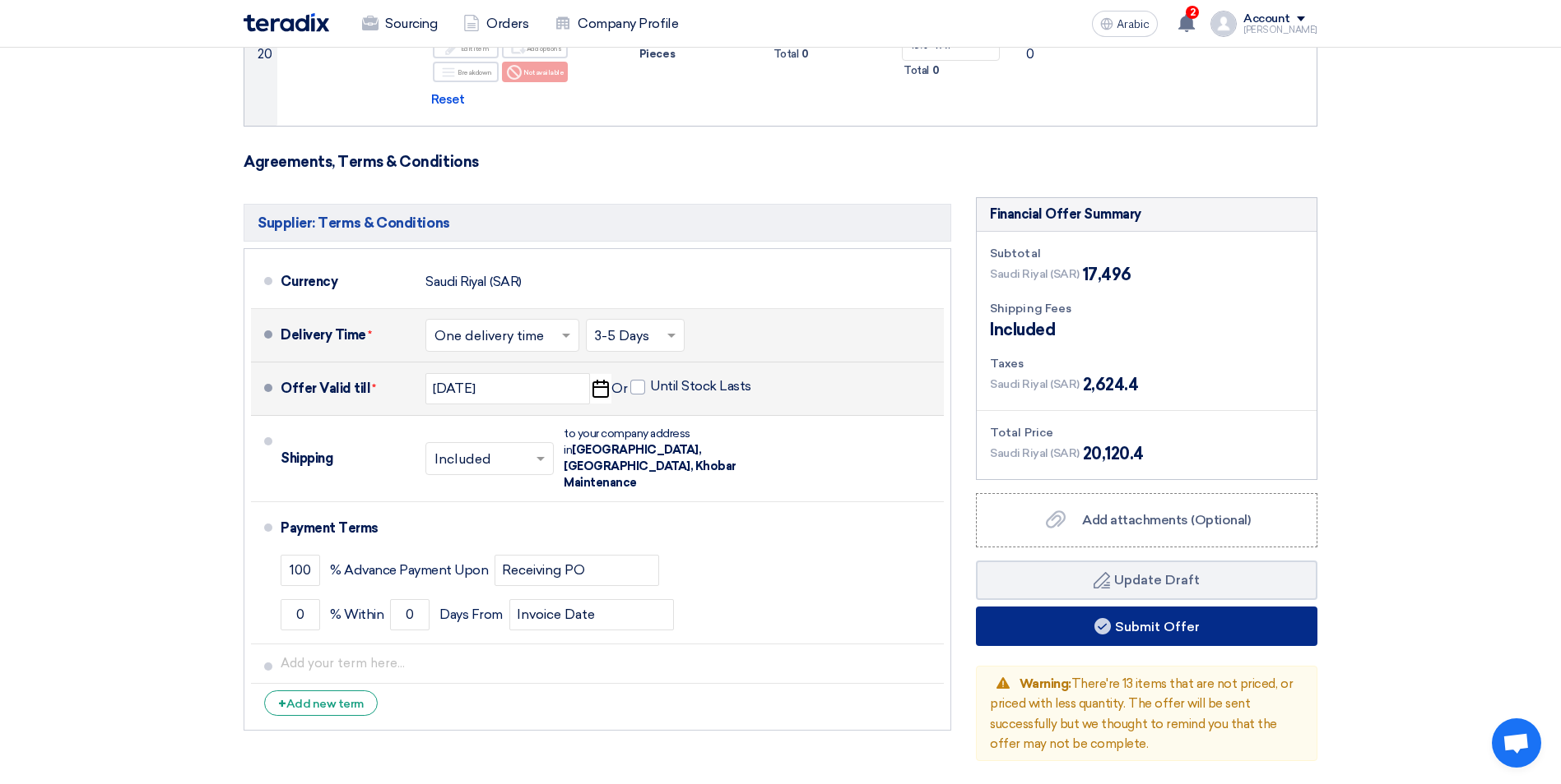
drag, startPoint x: 1175, startPoint y: 590, endPoint x: 1185, endPoint y: 595, distance: 11.2
click at [1185, 618] on font "Submit Offer" at bounding box center [1157, 626] width 84 height 16
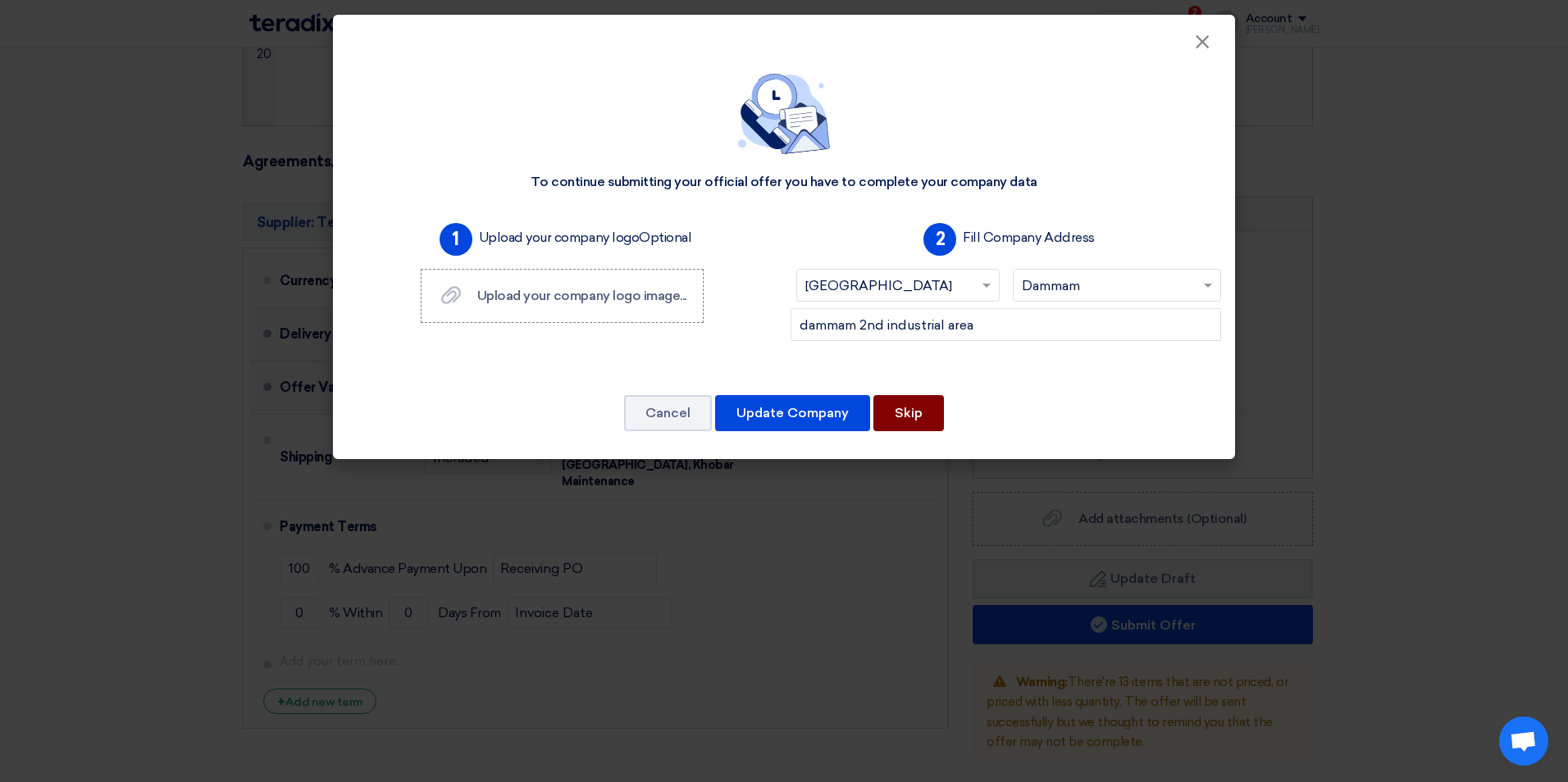
click at [925, 415] on button "Skip" at bounding box center [909, 413] width 70 height 36
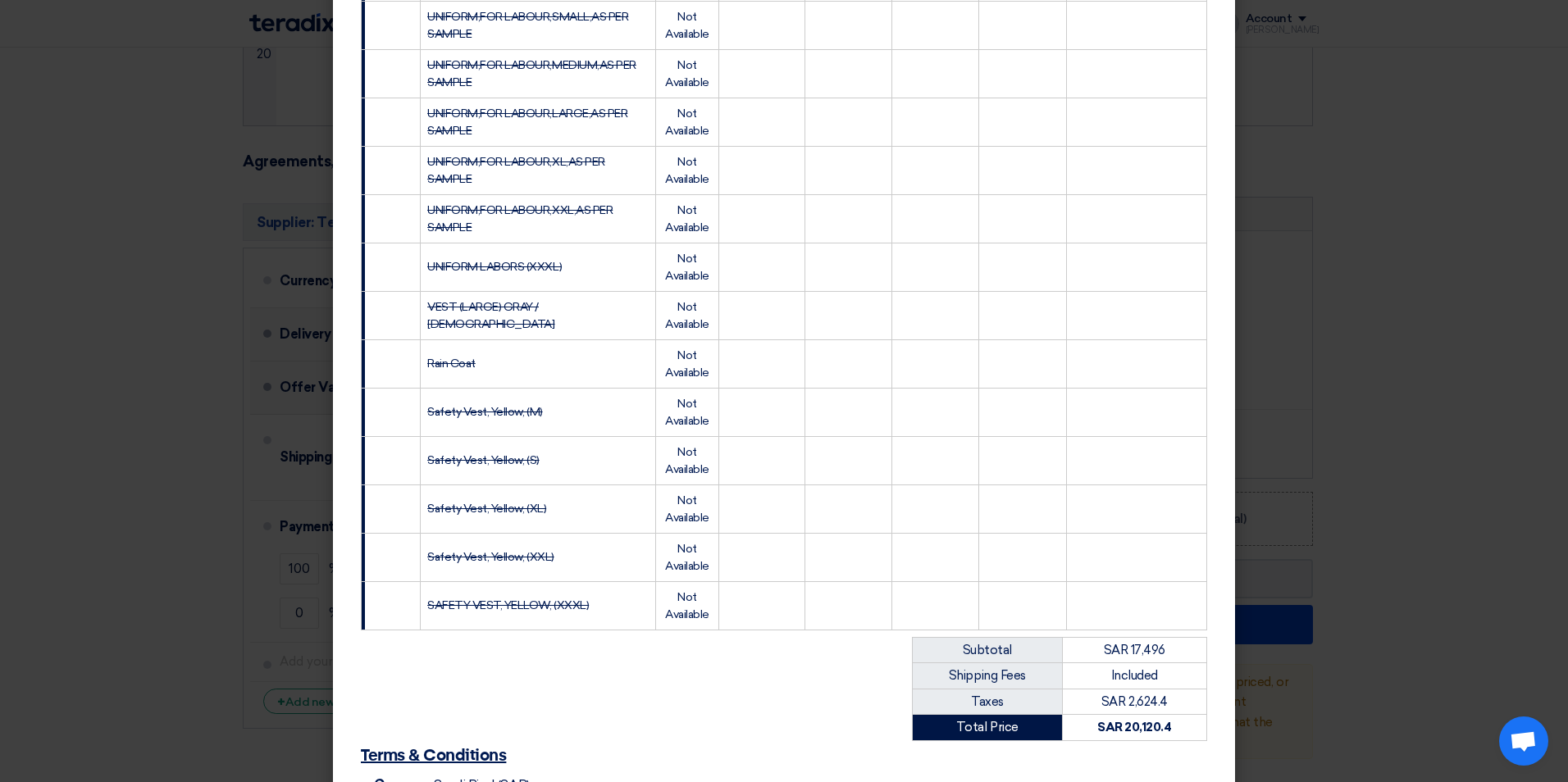
scroll to position [846, 0]
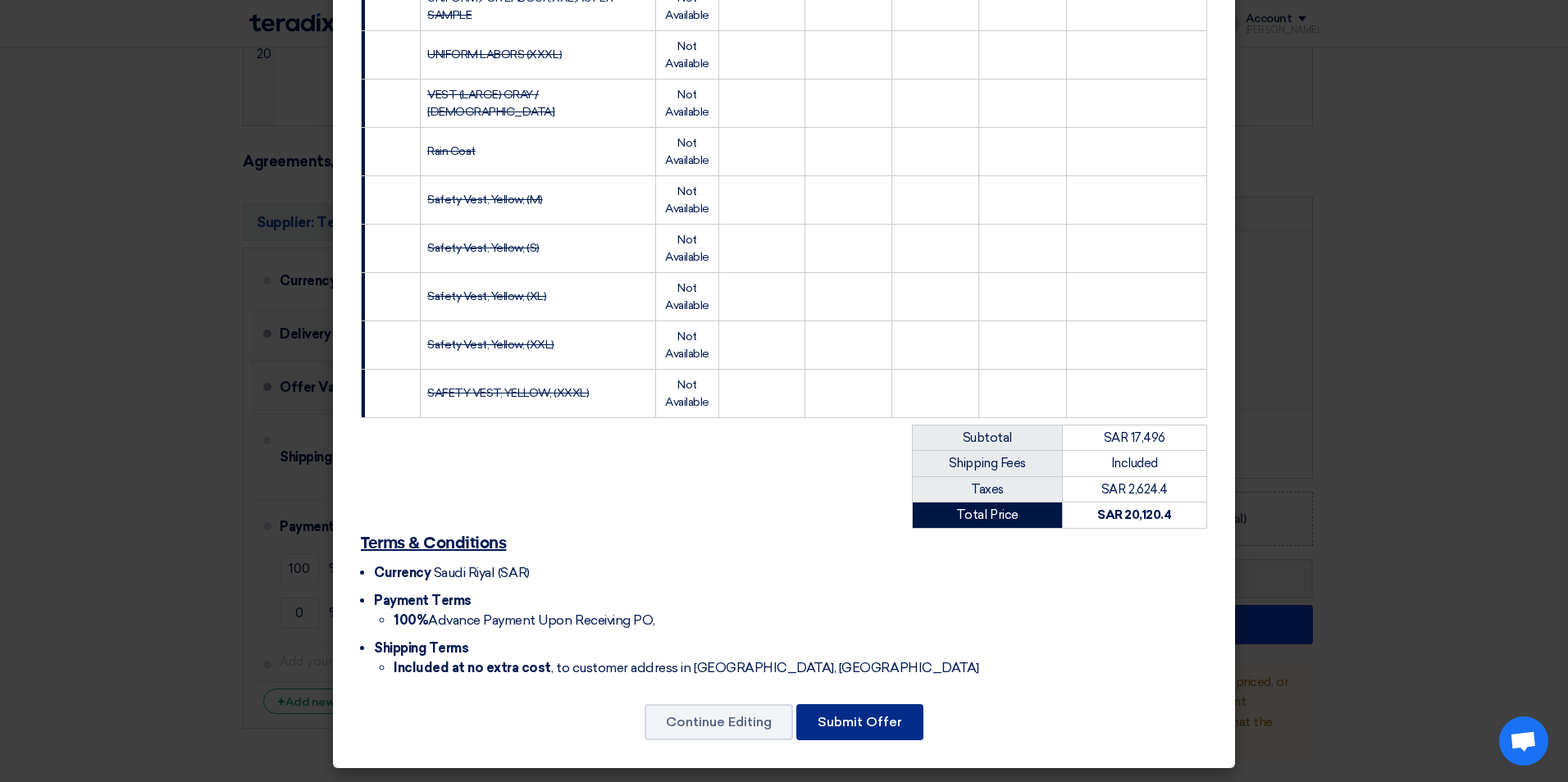
click at [867, 725] on button "Submit Offer" at bounding box center [860, 722] width 127 height 36
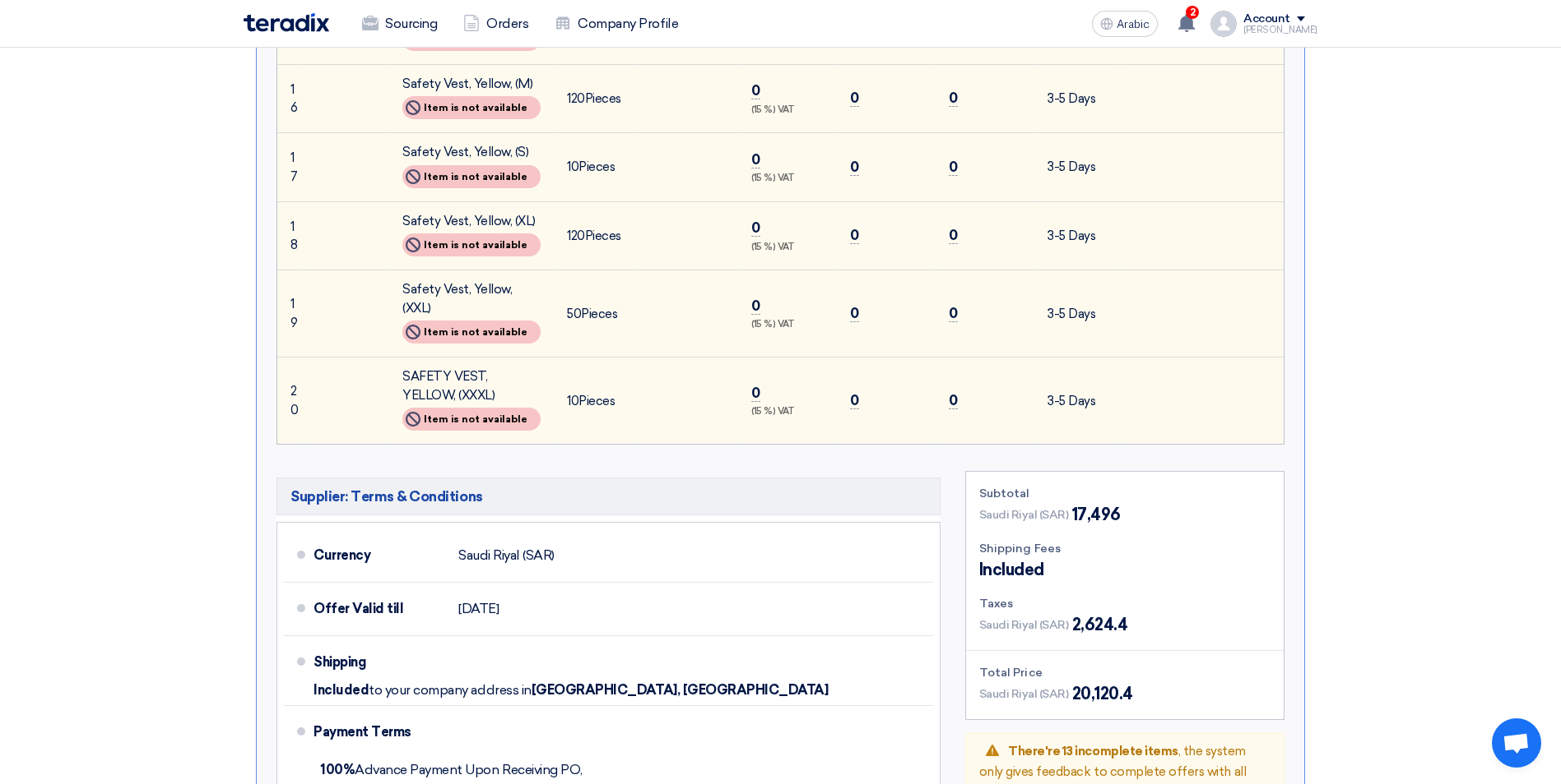
scroll to position [1809, 0]
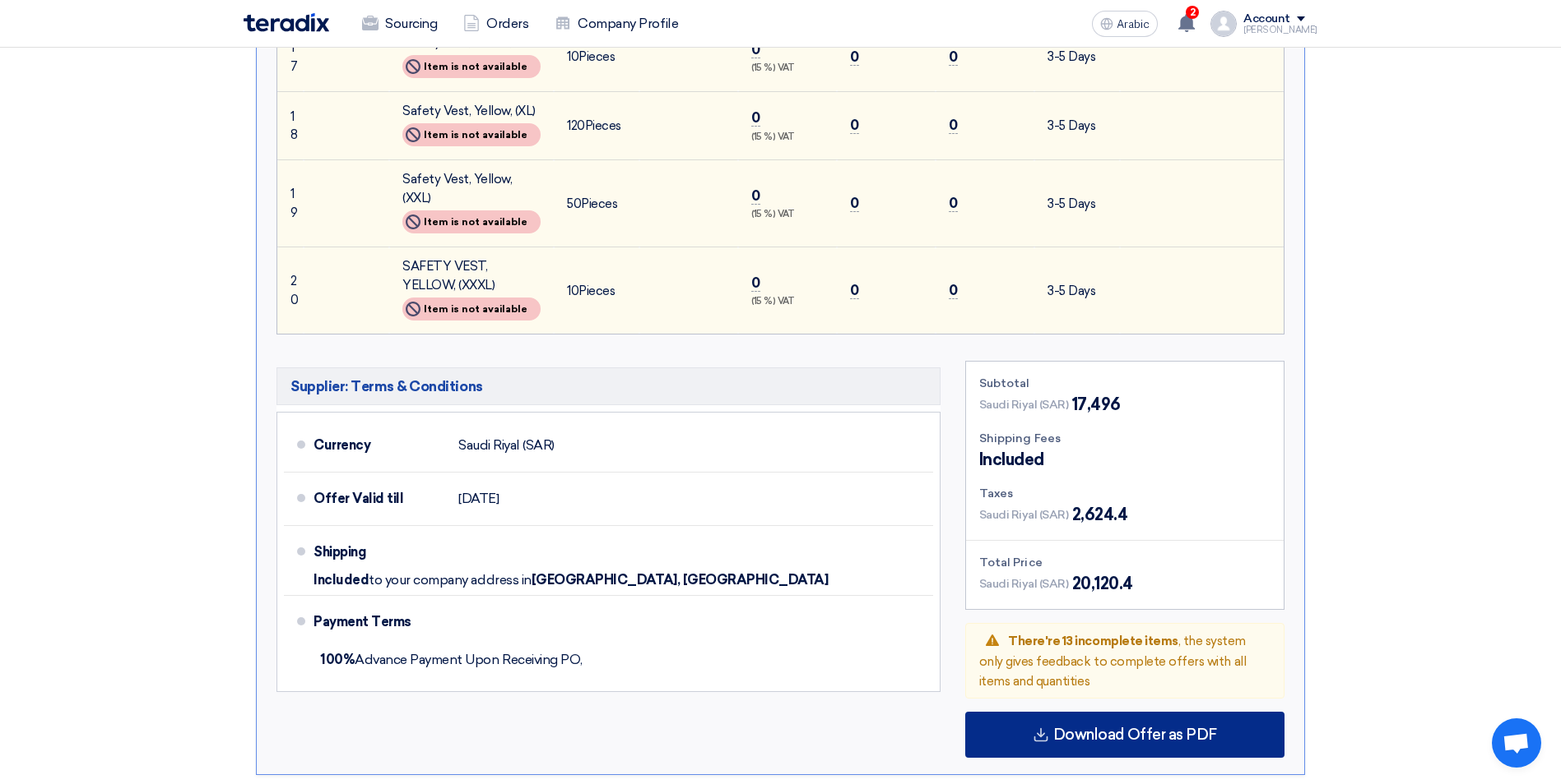
click at [1168, 728] on span "Download Offer as PDF" at bounding box center [1134, 735] width 164 height 15
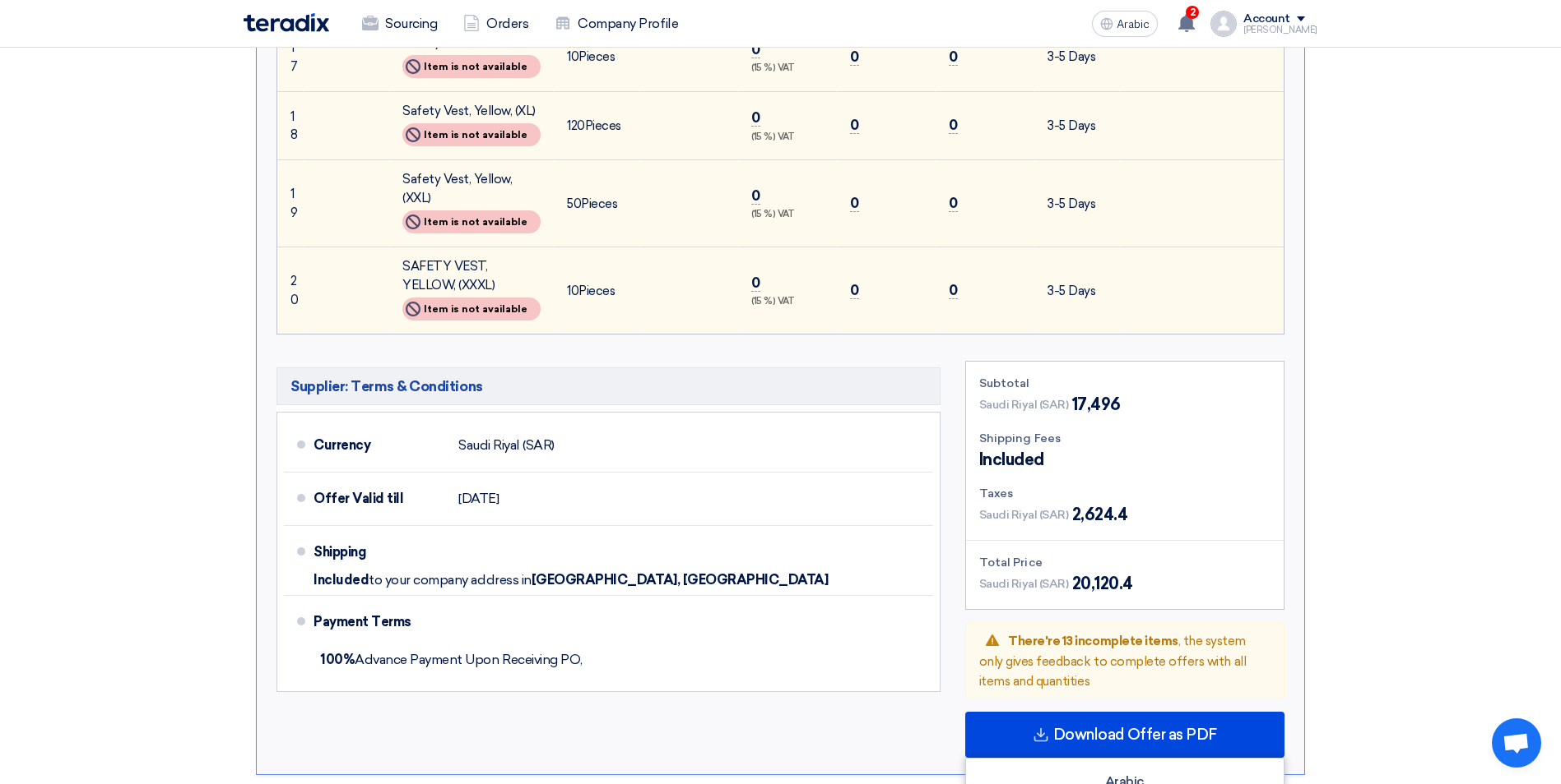
scroll to position [2138, 0]
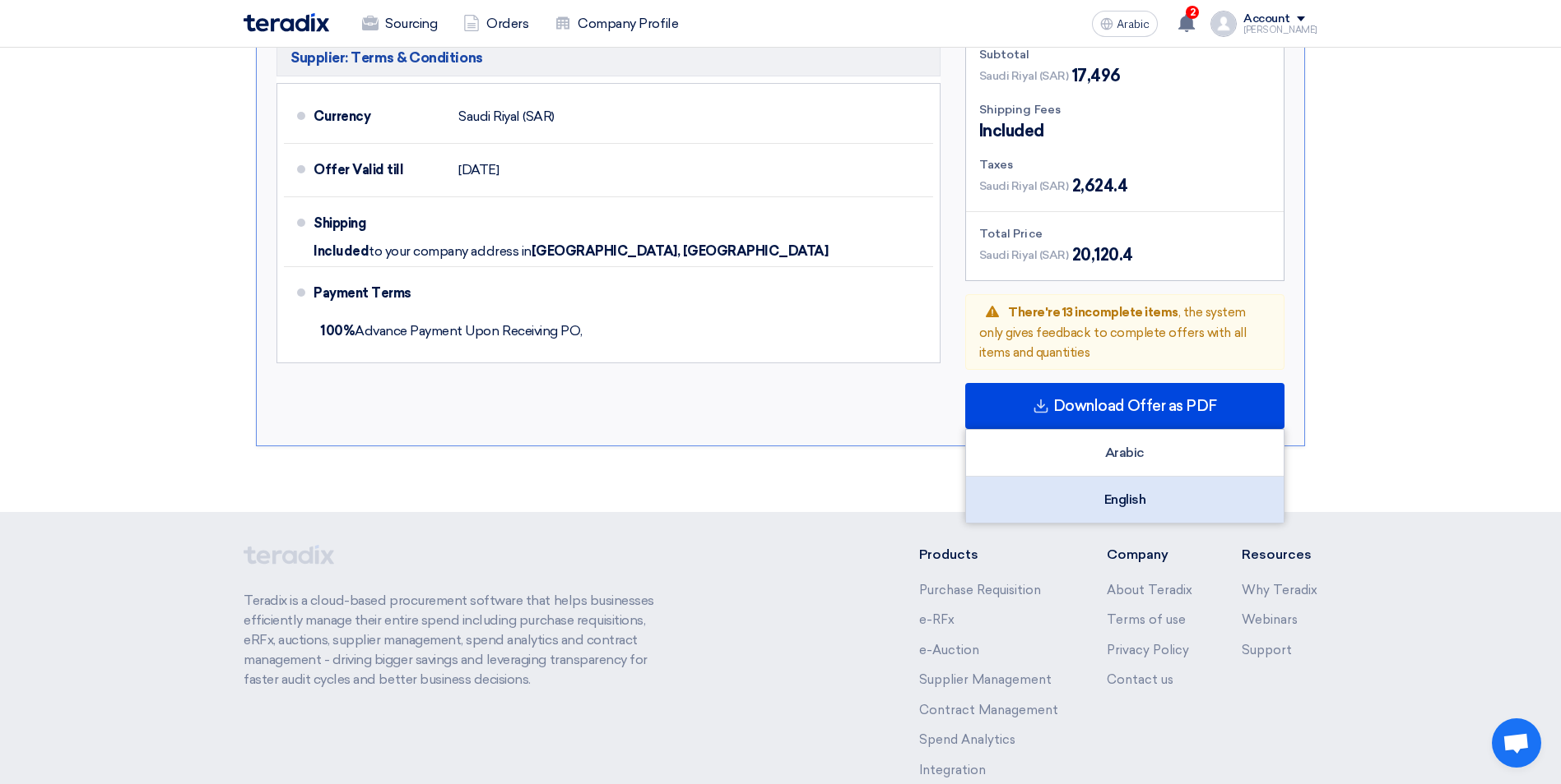
click at [1125, 477] on div "English" at bounding box center [1125, 500] width 318 height 46
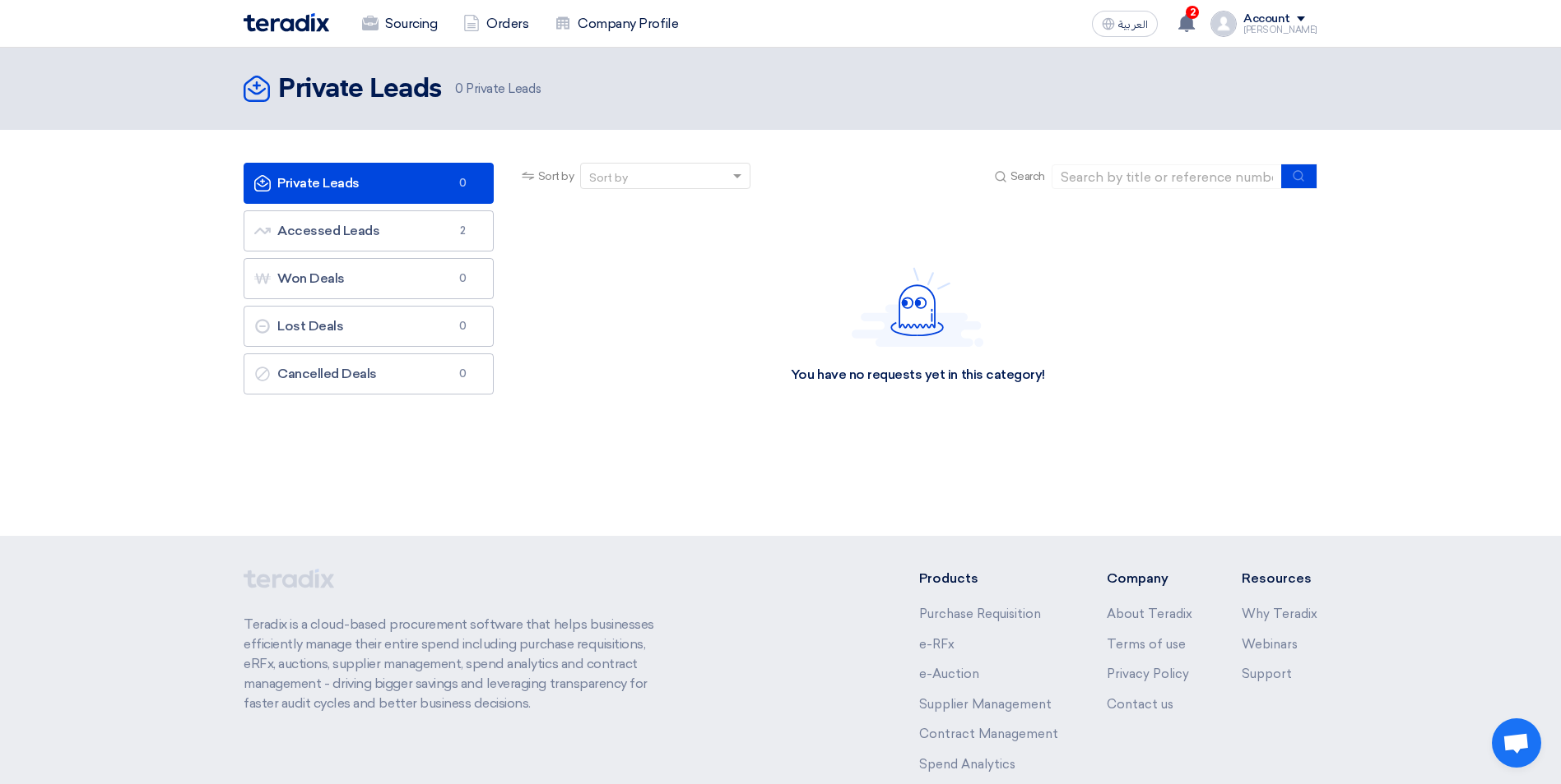
click at [1305, 20] on span at bounding box center [1300, 19] width 8 height 5
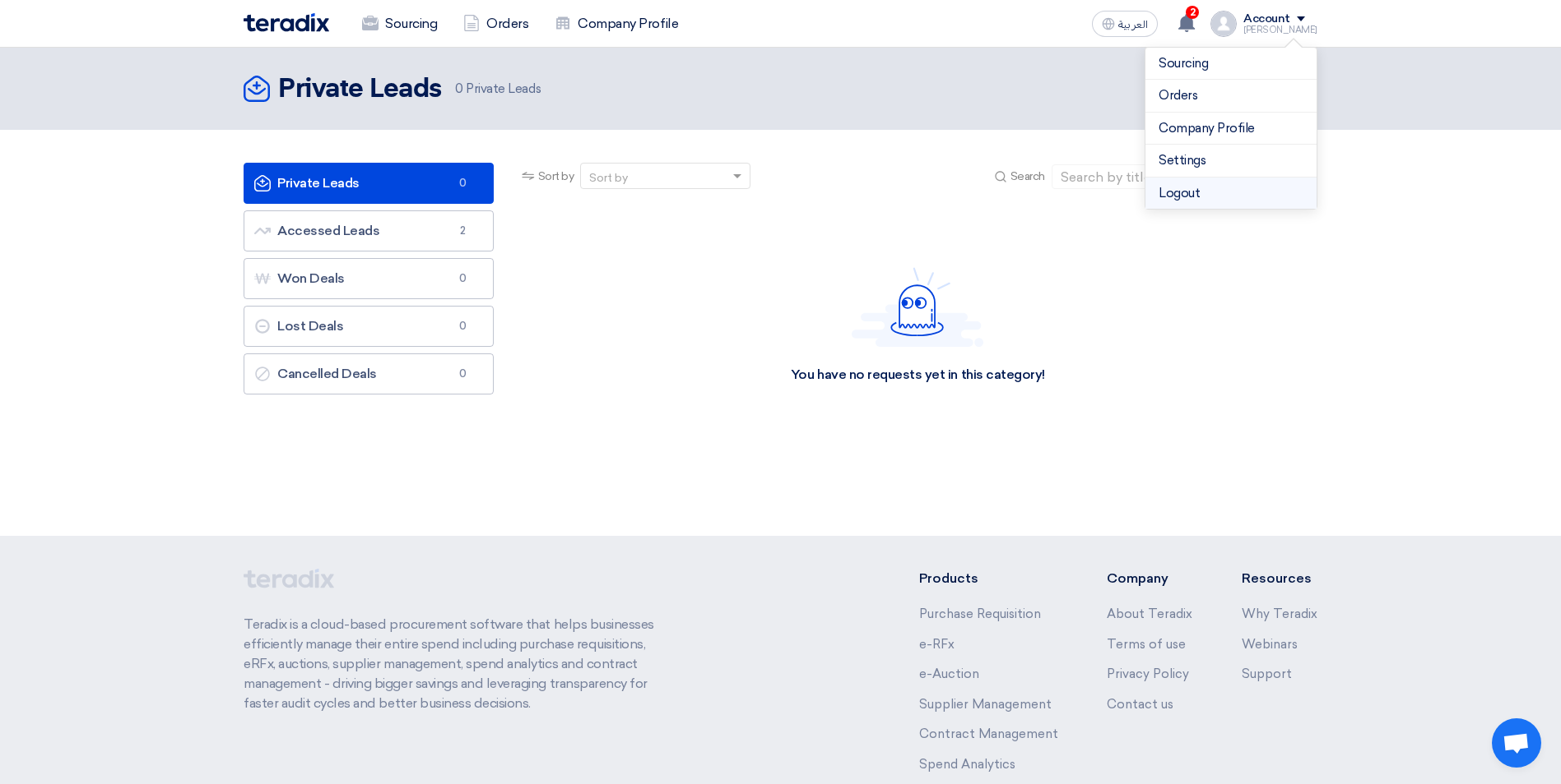
click at [1181, 190] on li "Logout" at bounding box center [1231, 193] width 172 height 32
